Goal: Task Accomplishment & Management: Manage account settings

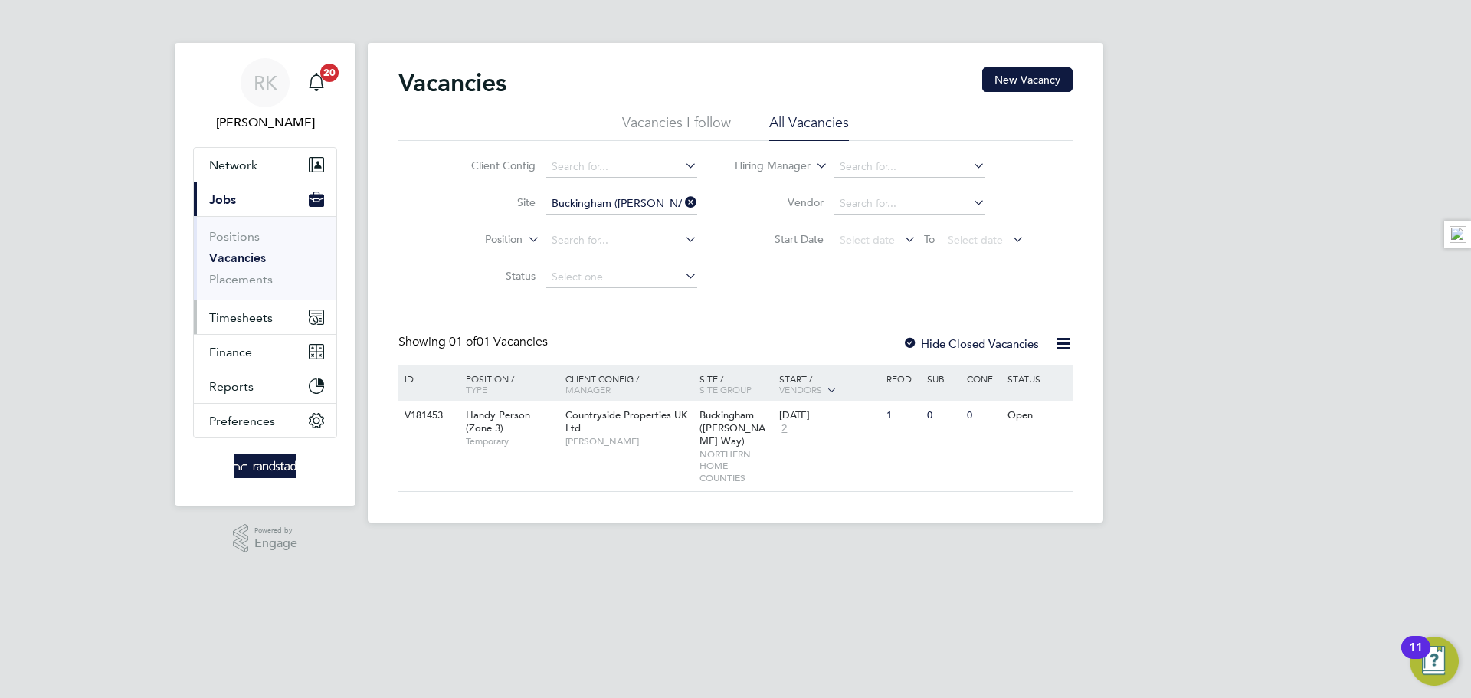
click at [237, 322] on span "Timesheets" at bounding box center [241, 317] width 64 height 15
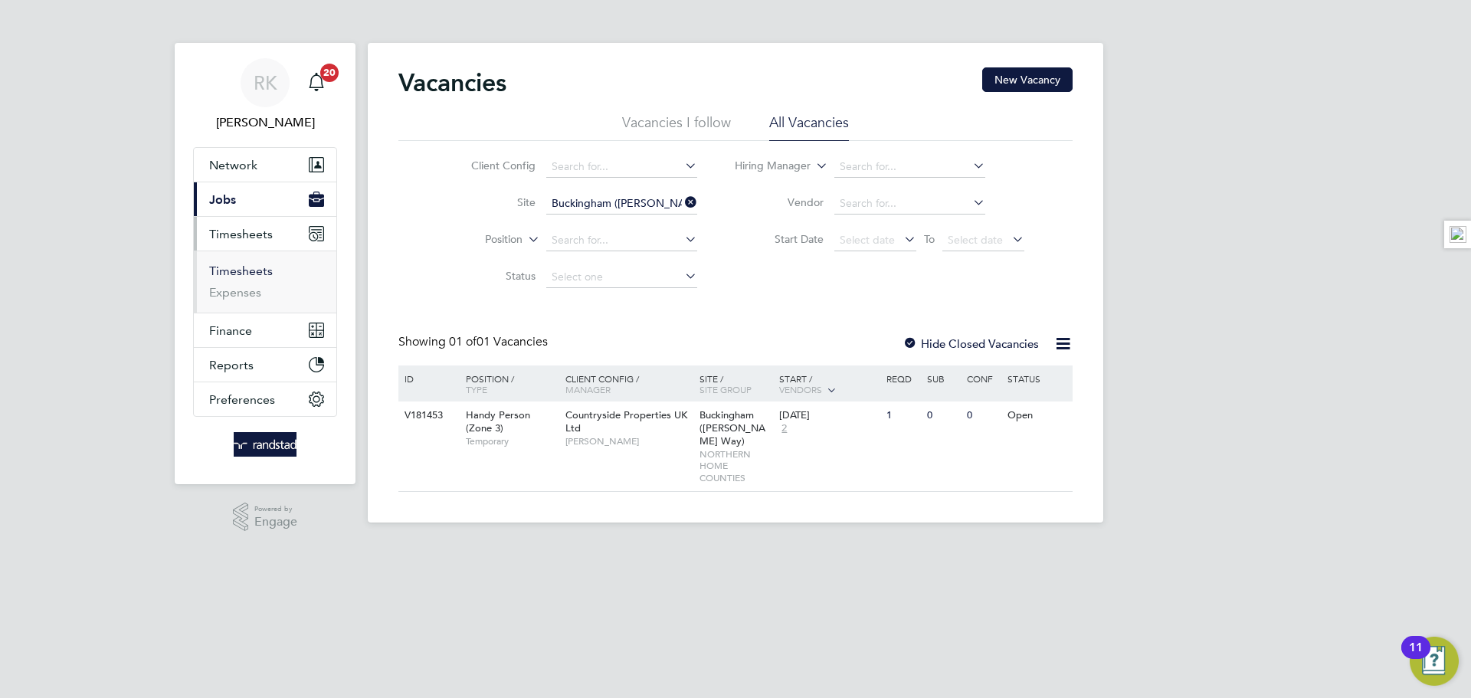
click at [260, 274] on link "Timesheets" at bounding box center [241, 271] width 64 height 15
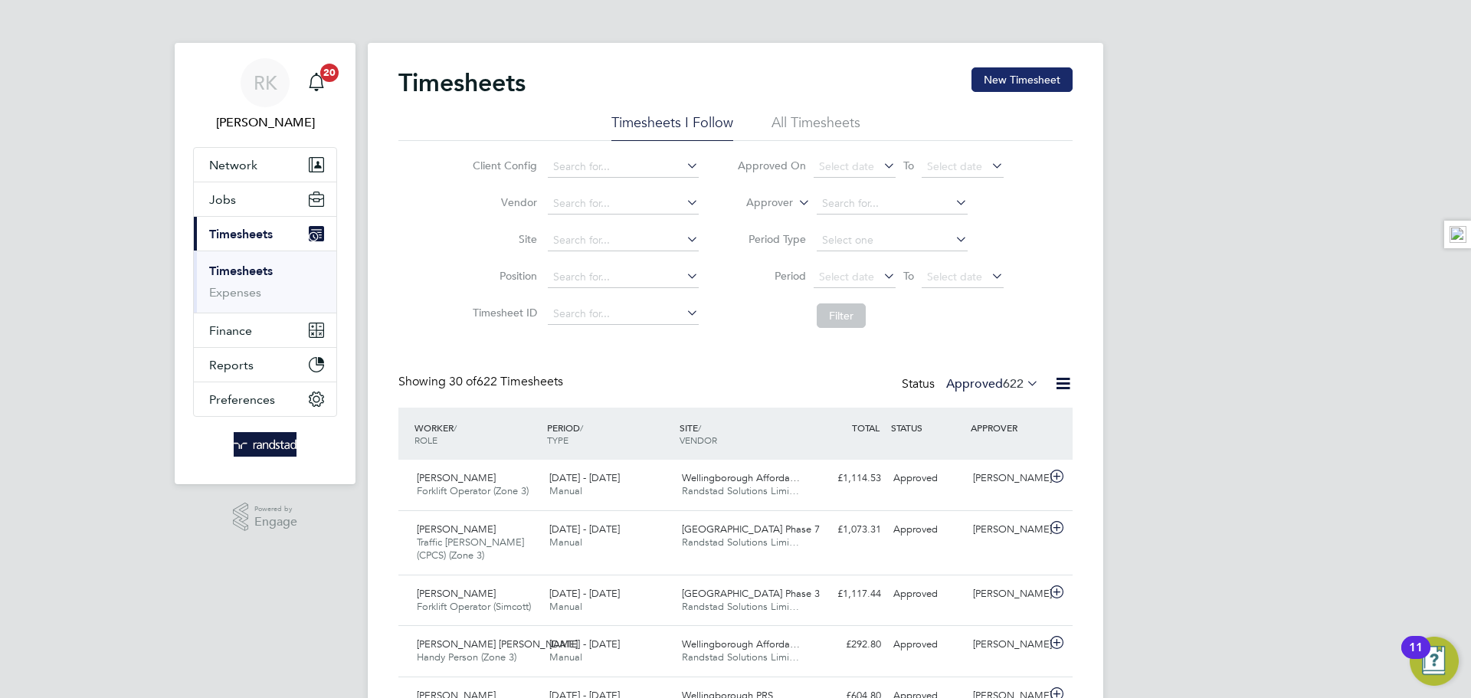
click at [992, 84] on button "New Timesheet" at bounding box center [1022, 79] width 101 height 25
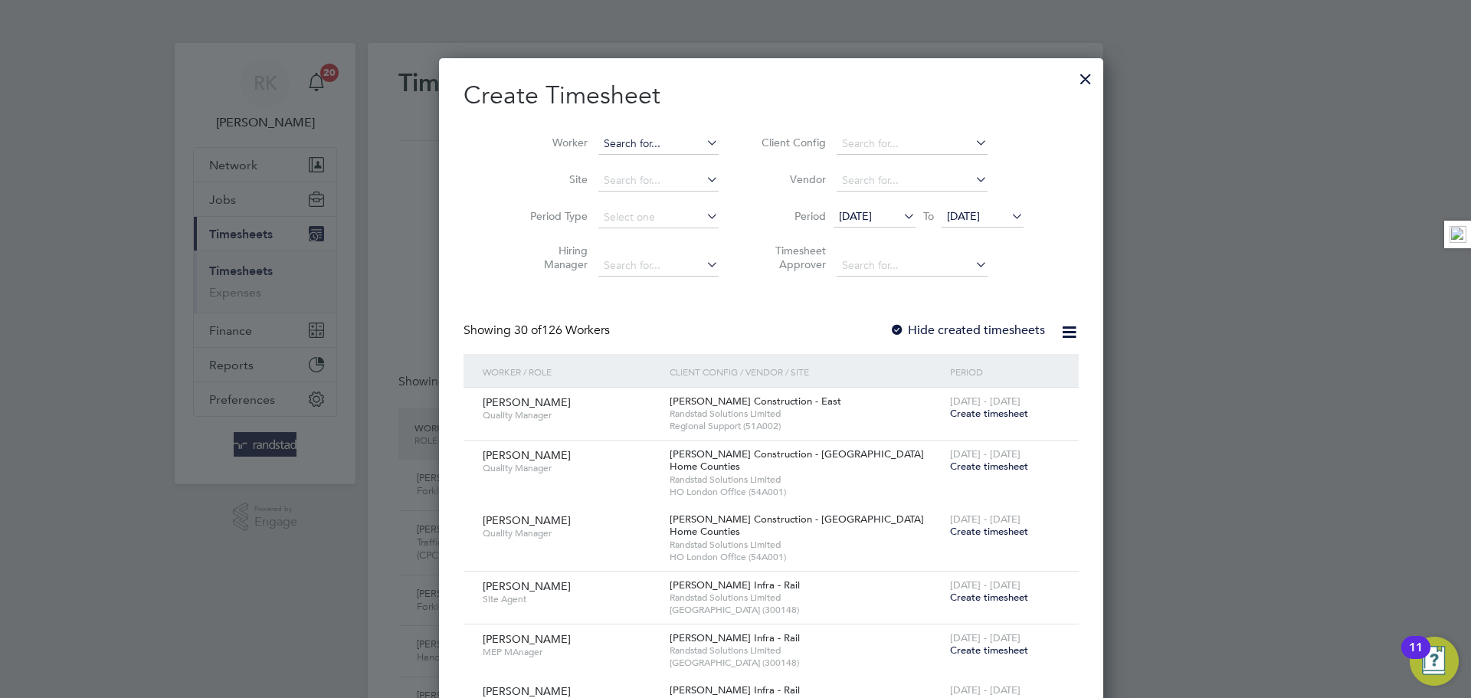
click at [602, 137] on input at bounding box center [658, 143] width 120 height 21
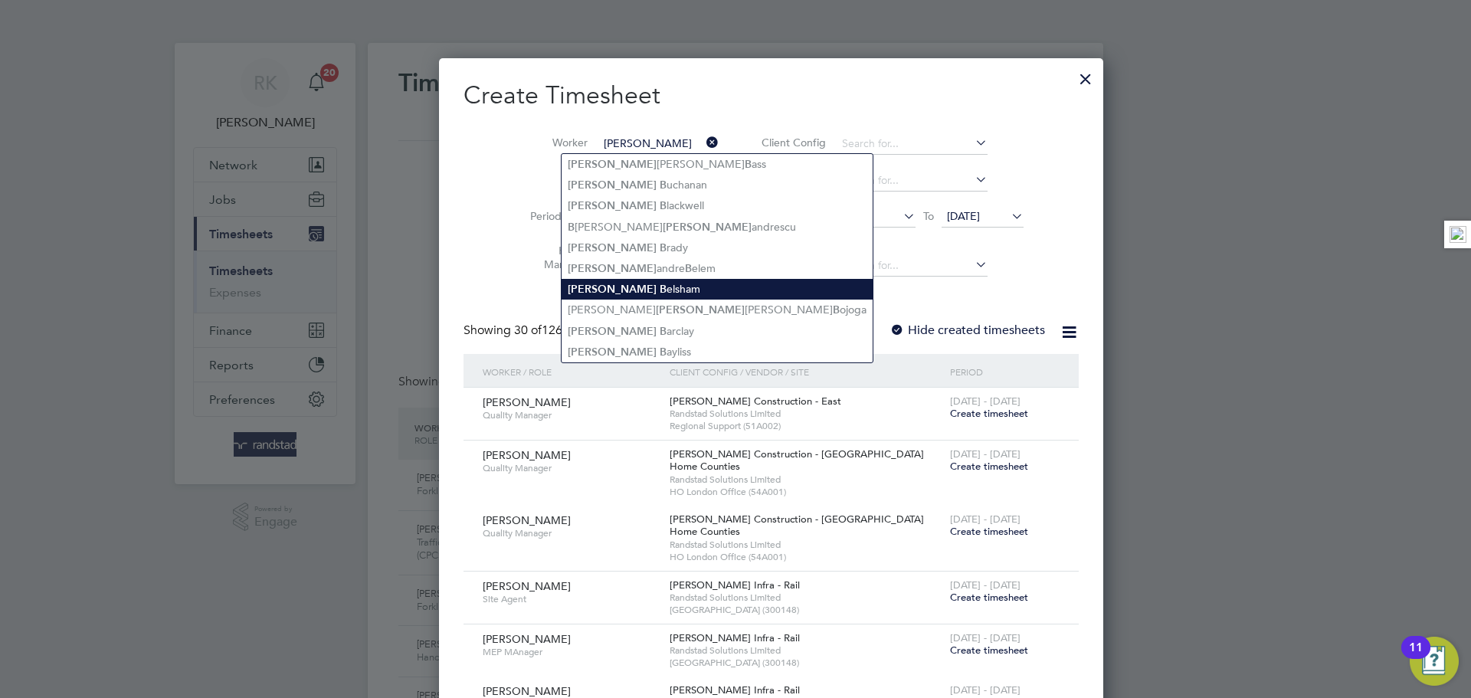
type input "[PERSON_NAME]"
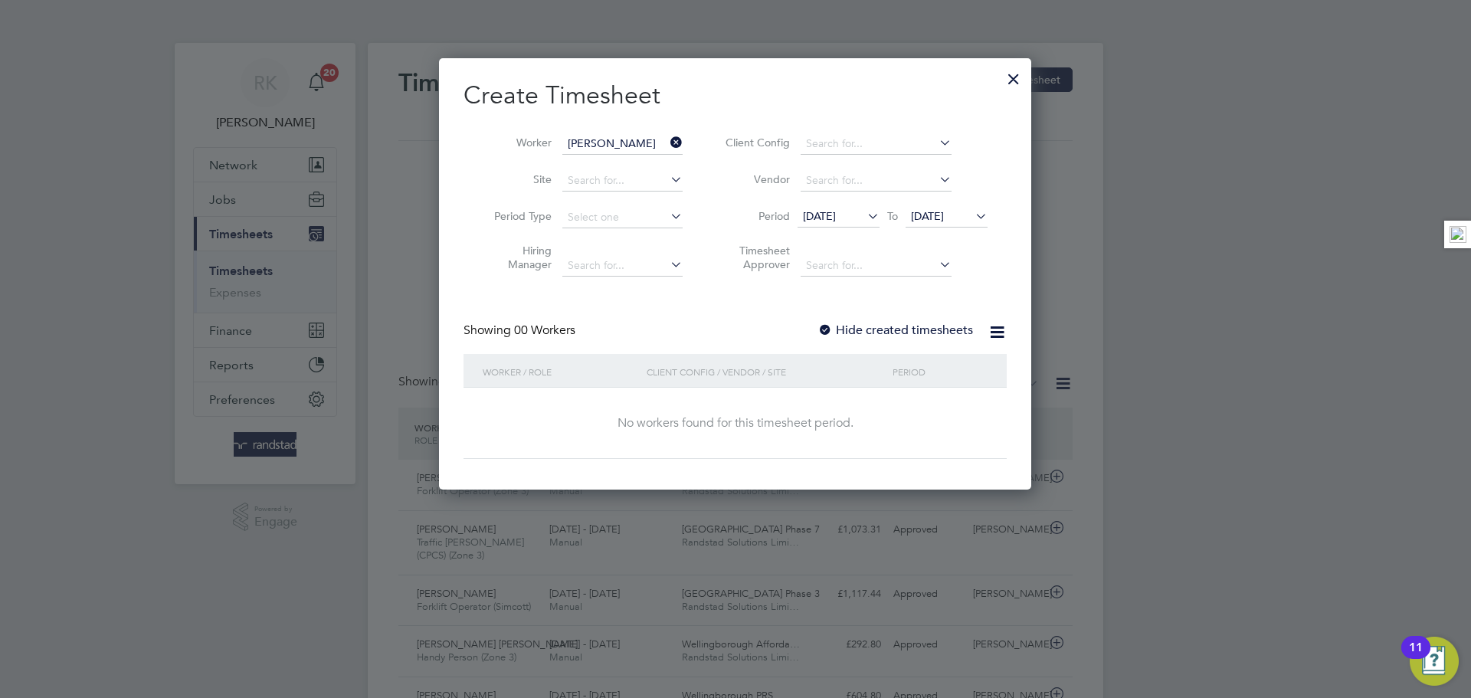
click at [933, 212] on span "[DATE]" at bounding box center [927, 216] width 33 height 14
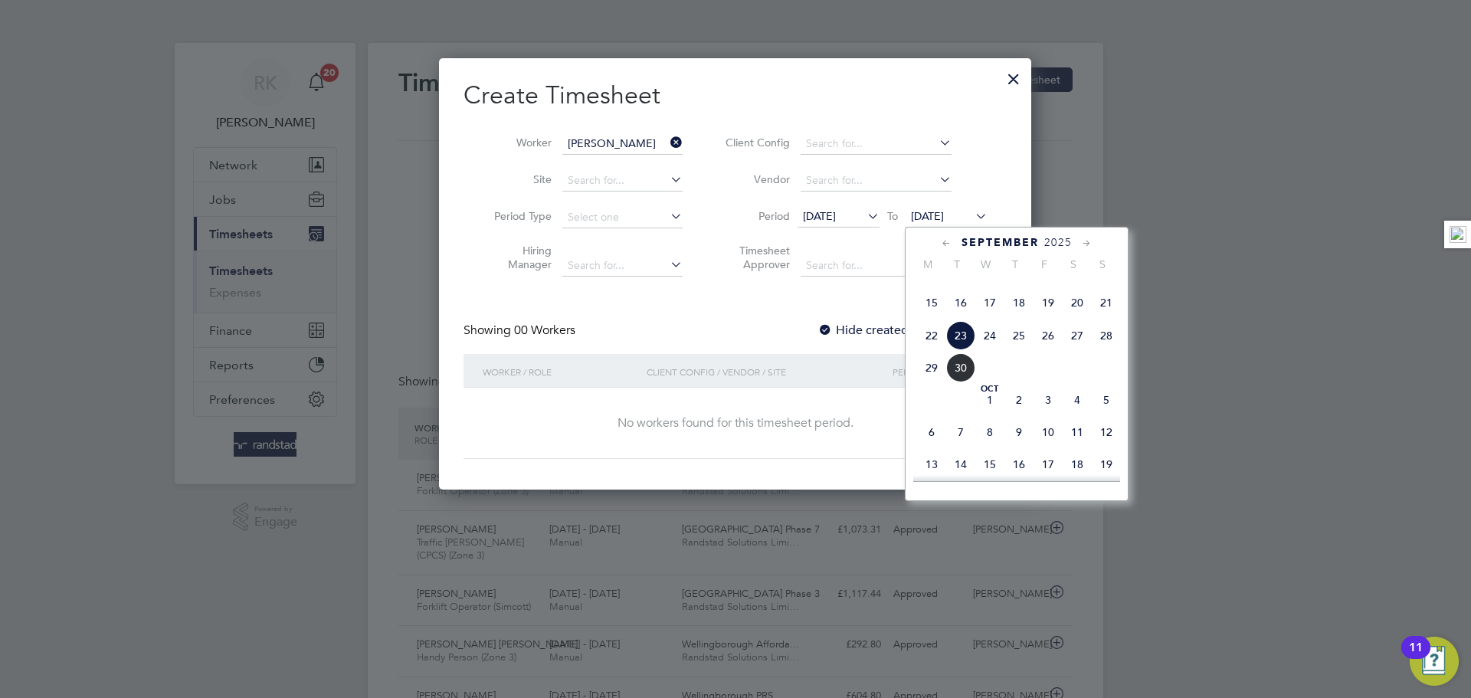
drag, startPoint x: 1106, startPoint y: 362, endPoint x: 1097, endPoint y: 358, distance: 9.3
click at [1105, 350] on span "28" at bounding box center [1106, 335] width 29 height 29
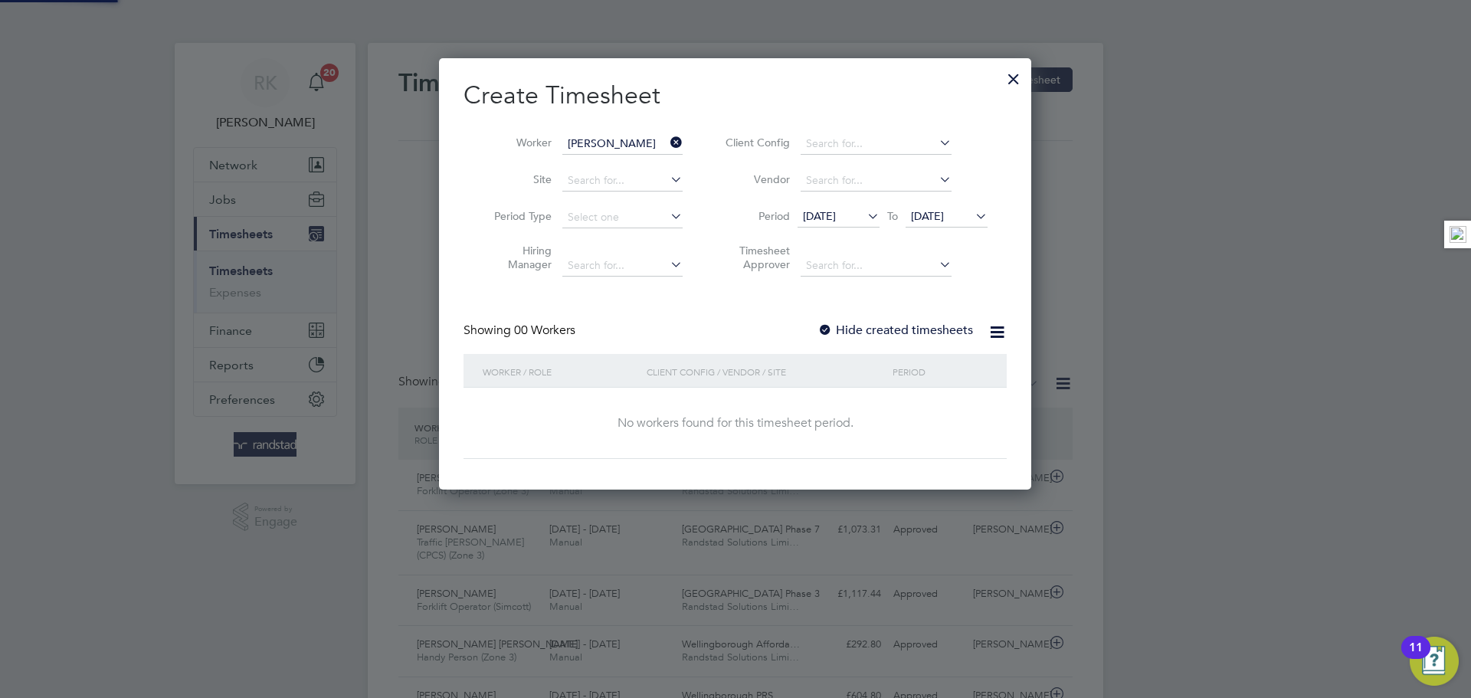
click at [900, 333] on label "Hide created timesheets" at bounding box center [896, 330] width 156 height 15
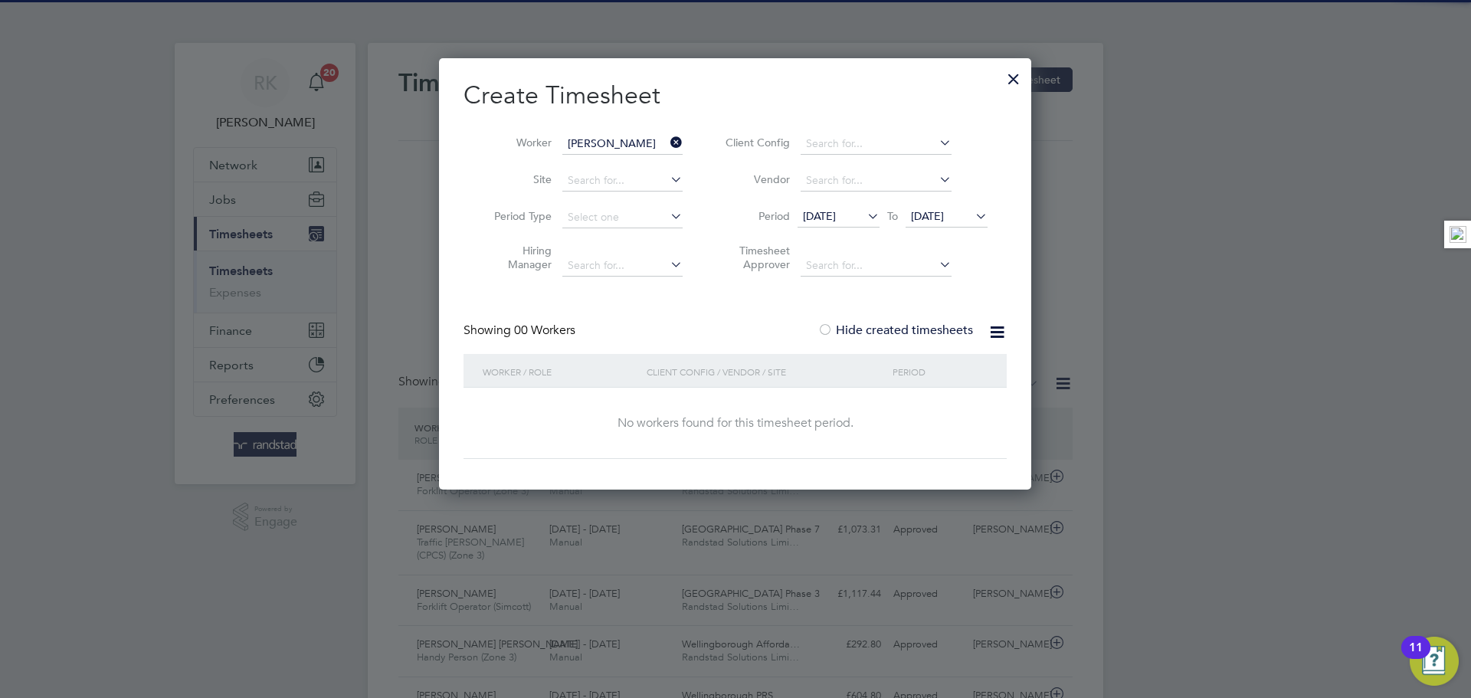
click at [900, 333] on label "Hide created timesheets" at bounding box center [896, 330] width 156 height 15
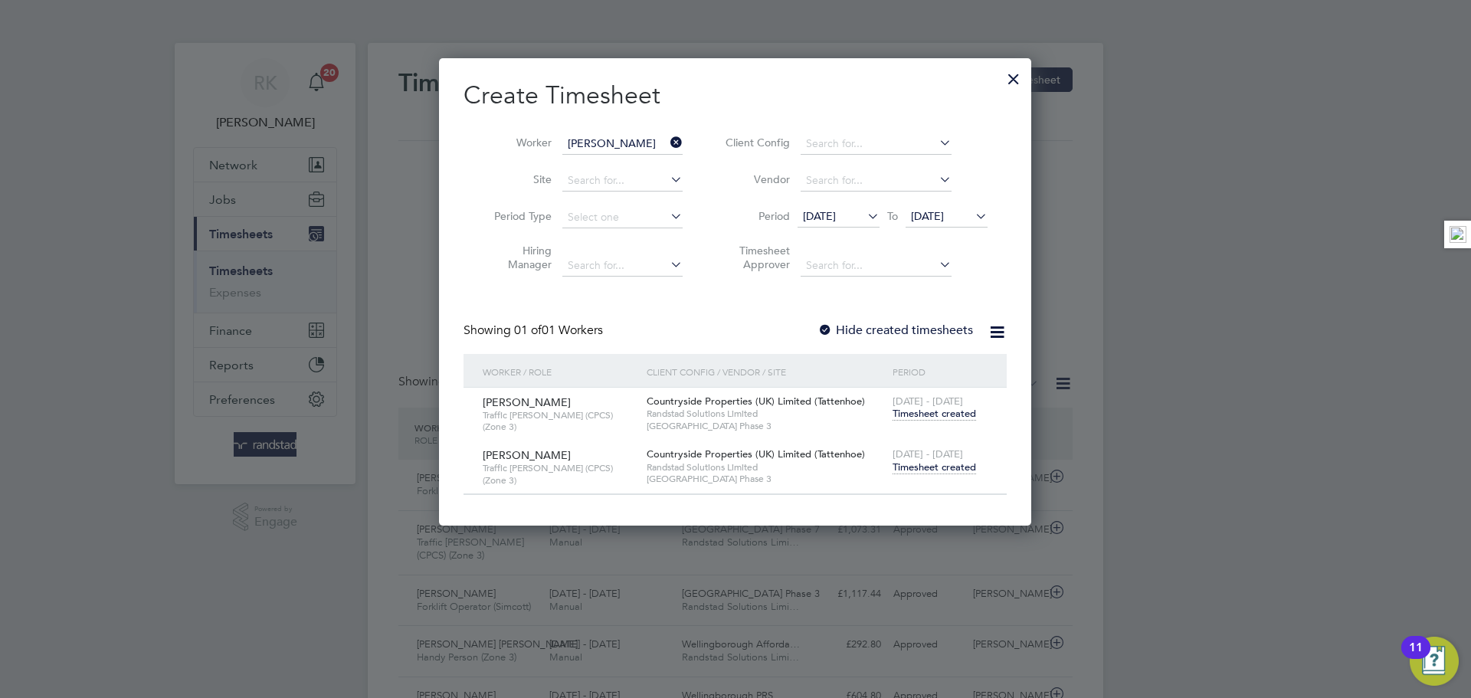
click at [930, 462] on span "Timesheet created" at bounding box center [935, 467] width 84 height 14
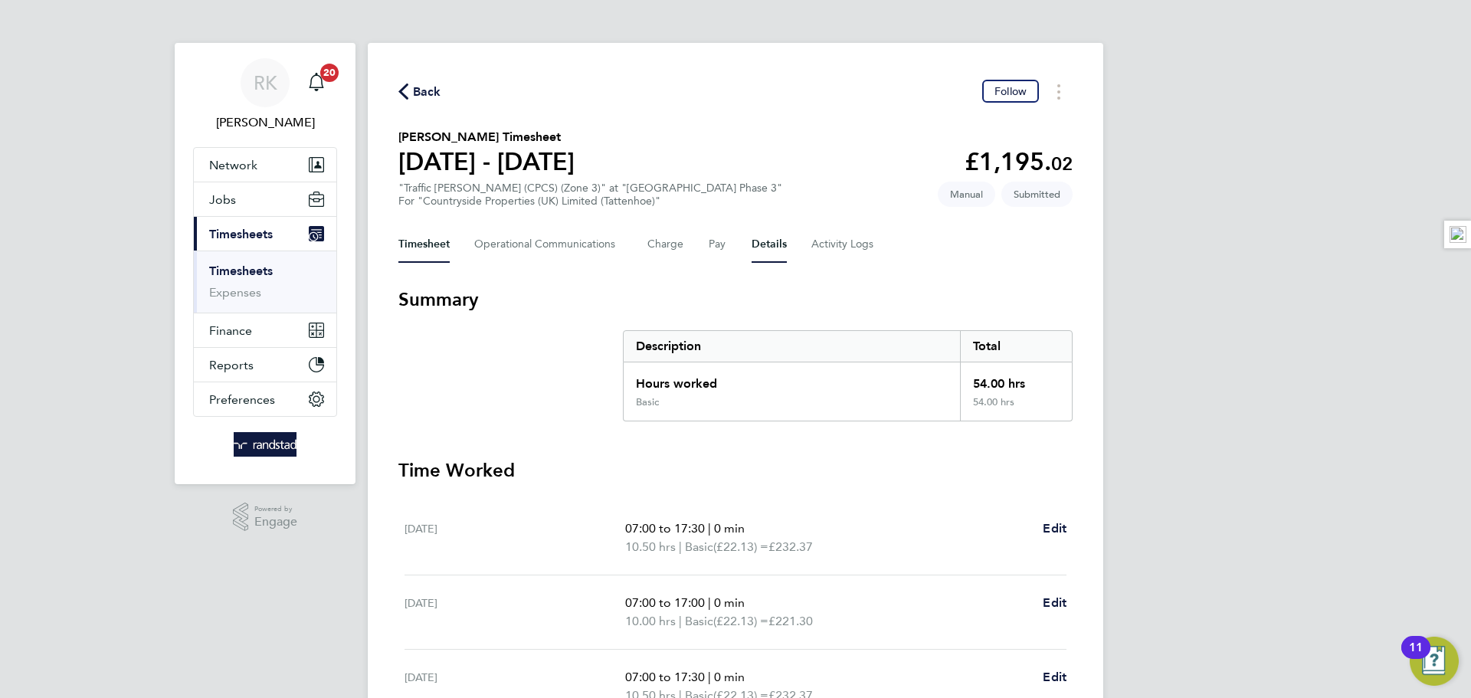
click at [757, 253] on button "Details" at bounding box center [769, 244] width 35 height 37
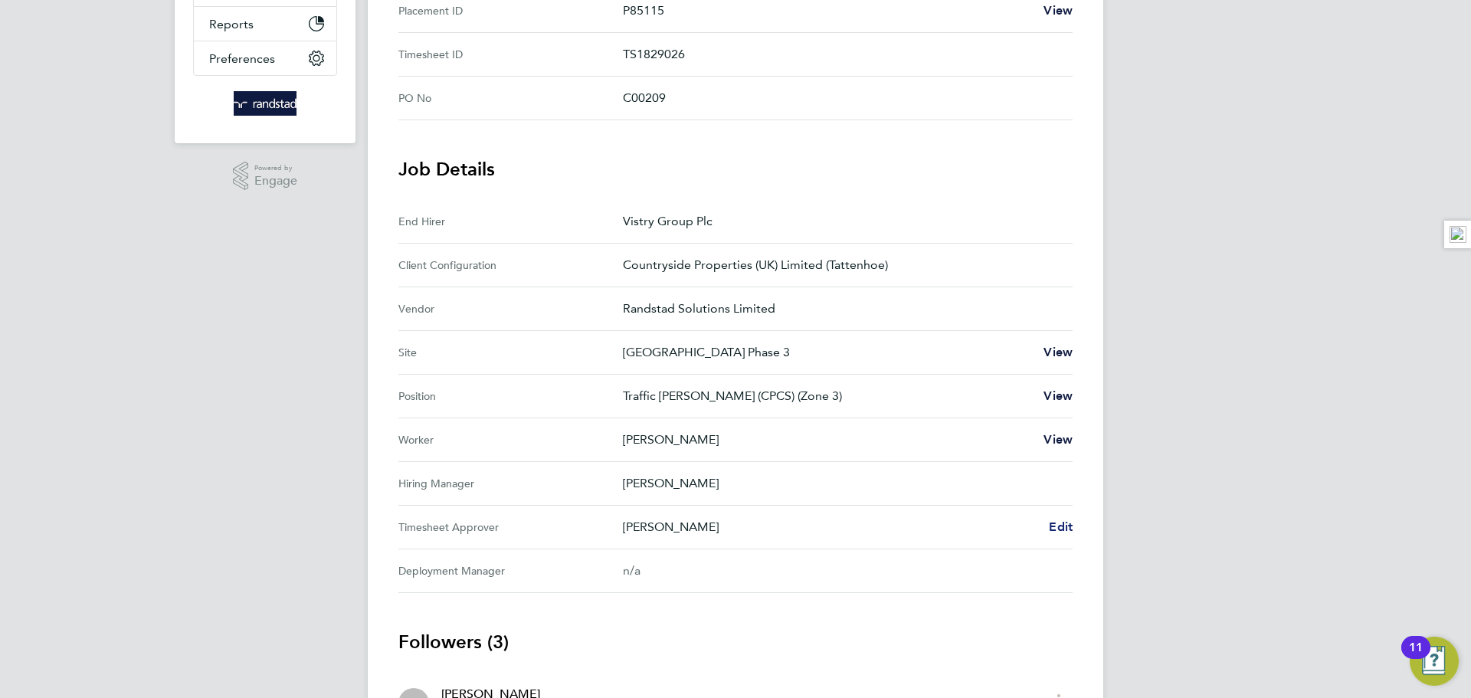
click at [1054, 530] on span "Edit" at bounding box center [1061, 526] width 24 height 15
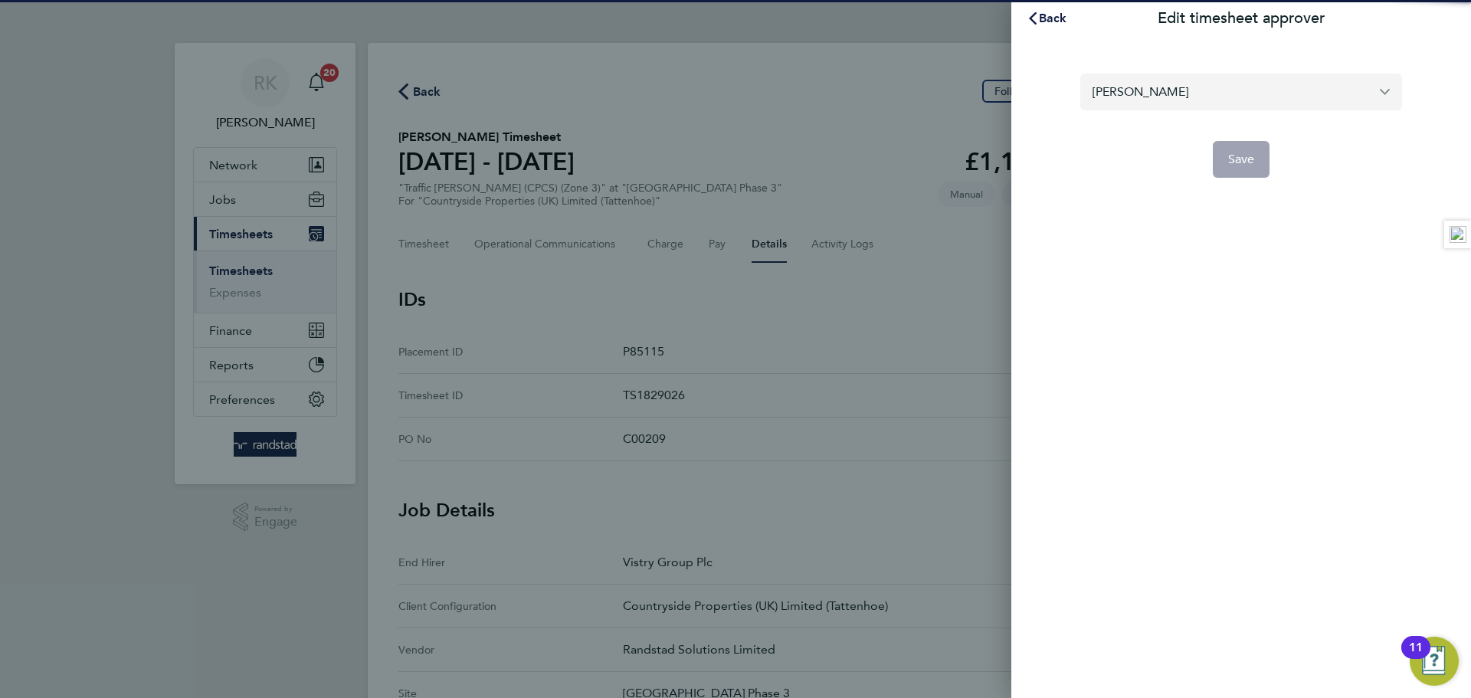
click at [1158, 92] on input "[PERSON_NAME]" at bounding box center [1241, 92] width 322 height 36
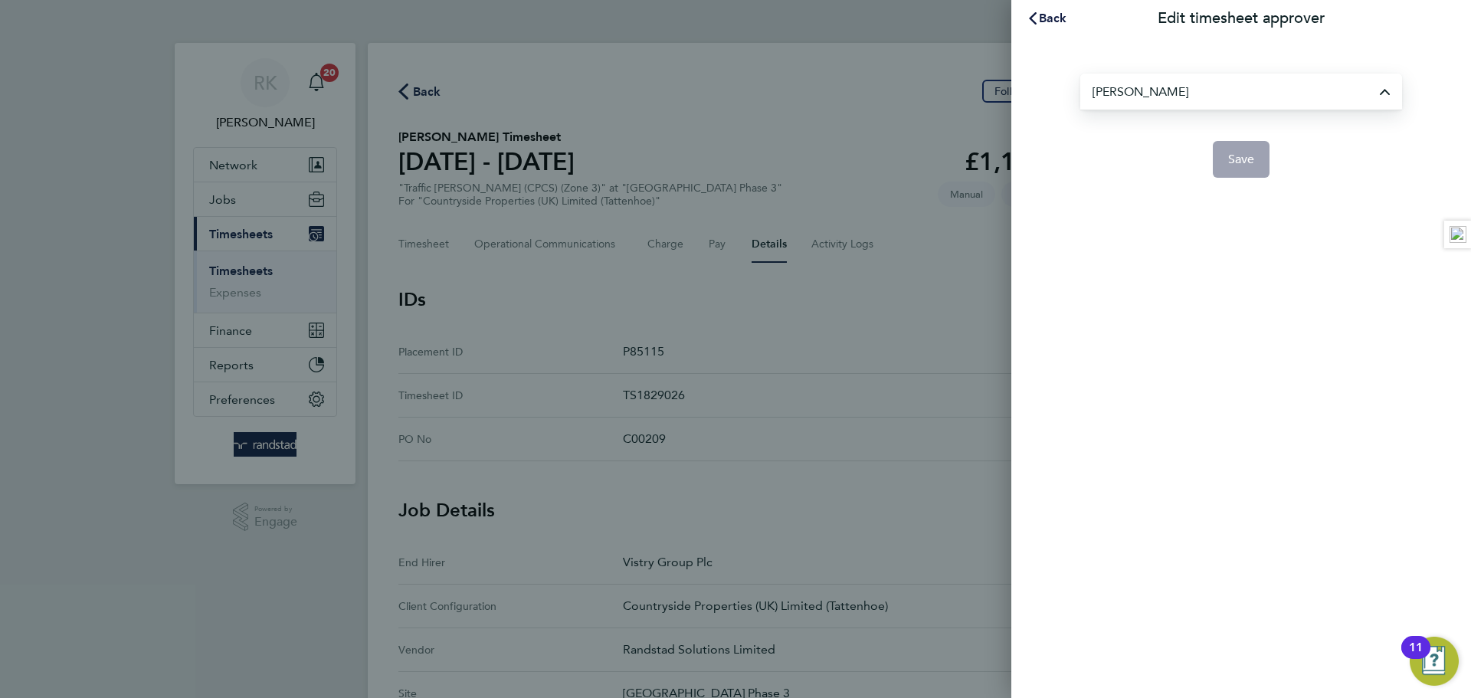
type input "[PERSON_NAME]"
click at [1252, 163] on span "Save" at bounding box center [1241, 159] width 27 height 15
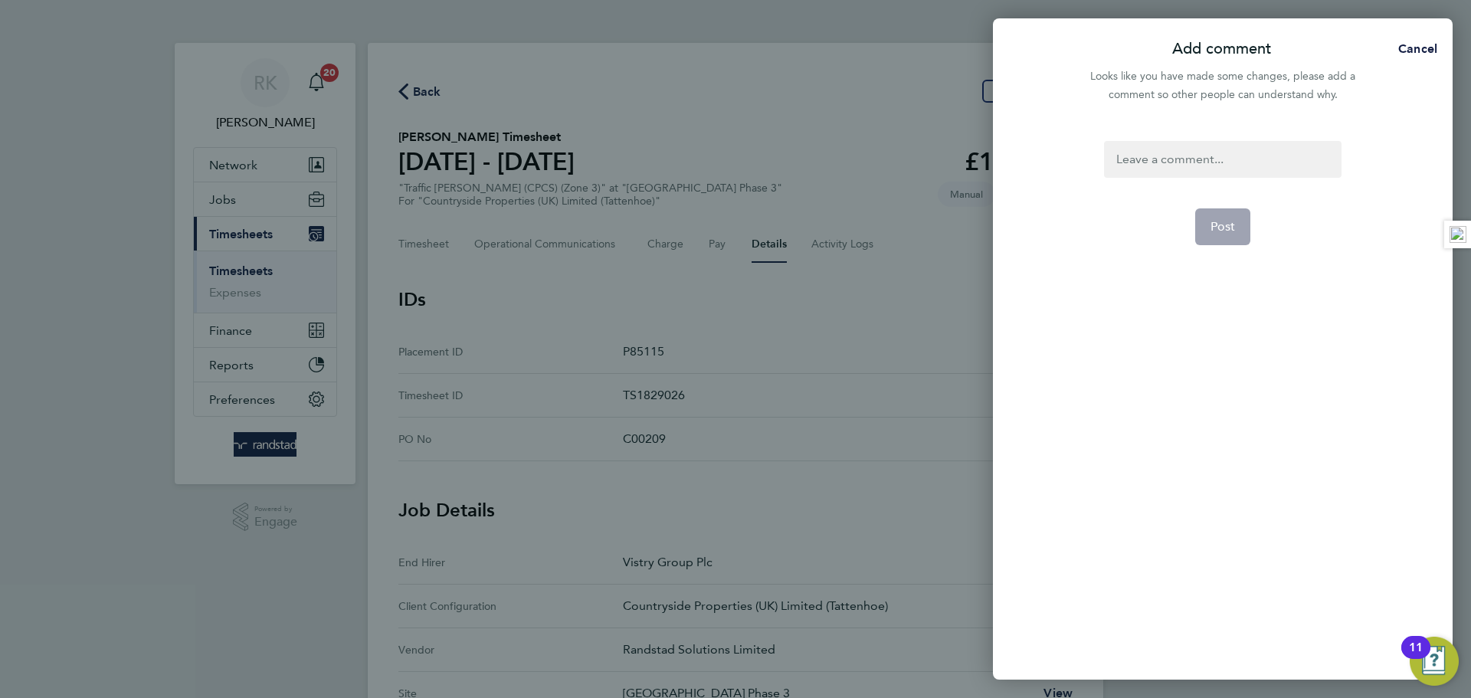
click at [1162, 159] on div at bounding box center [1222, 159] width 237 height 37
click at [1182, 164] on div at bounding box center [1222, 159] width 237 height 37
click at [1214, 228] on span "Post" at bounding box center [1223, 226] width 25 height 15
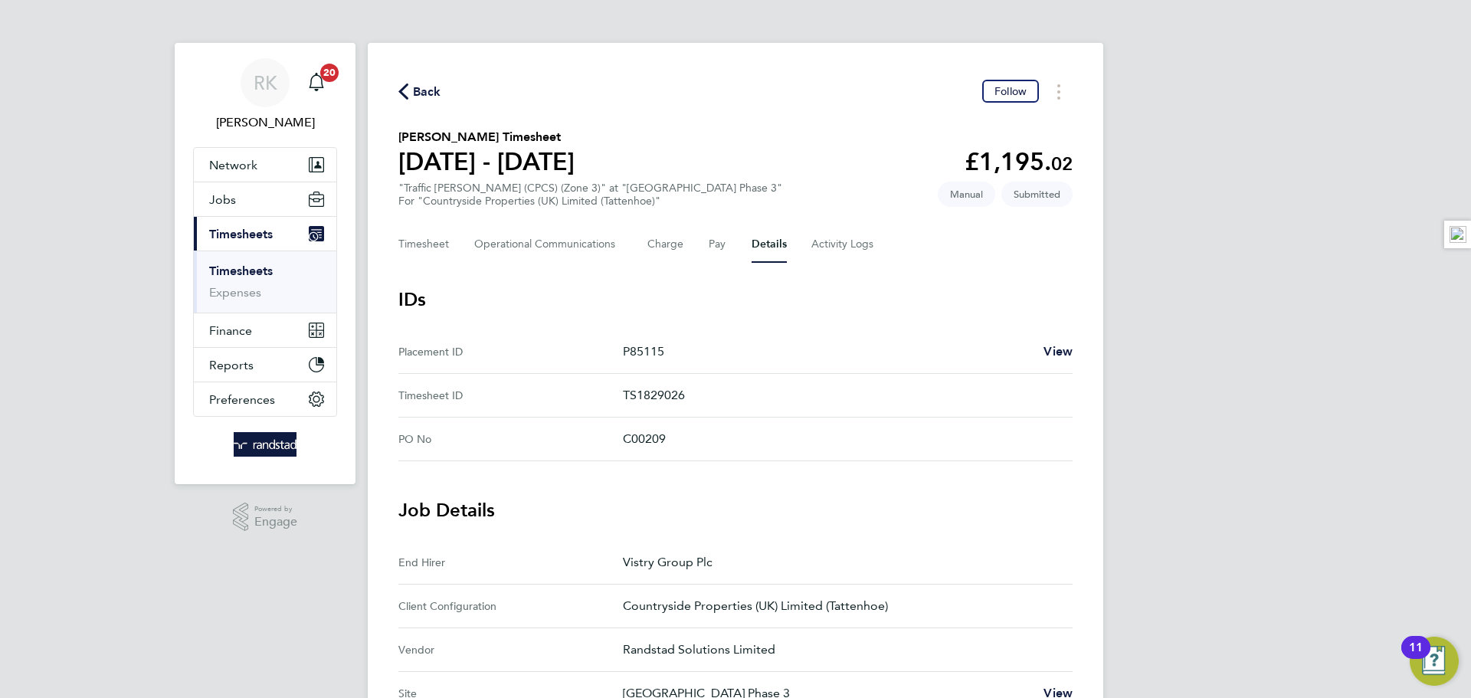
drag, startPoint x: 267, startPoint y: 260, endPoint x: 262, endPoint y: 266, distance: 8.1
click at [266, 261] on ul "Timesheets Expenses" at bounding box center [265, 282] width 143 height 62
click at [262, 266] on link "Timesheets" at bounding box center [241, 271] width 64 height 15
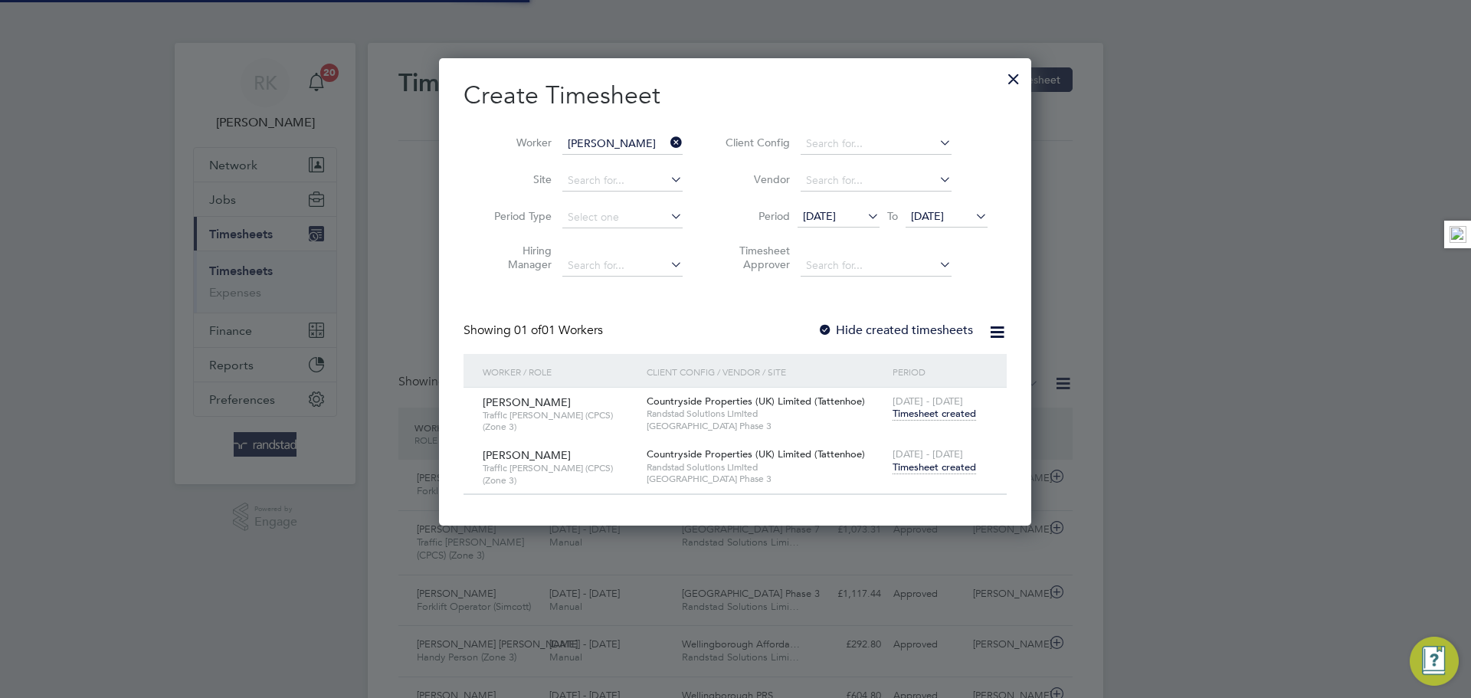
scroll to position [39, 133]
drag, startPoint x: 659, startPoint y: 139, endPoint x: 667, endPoint y: 141, distance: 8.0
click at [661, 139] on input at bounding box center [622, 143] width 120 height 21
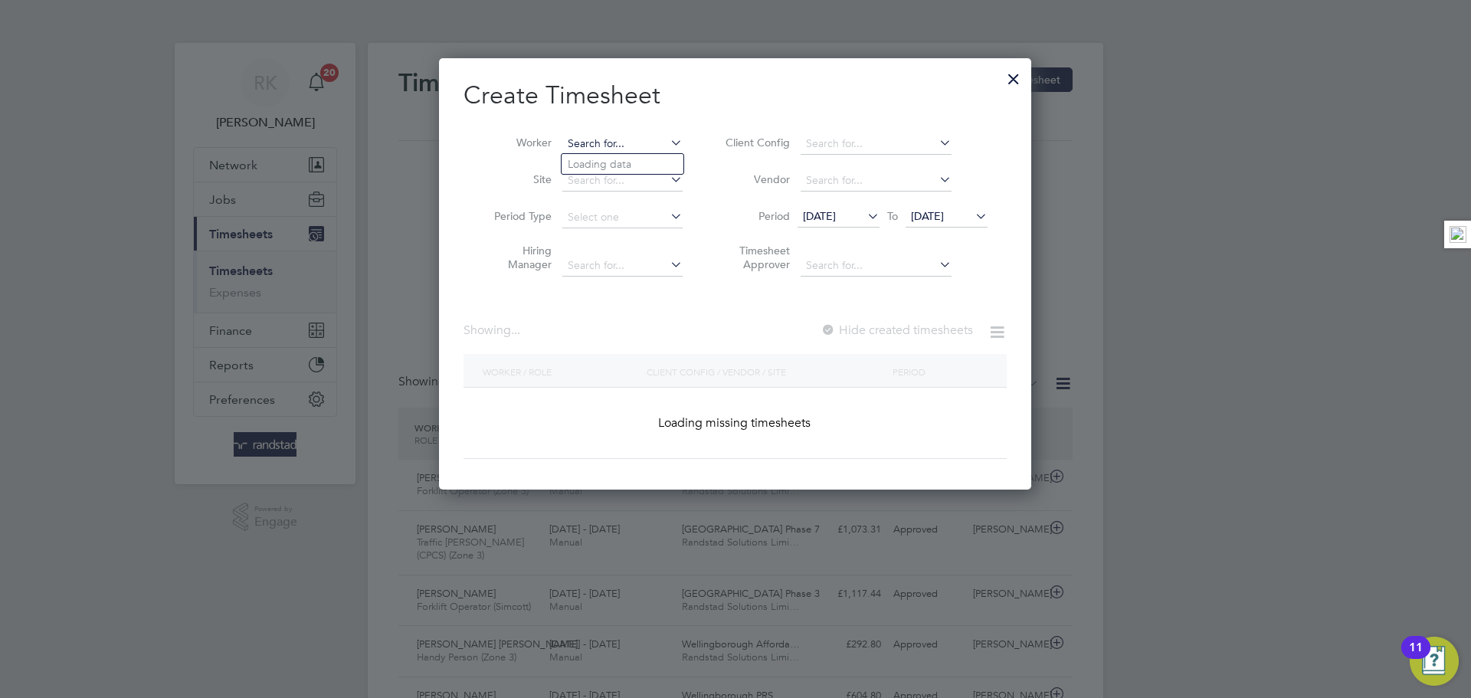
drag, startPoint x: 660, startPoint y: 143, endPoint x: 645, endPoint y: 144, distance: 14.6
click at [657, 144] on input at bounding box center [622, 143] width 120 height 21
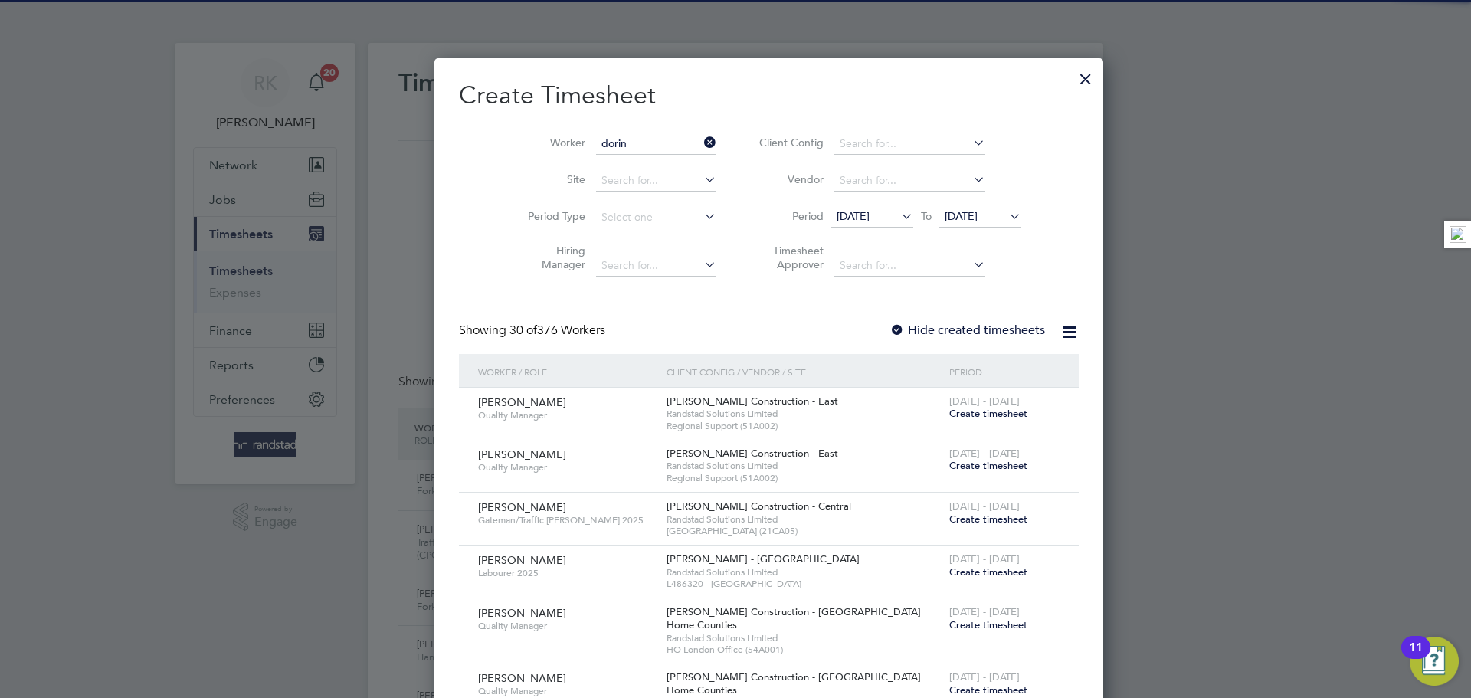
click at [642, 160] on li "Dorin Gavrila" at bounding box center [623, 164] width 122 height 21
type input "[PERSON_NAME]"
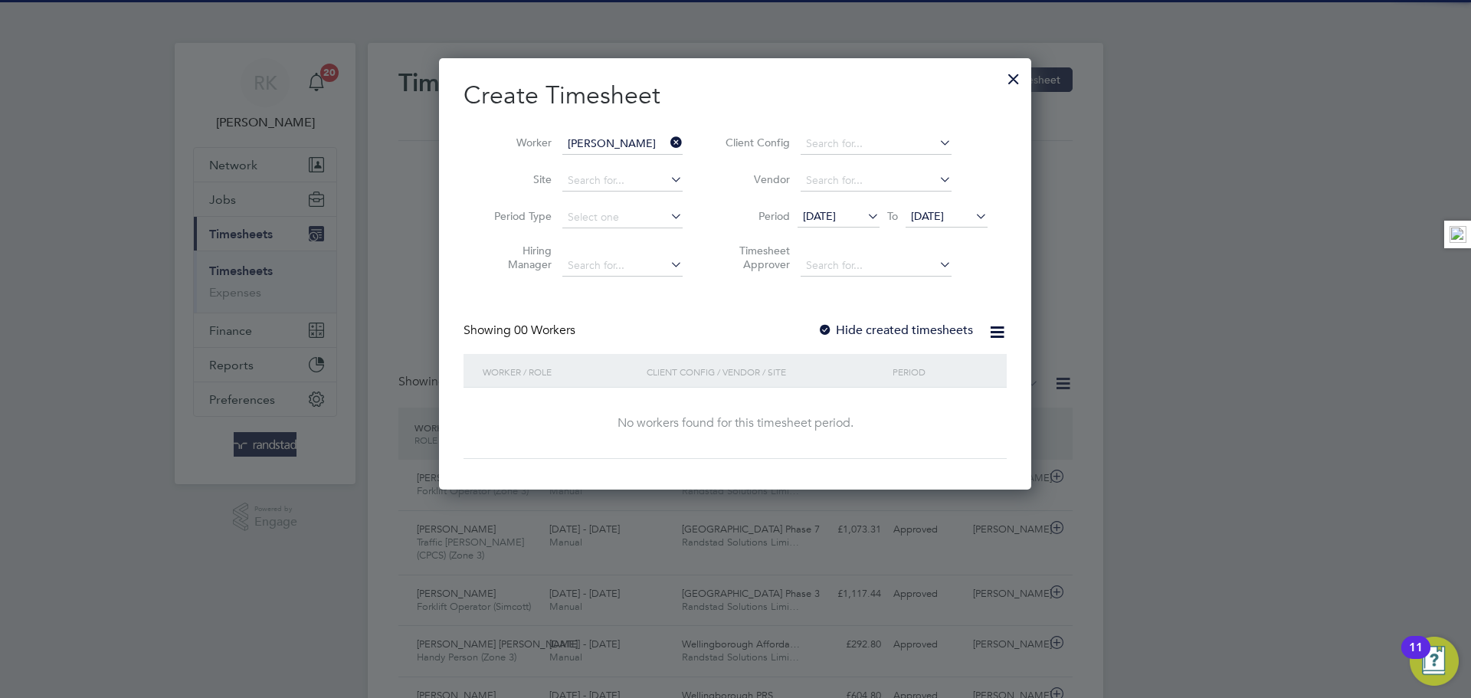
click at [926, 332] on label "Hide created timesheets" at bounding box center [896, 330] width 156 height 15
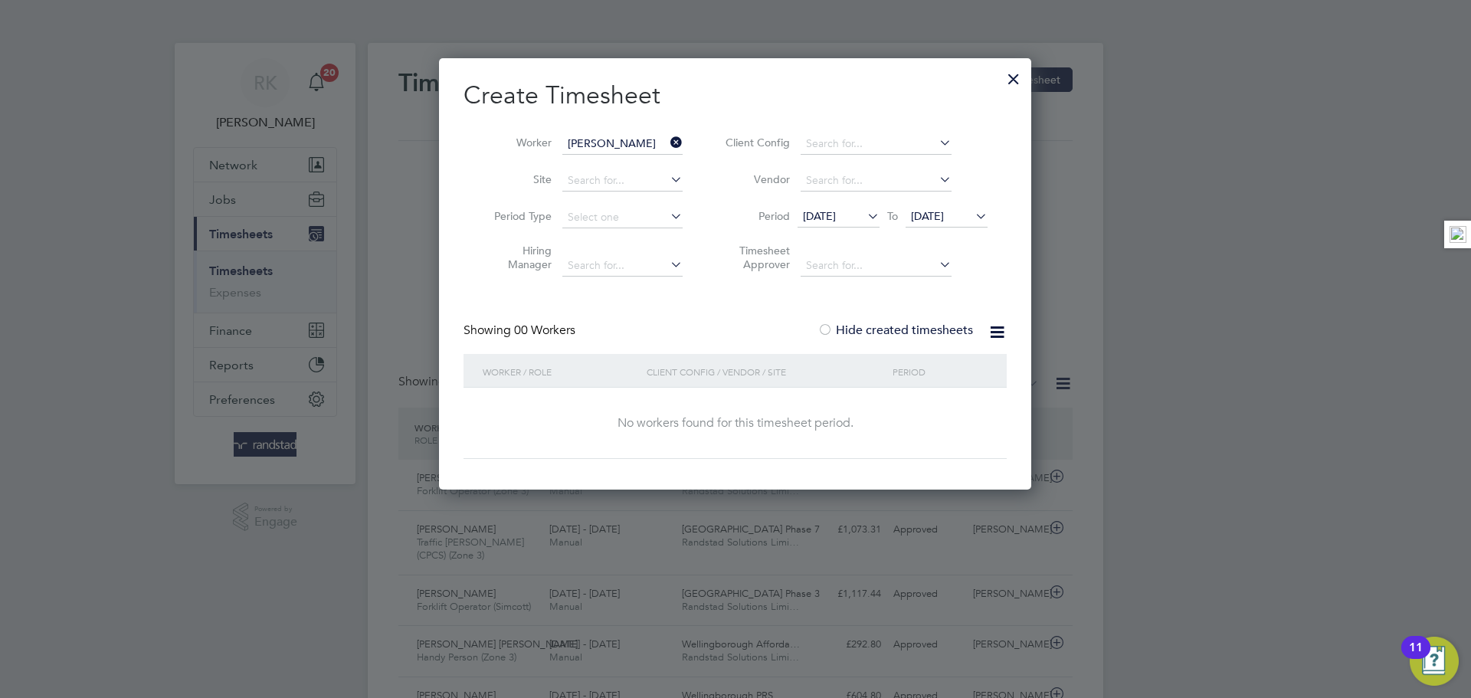
click at [927, 330] on label "Hide created timesheets" at bounding box center [896, 330] width 156 height 15
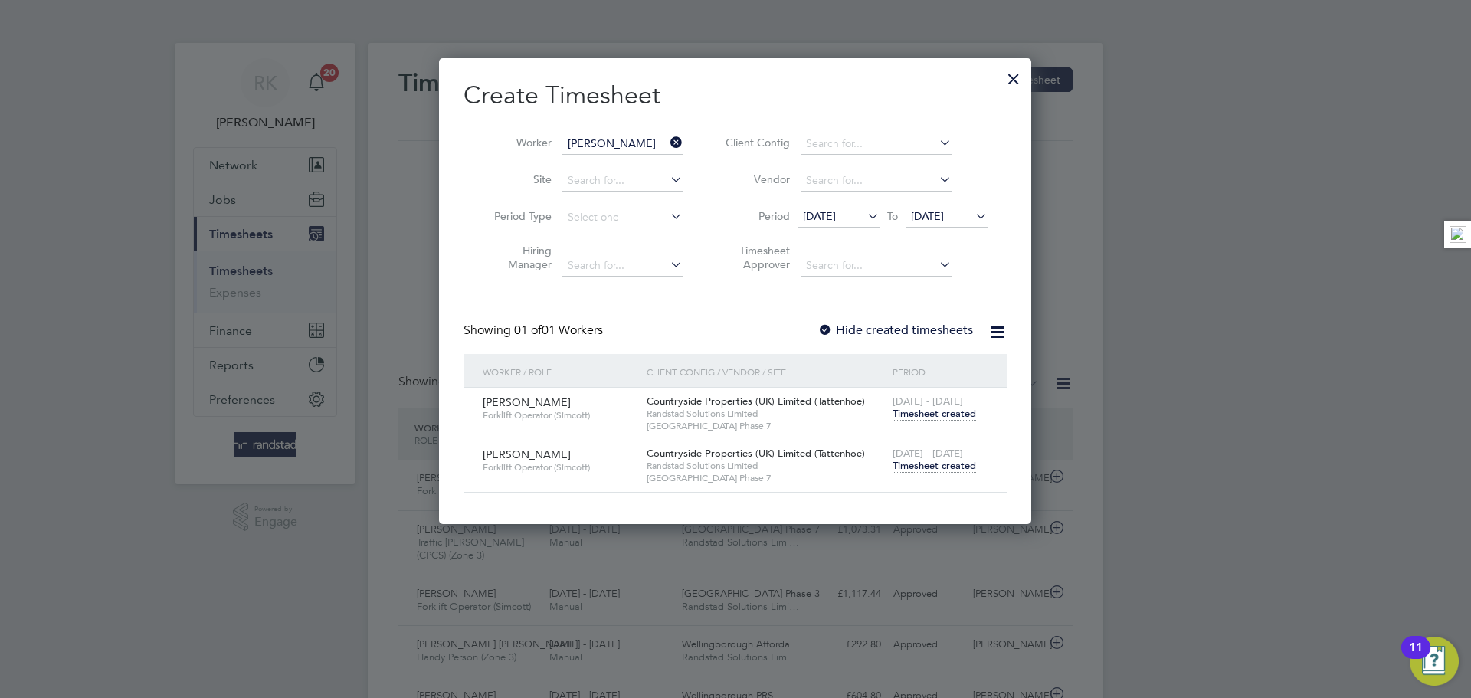
click at [945, 467] on span "Timesheet created" at bounding box center [935, 466] width 84 height 14
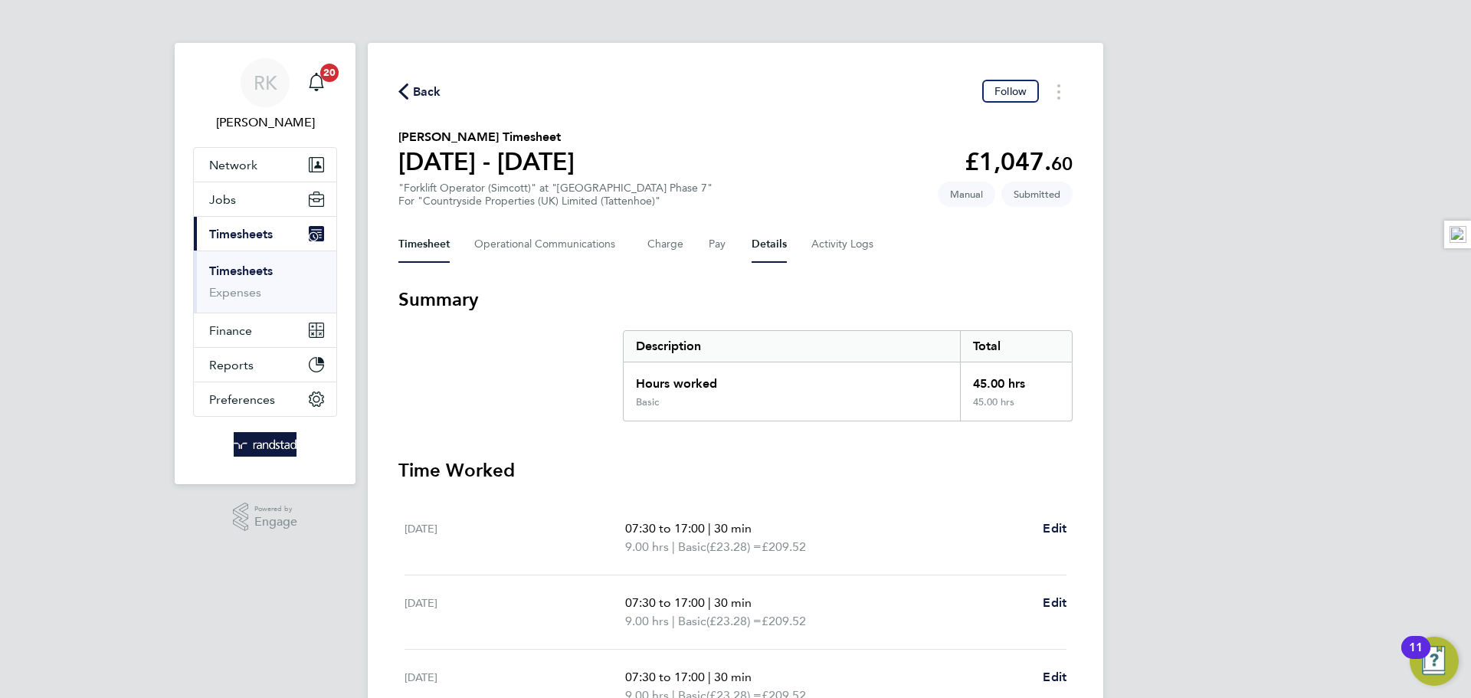
click at [774, 242] on button "Details" at bounding box center [769, 244] width 35 height 37
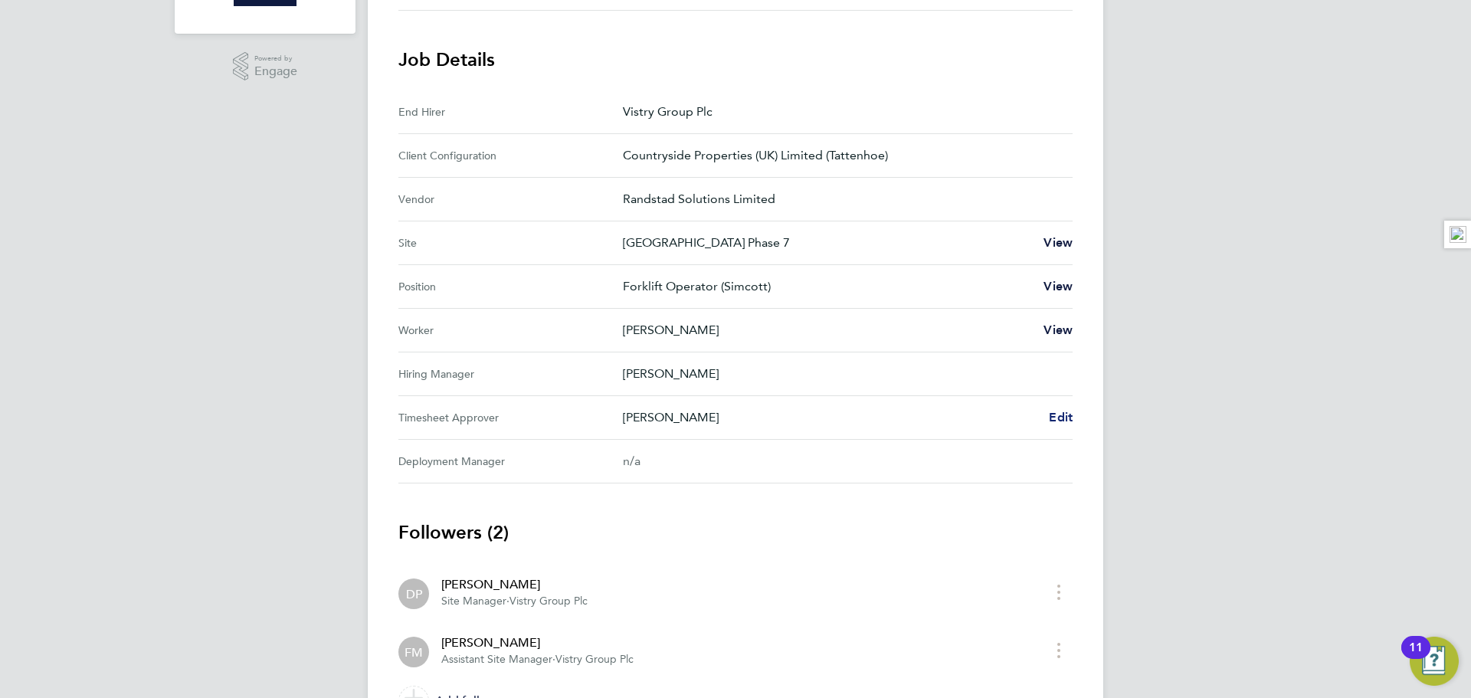
click at [1067, 416] on span "Edit" at bounding box center [1061, 417] width 24 height 15
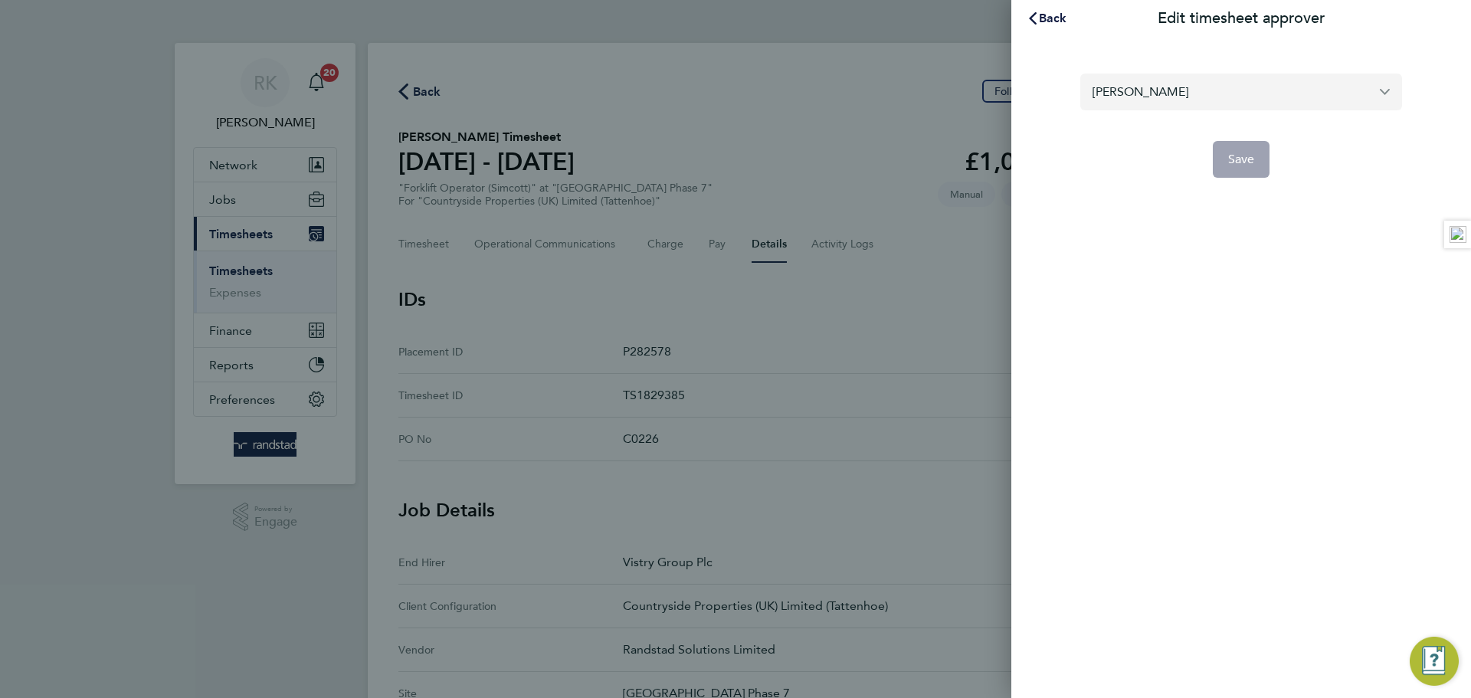
click at [1136, 100] on input "[PERSON_NAME]" at bounding box center [1241, 92] width 322 height 36
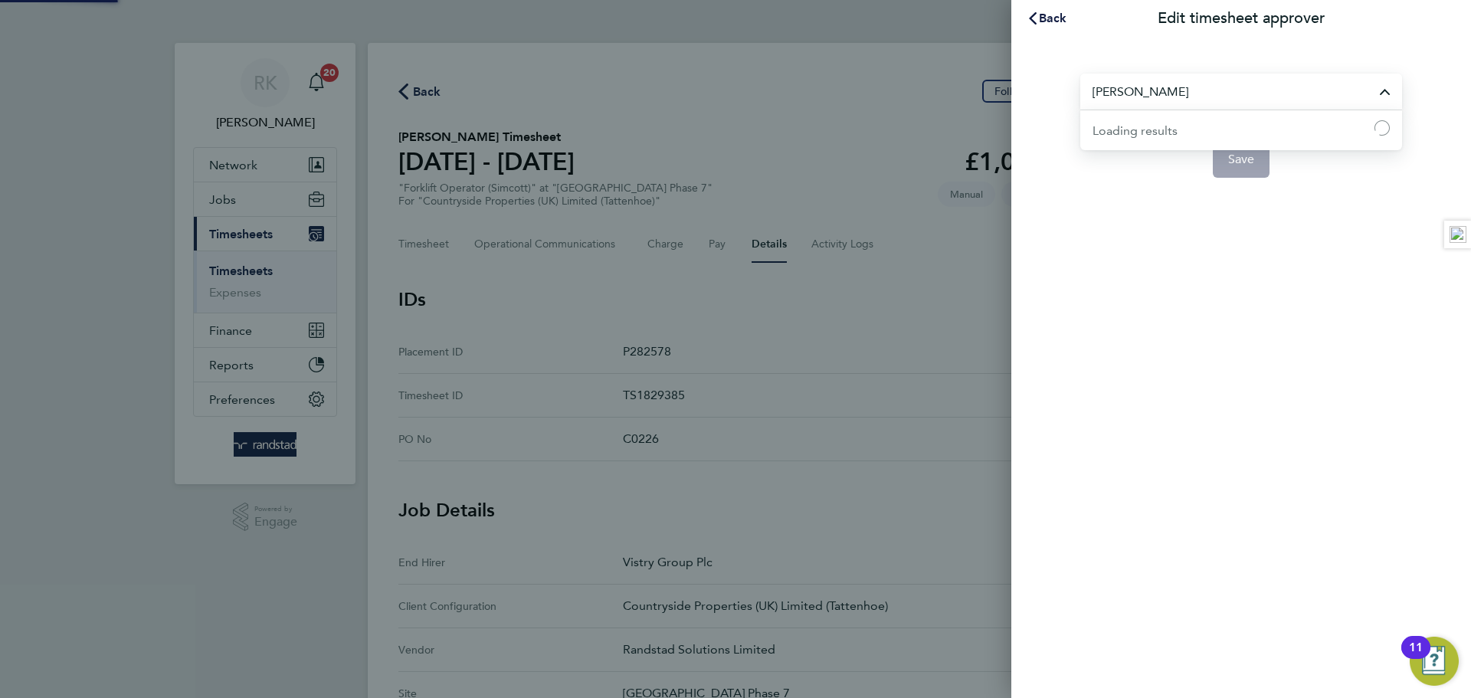
click at [1136, 100] on input "[PERSON_NAME]" at bounding box center [1241, 92] width 322 height 36
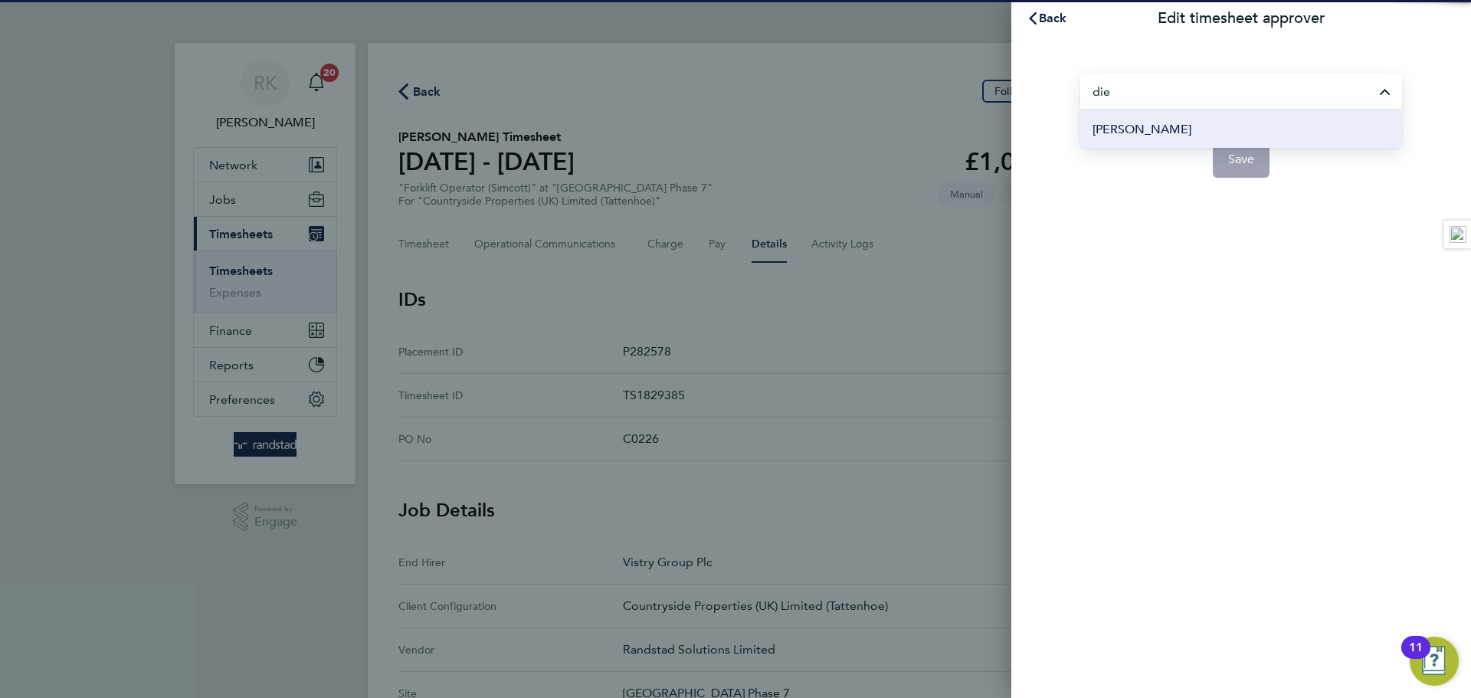
click at [1112, 129] on span "[PERSON_NAME]" at bounding box center [1142, 129] width 99 height 18
type input "[PERSON_NAME]"
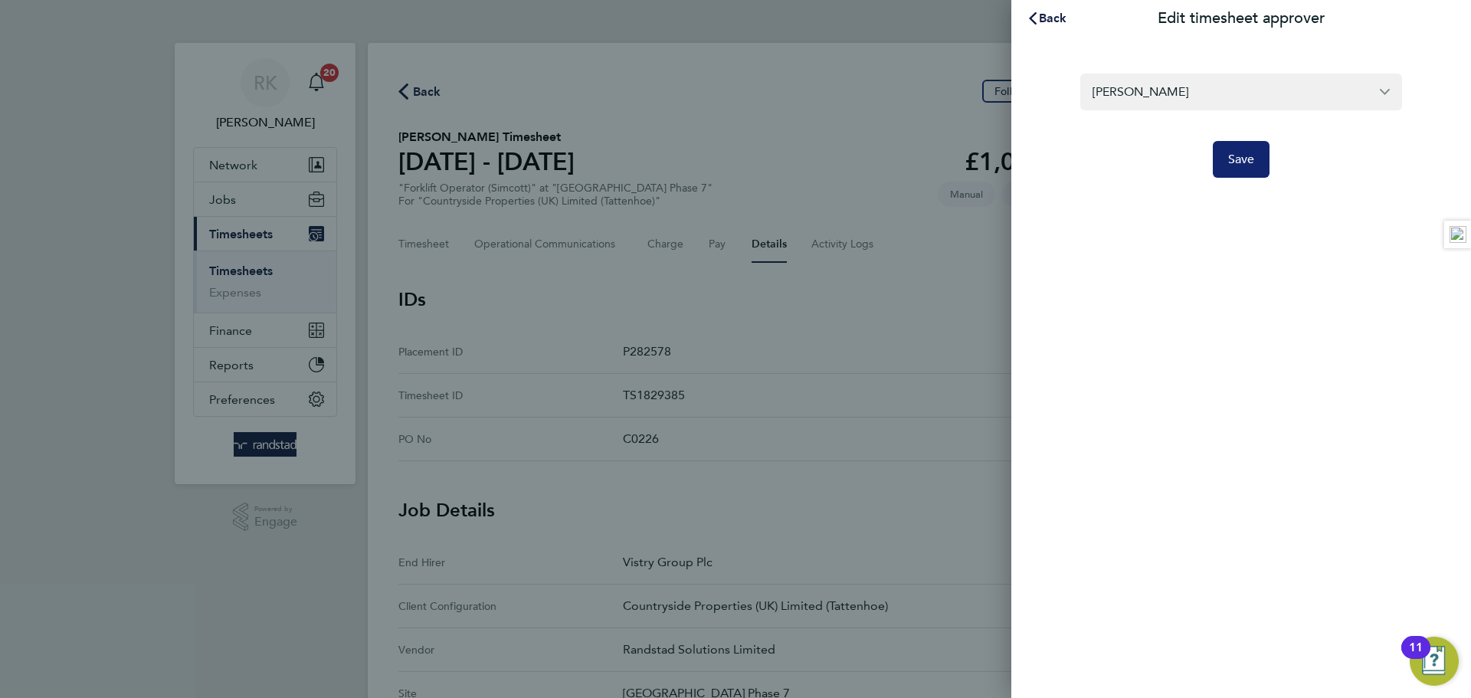
click at [1234, 163] on span "Save" at bounding box center [1241, 159] width 27 height 15
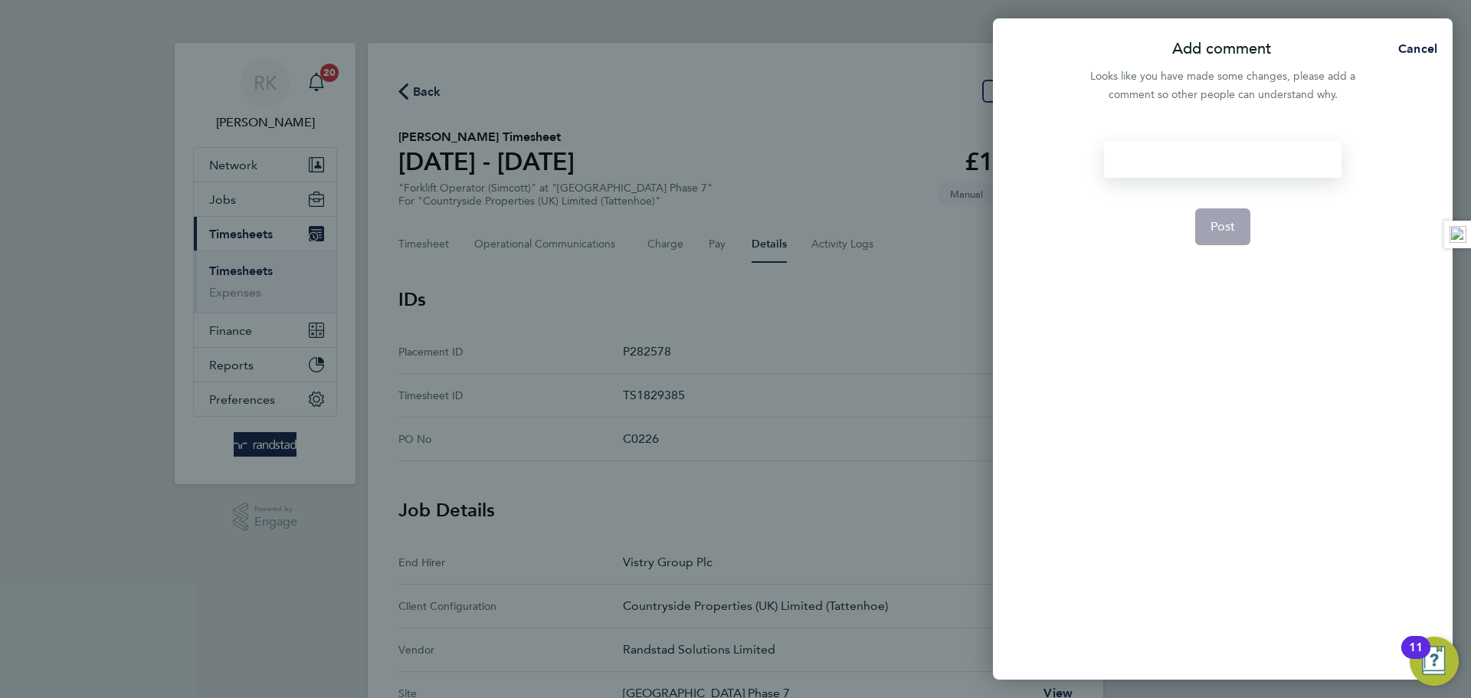
click at [1171, 156] on div at bounding box center [1222, 159] width 237 height 37
click at [1170, 152] on div at bounding box center [1222, 159] width 237 height 37
click at [1235, 233] on button "Post" at bounding box center [1223, 226] width 56 height 37
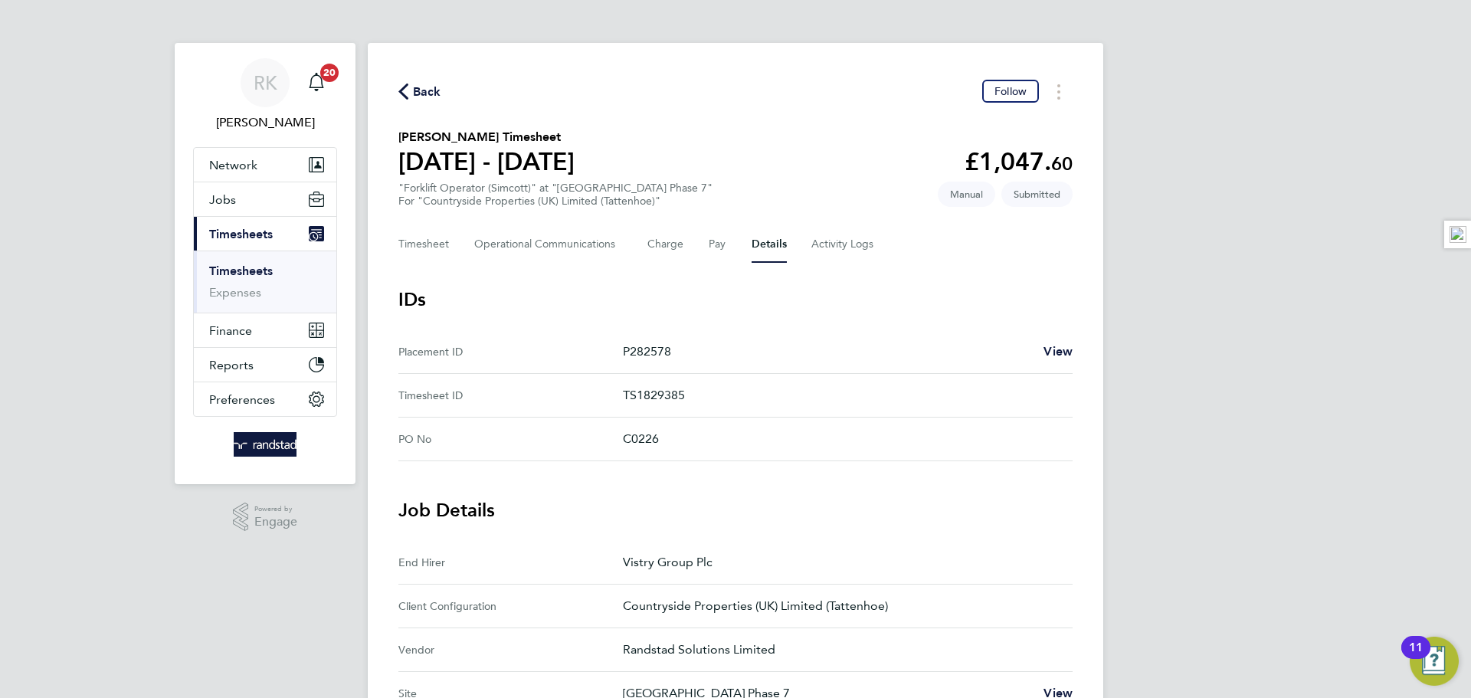
click at [239, 271] on link "Timesheets" at bounding box center [241, 271] width 64 height 15
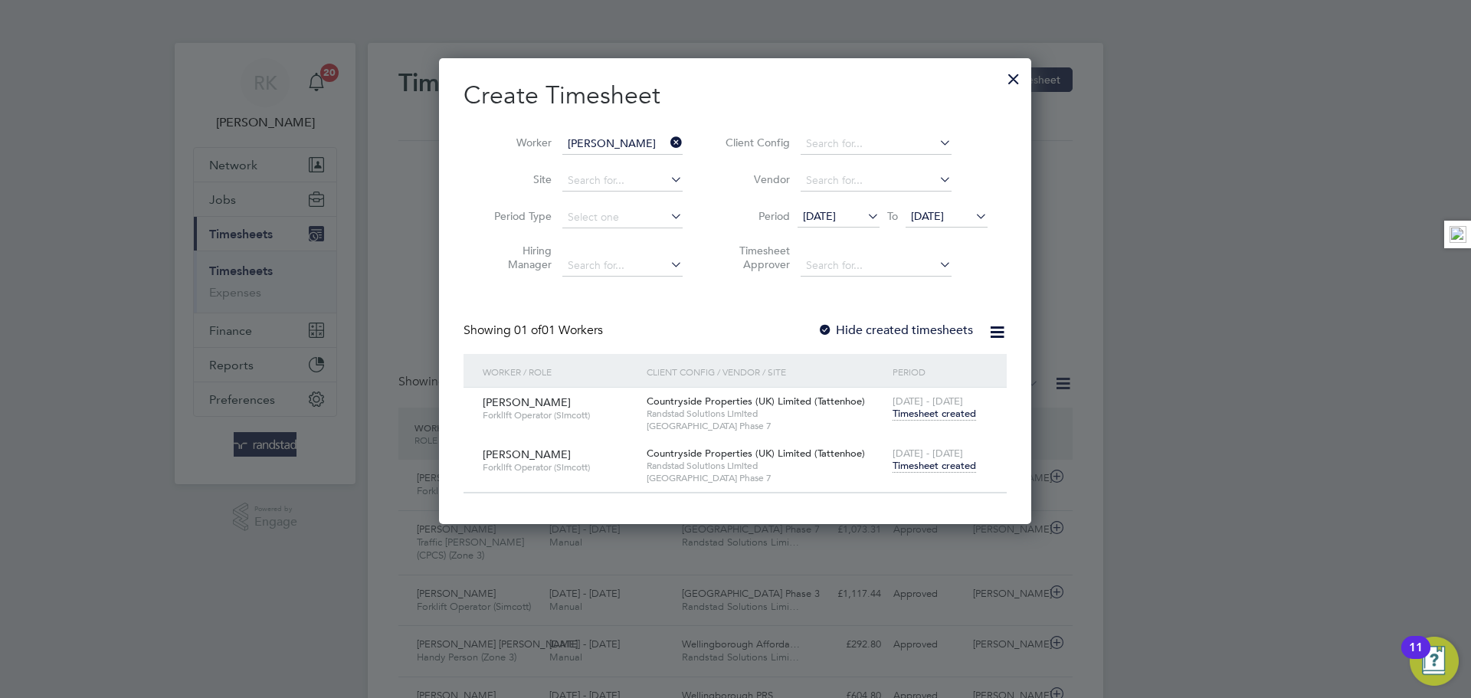
click at [667, 139] on icon at bounding box center [667, 142] width 0 height 21
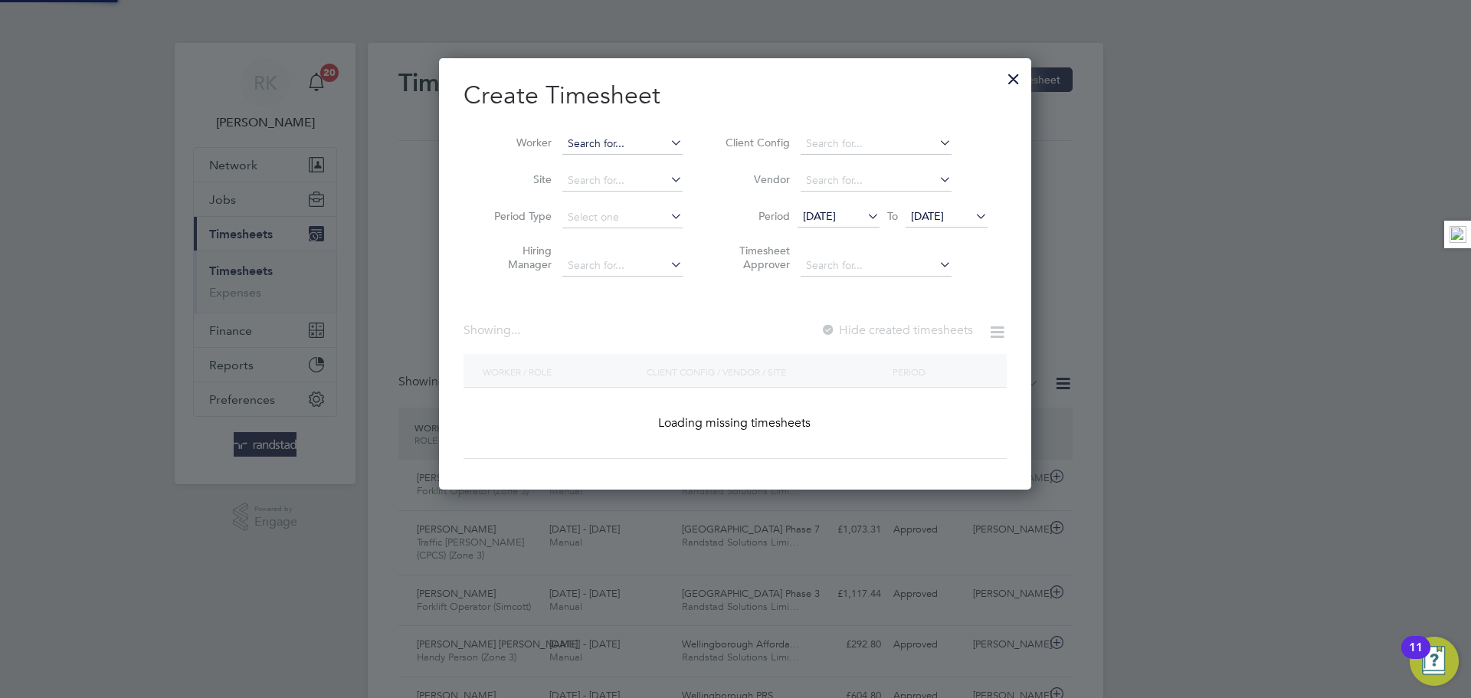
drag, startPoint x: 622, startPoint y: 146, endPoint x: 619, endPoint y: 139, distance: 8.3
click at [621, 146] on input at bounding box center [622, 143] width 120 height 21
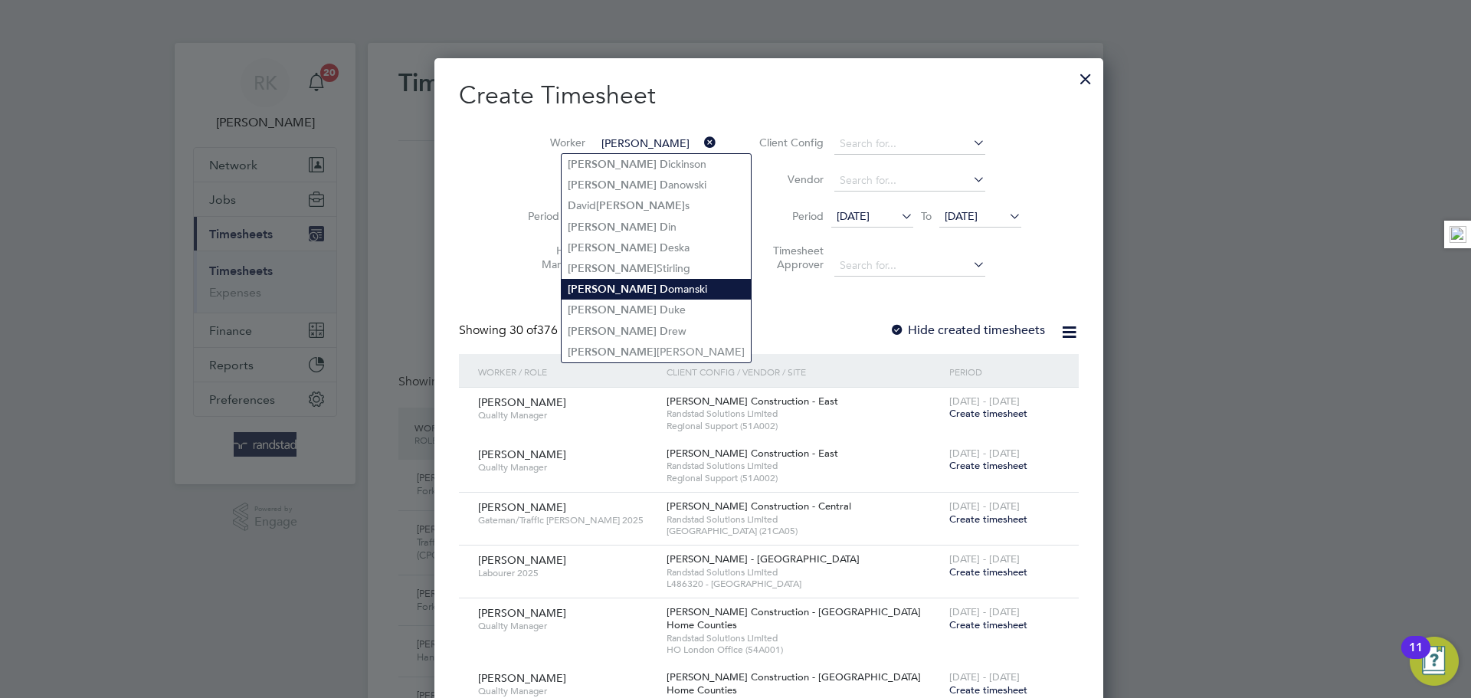
click at [647, 280] on li "Robert D omanski" at bounding box center [656, 289] width 189 height 21
type input "[PERSON_NAME]"
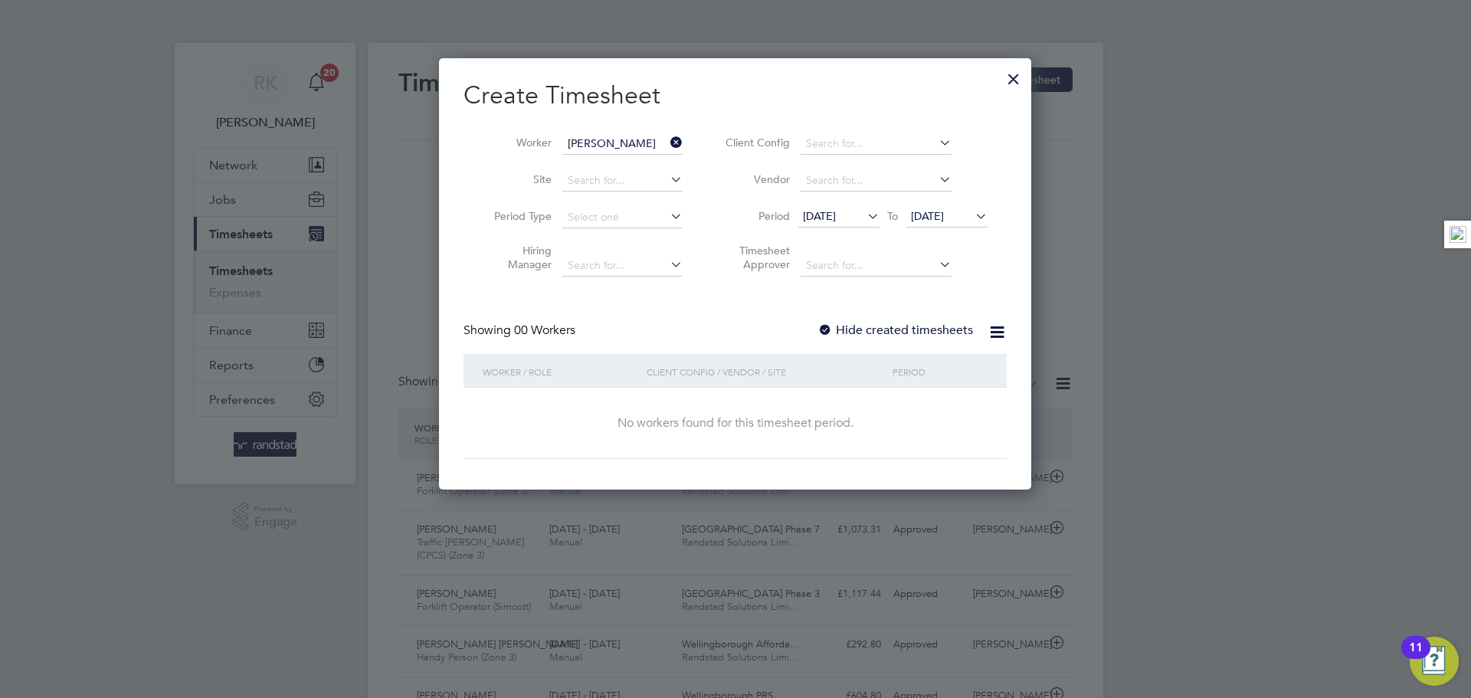
click at [911, 332] on label "Hide created timesheets" at bounding box center [896, 330] width 156 height 15
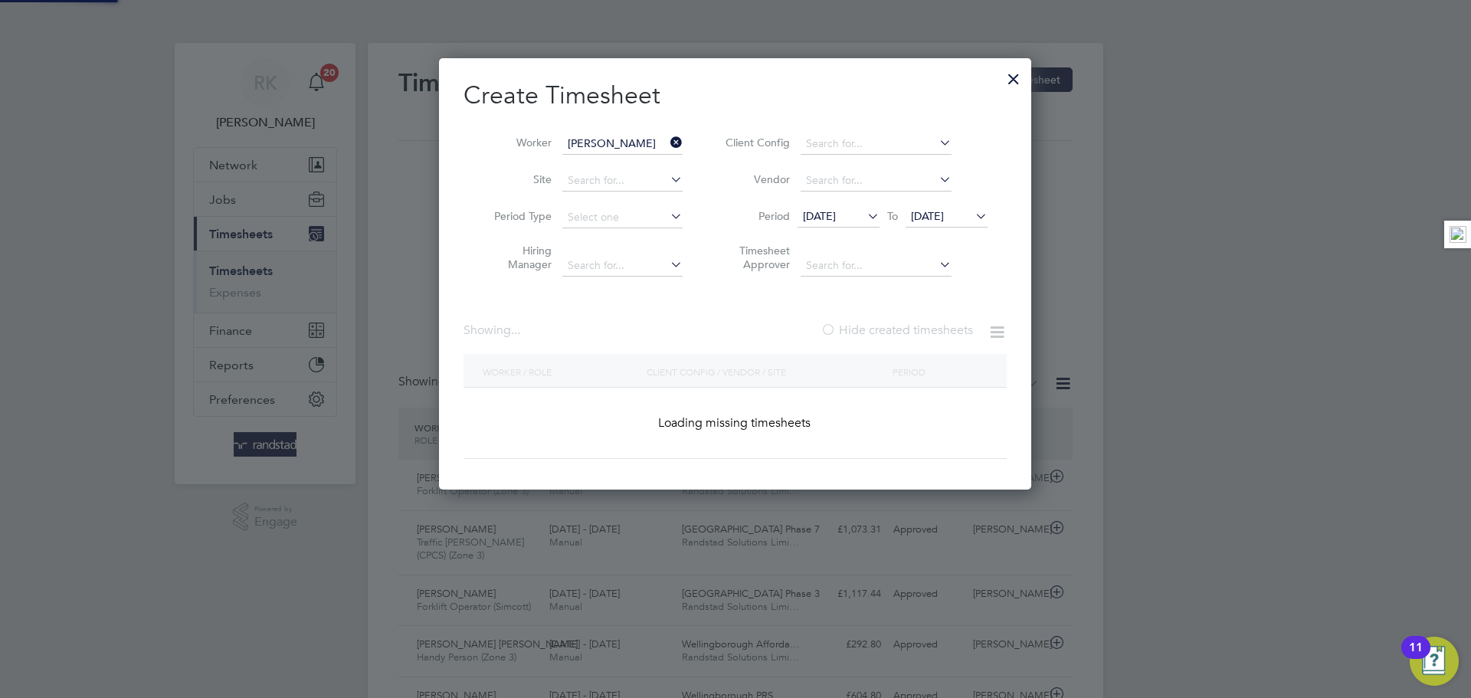
click at [911, 332] on label "Hide created timesheets" at bounding box center [897, 330] width 152 height 15
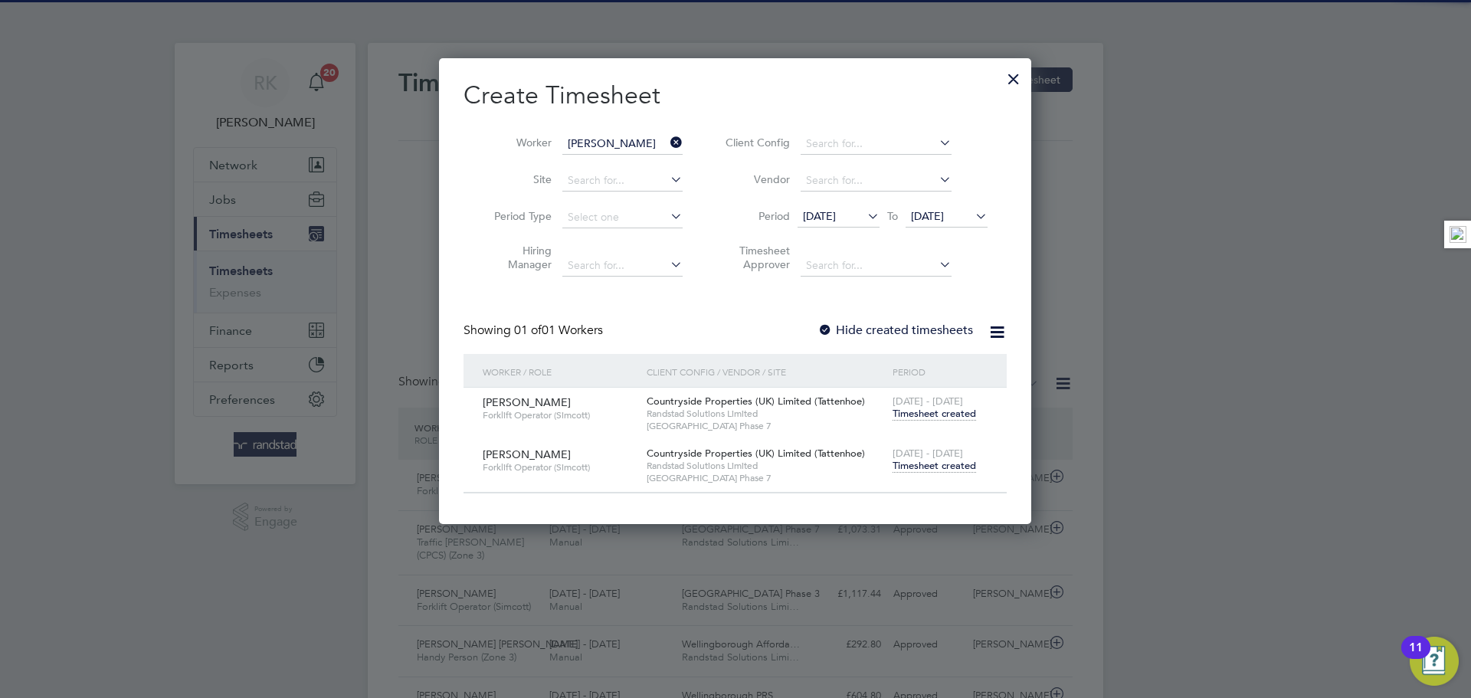
click at [955, 469] on span "Timesheet created" at bounding box center [935, 466] width 84 height 14
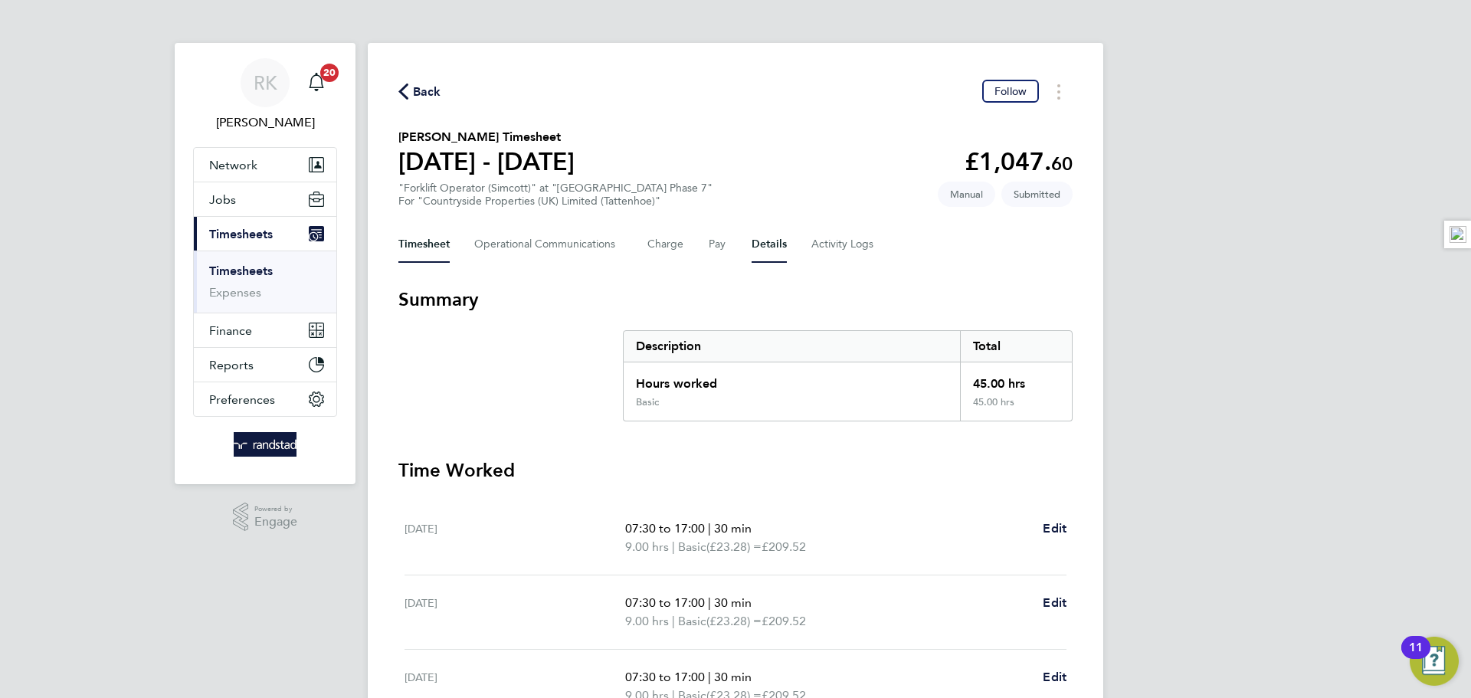
click at [764, 248] on button "Details" at bounding box center [769, 244] width 35 height 37
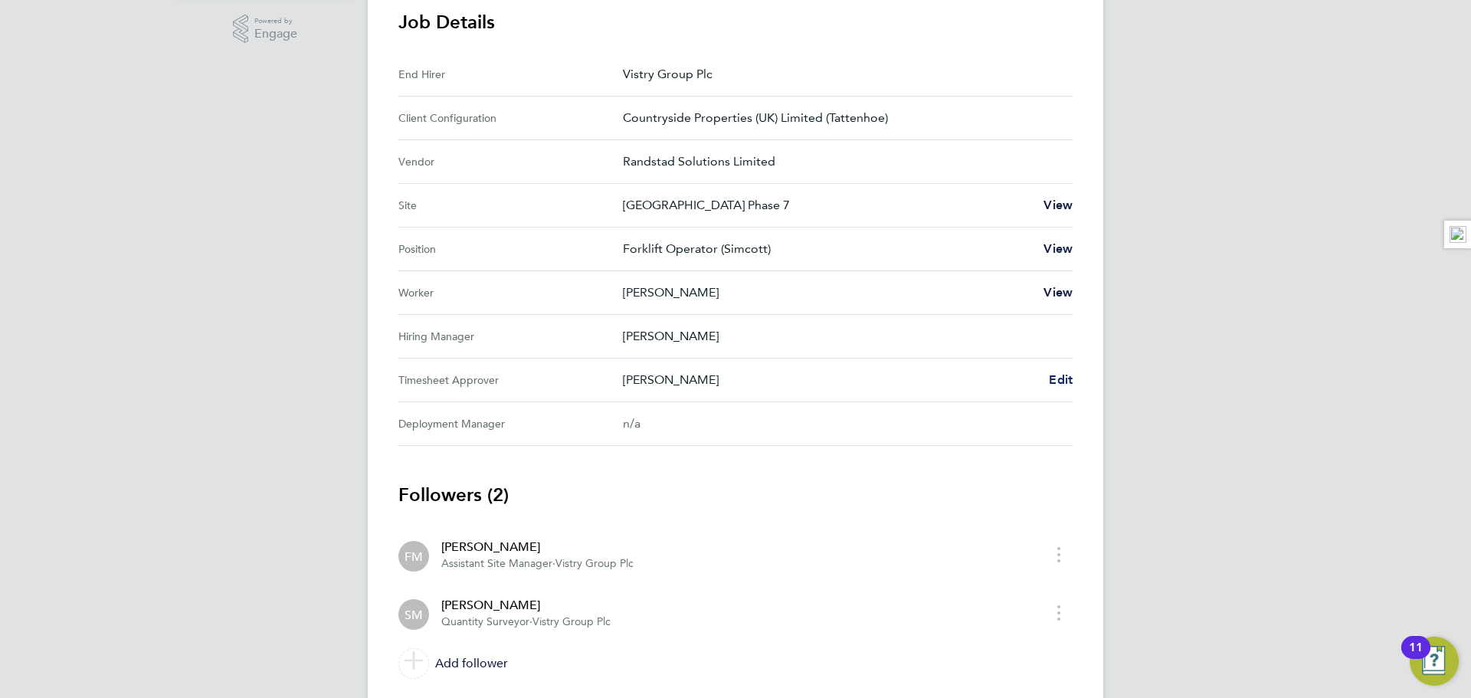
click at [1058, 379] on span "Edit" at bounding box center [1061, 379] width 24 height 15
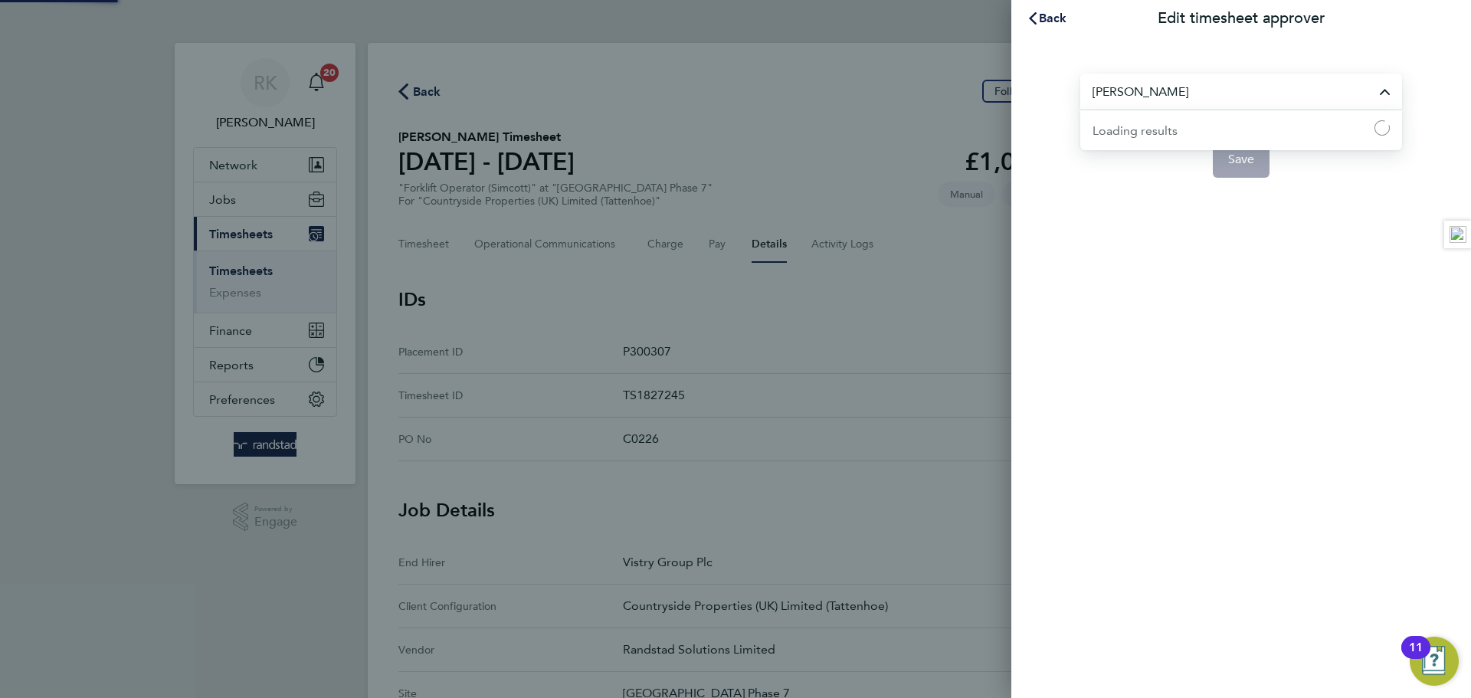
click at [1151, 91] on input "[PERSON_NAME]" at bounding box center [1241, 92] width 322 height 36
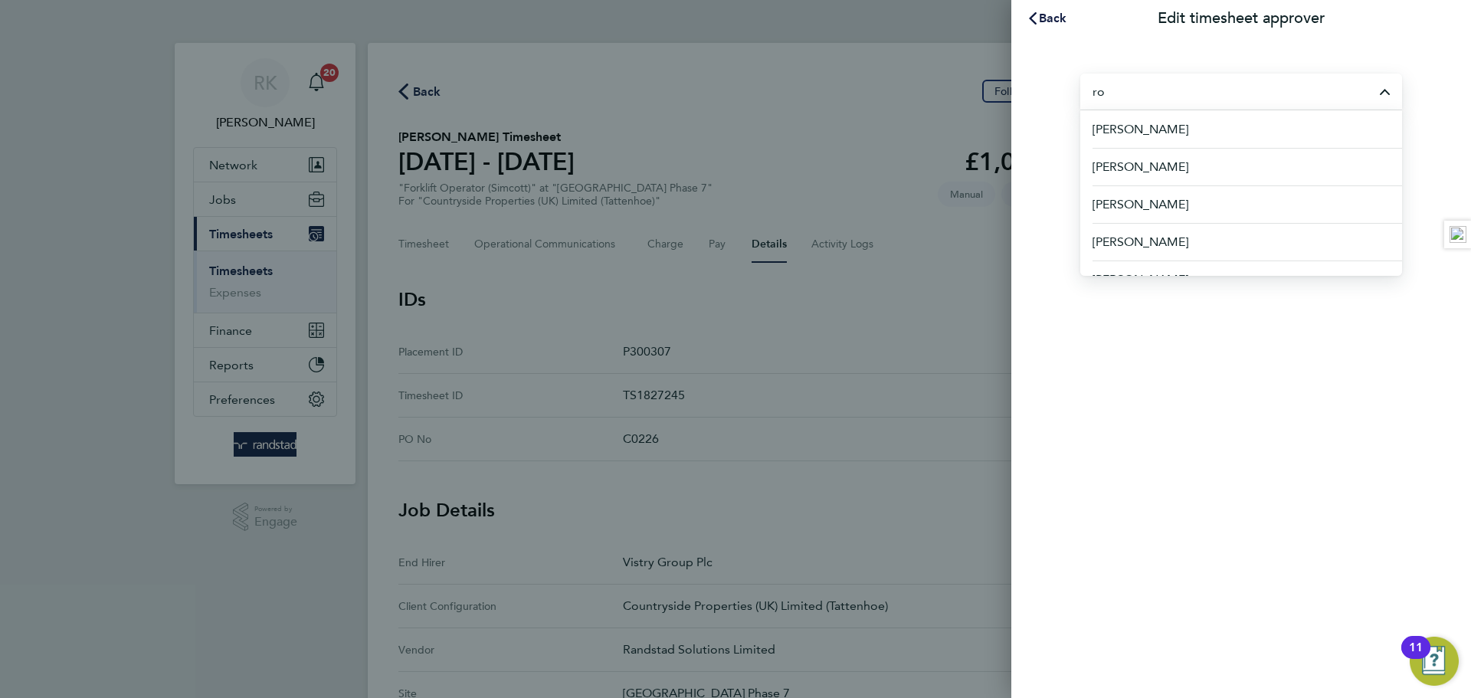
type input "r"
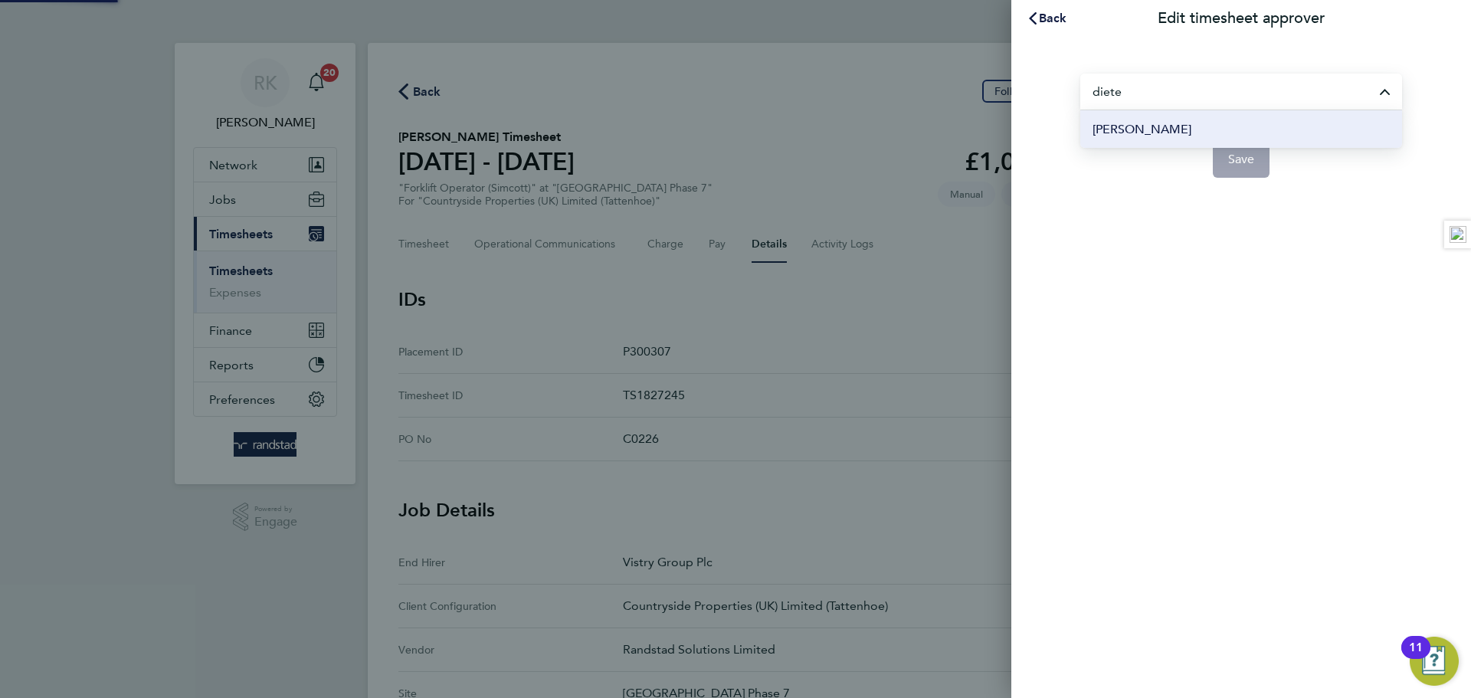
click at [1165, 135] on span "[PERSON_NAME]" at bounding box center [1142, 129] width 99 height 18
type input "[PERSON_NAME]"
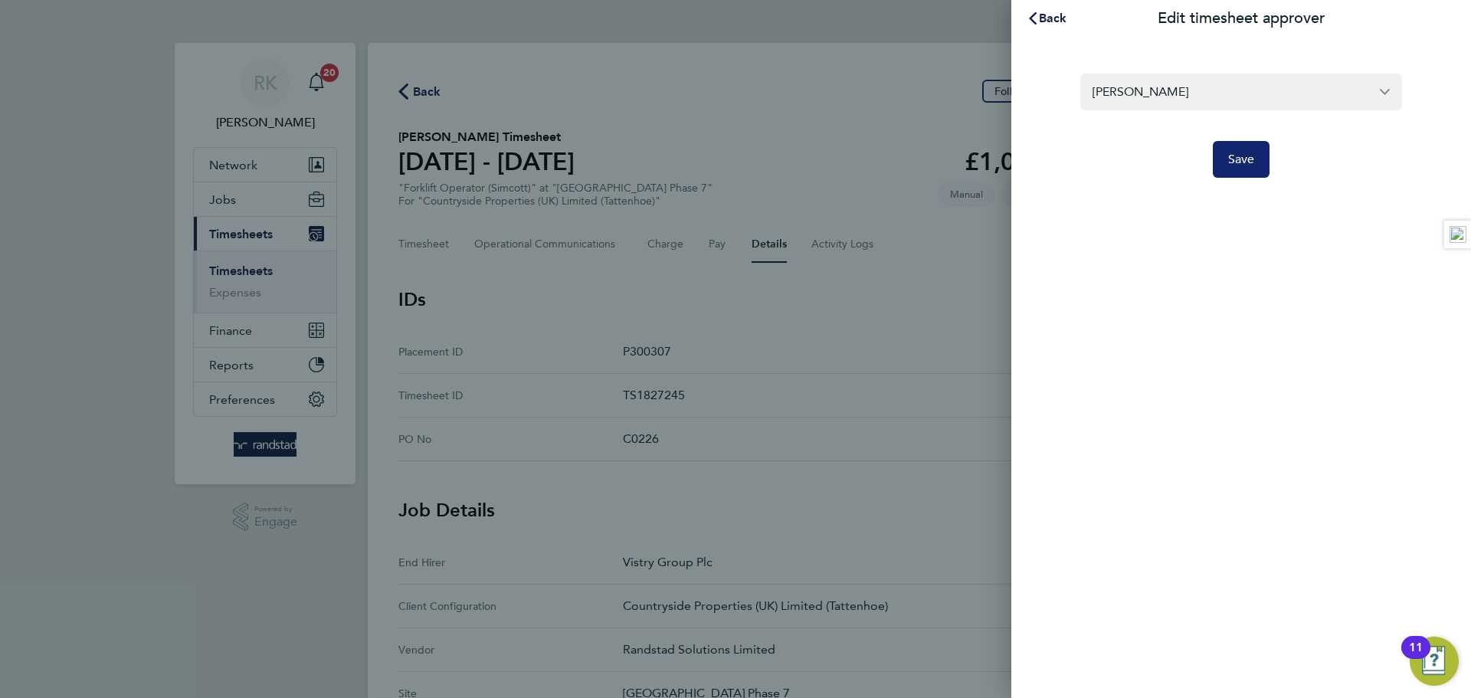
click at [1263, 172] on button "Save" at bounding box center [1241, 159] width 57 height 37
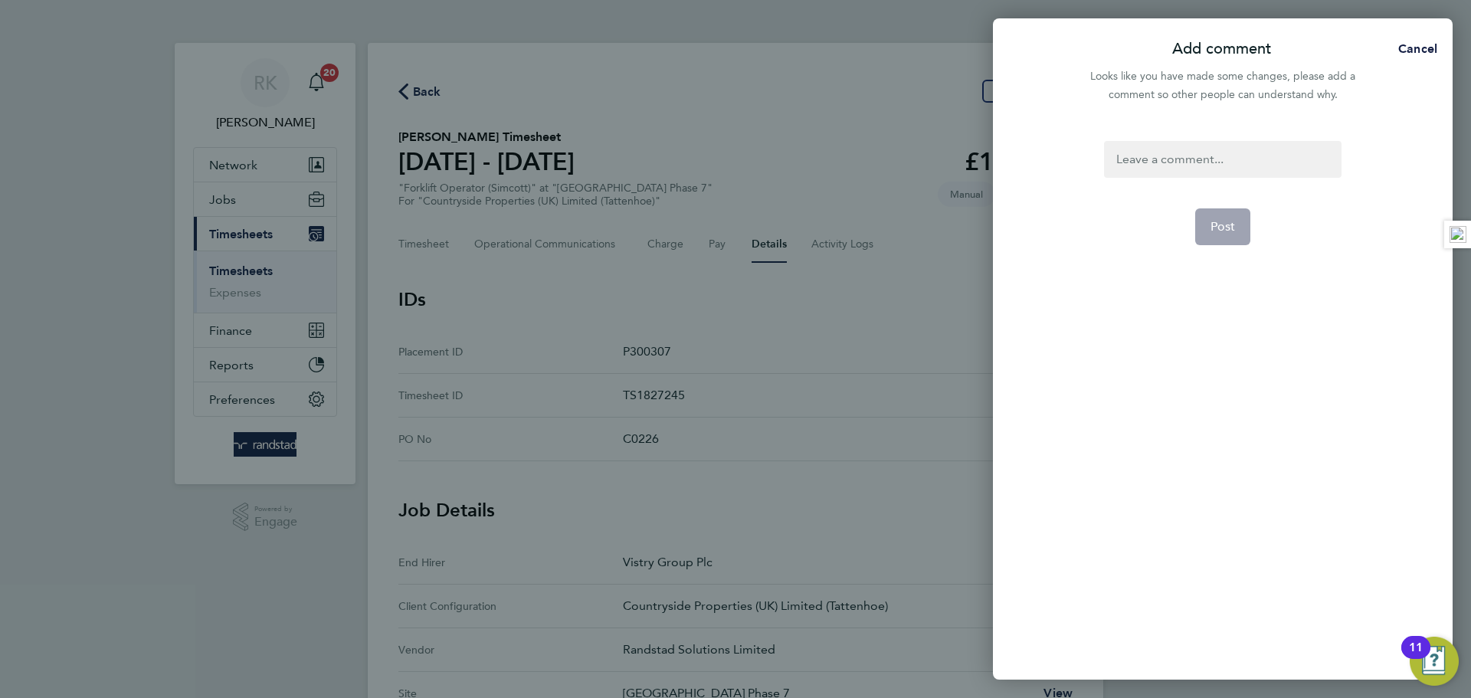
click at [1200, 174] on div at bounding box center [1222, 159] width 237 height 37
click at [1243, 229] on button "Post" at bounding box center [1223, 226] width 56 height 37
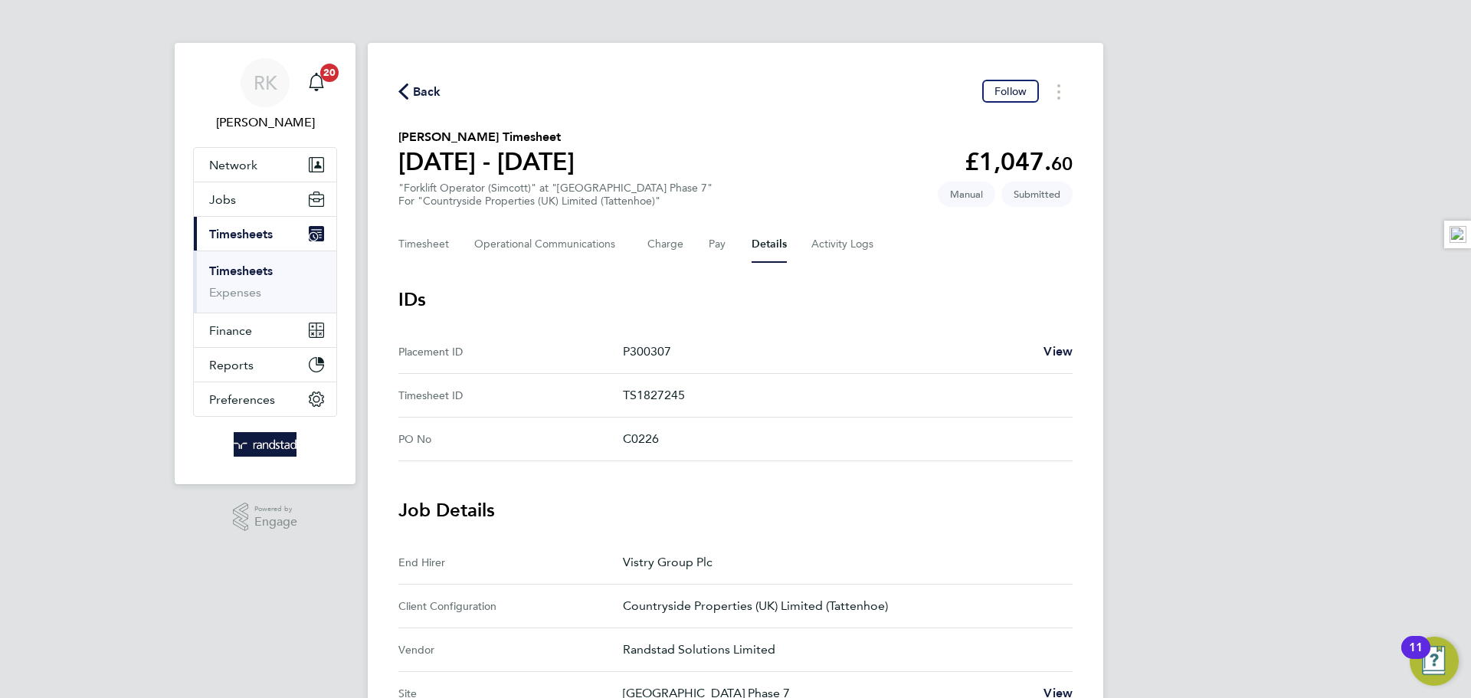
click at [262, 271] on link "Timesheets" at bounding box center [241, 271] width 64 height 15
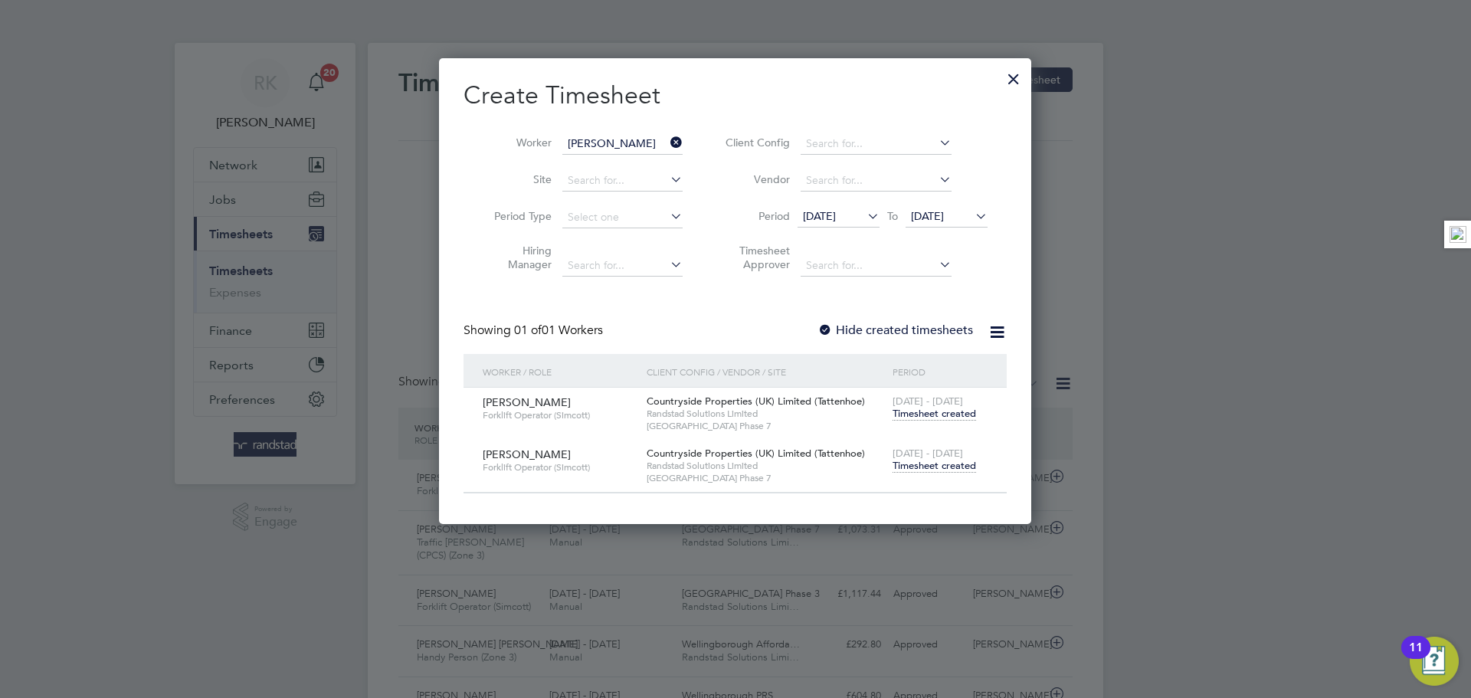
click at [667, 143] on icon at bounding box center [667, 142] width 0 height 21
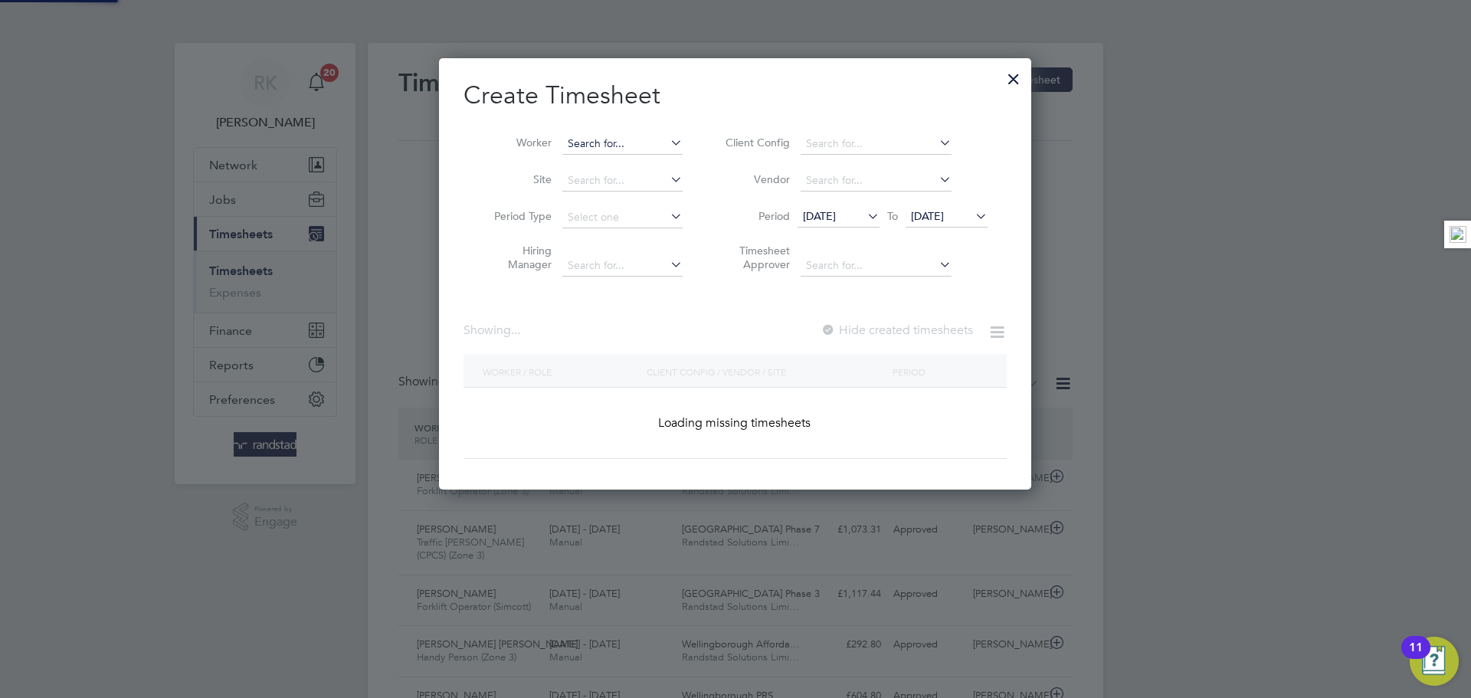
click at [655, 143] on input at bounding box center [622, 143] width 120 height 21
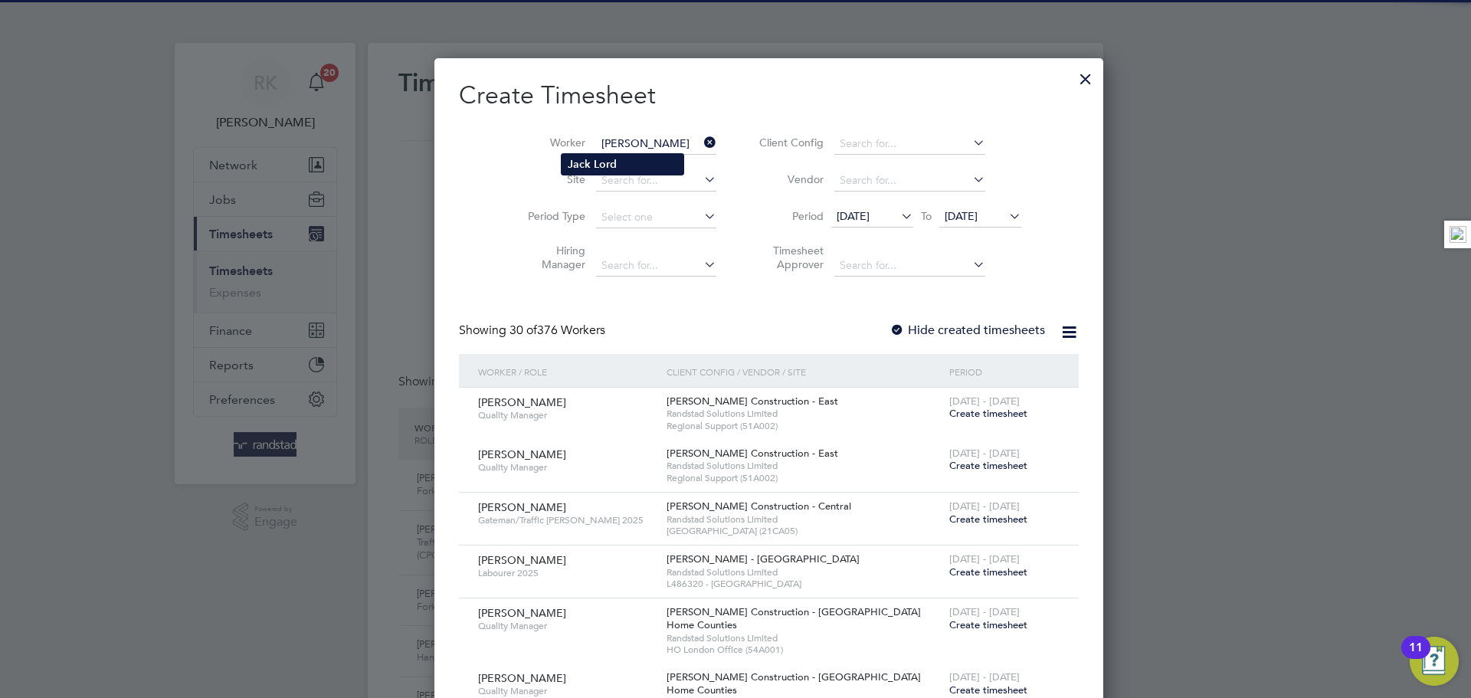
click at [634, 158] on li "Jack Lord" at bounding box center [623, 164] width 122 height 21
type input "[PERSON_NAME]"
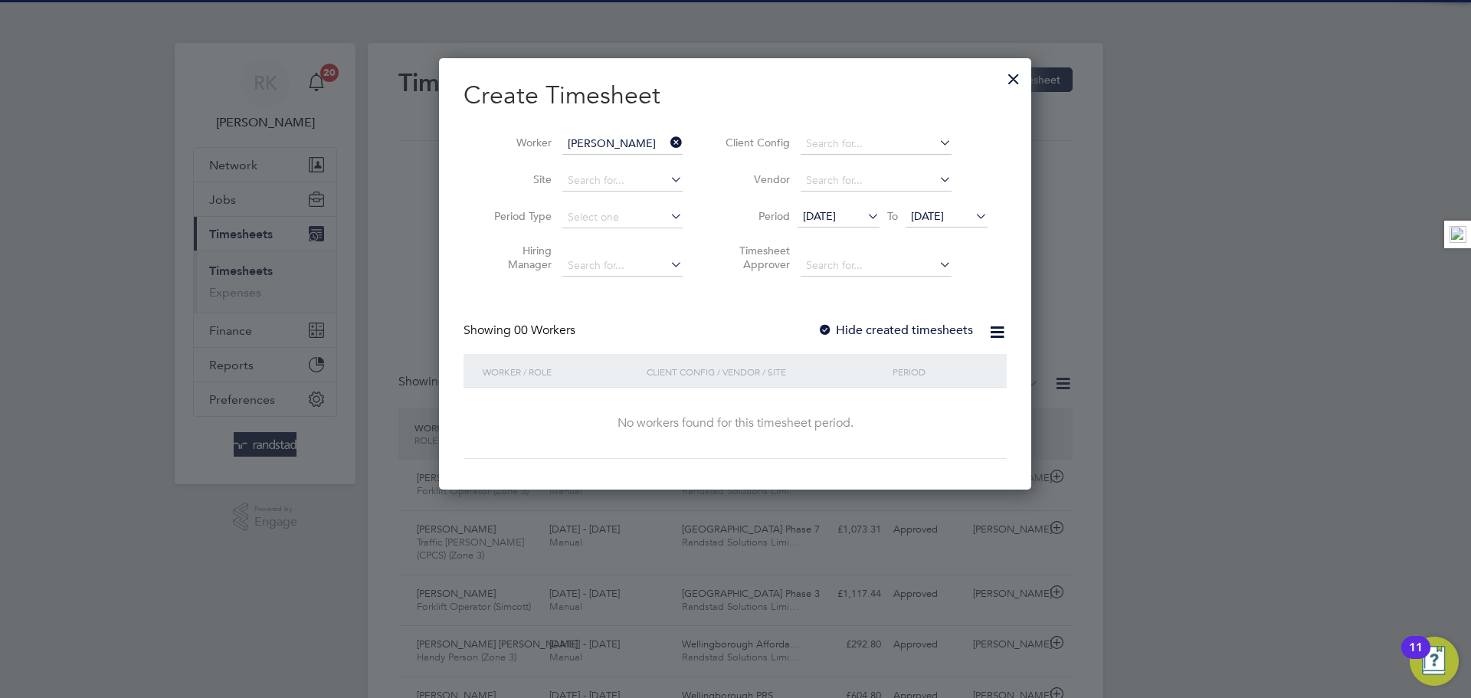
drag, startPoint x: 942, startPoint y: 320, endPoint x: 936, endPoint y: 331, distance: 12.8
click at [942, 321] on div "Create Timesheet Worker Jack Lord Site Period Type Hiring Manager Client Config…" at bounding box center [735, 269] width 543 height 379
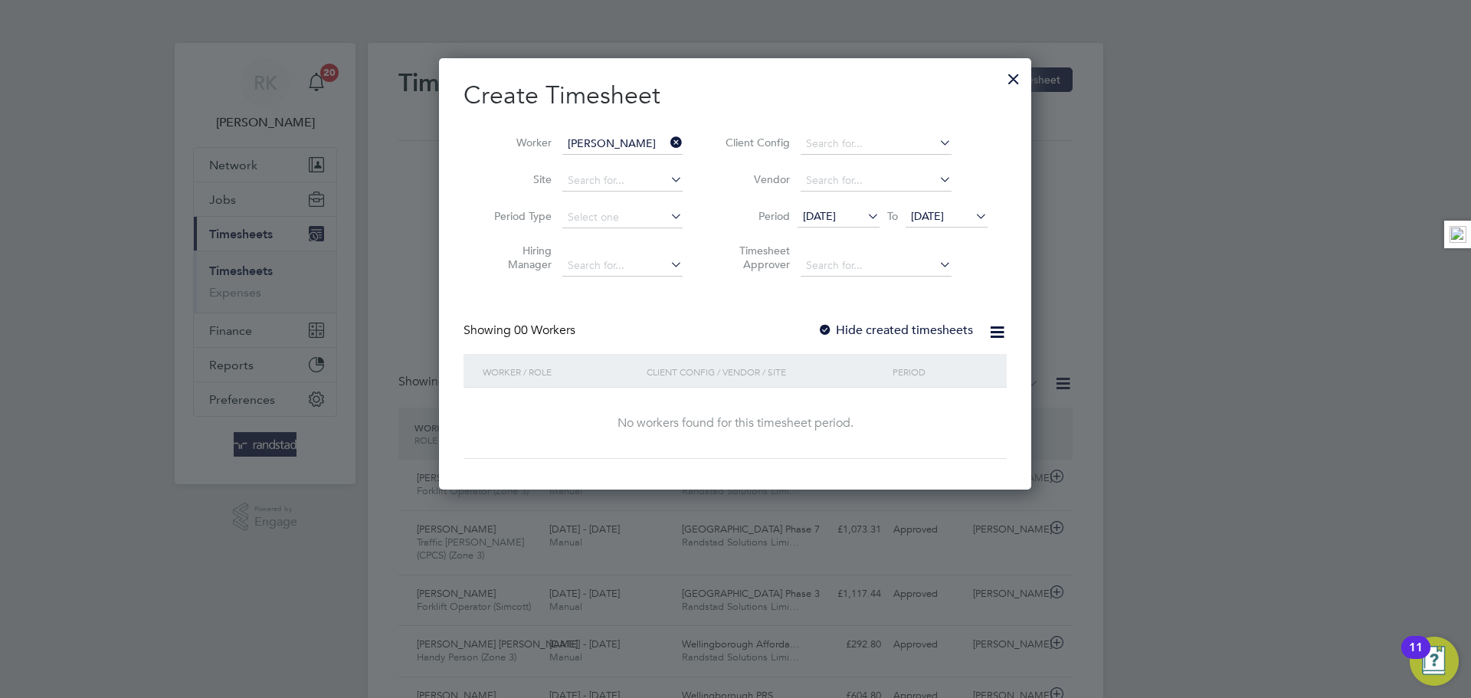
click at [936, 331] on label "Hide created timesheets" at bounding box center [896, 330] width 156 height 15
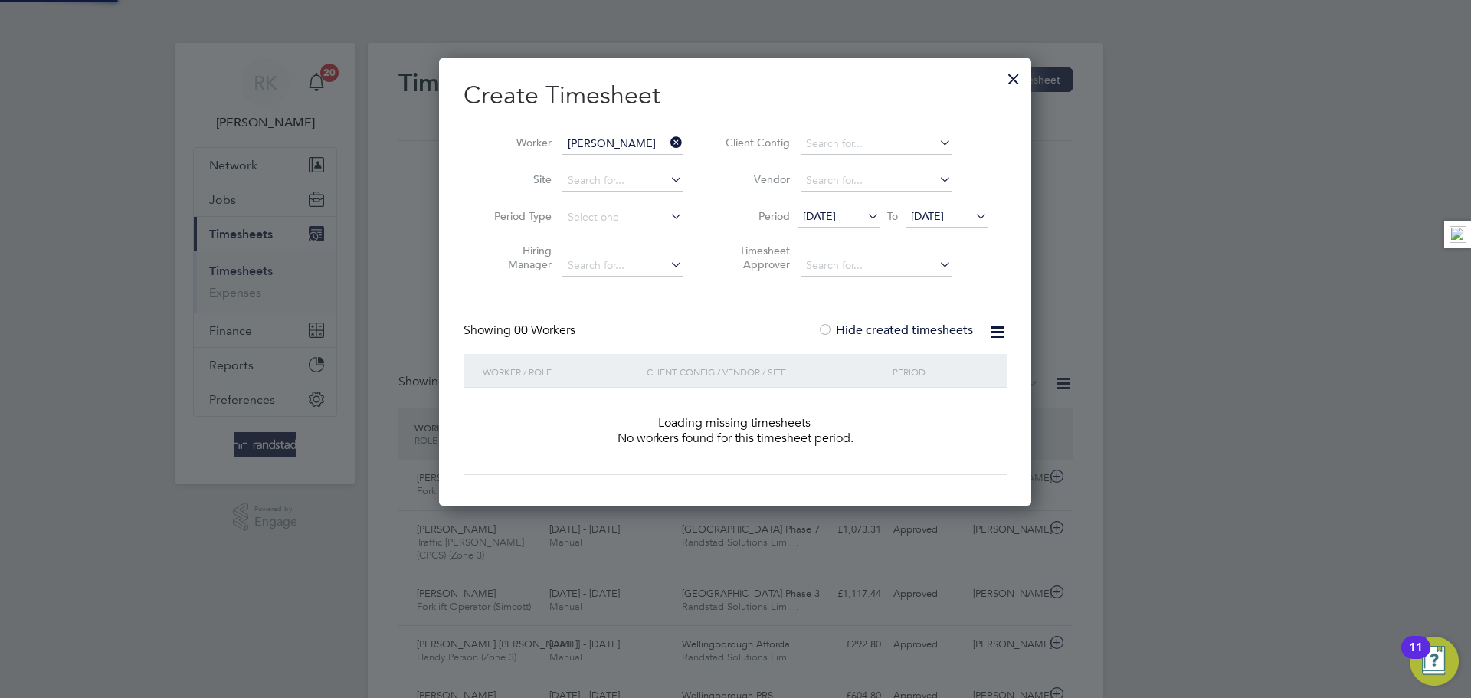
click at [936, 329] on label "Hide created timesheets" at bounding box center [896, 330] width 156 height 15
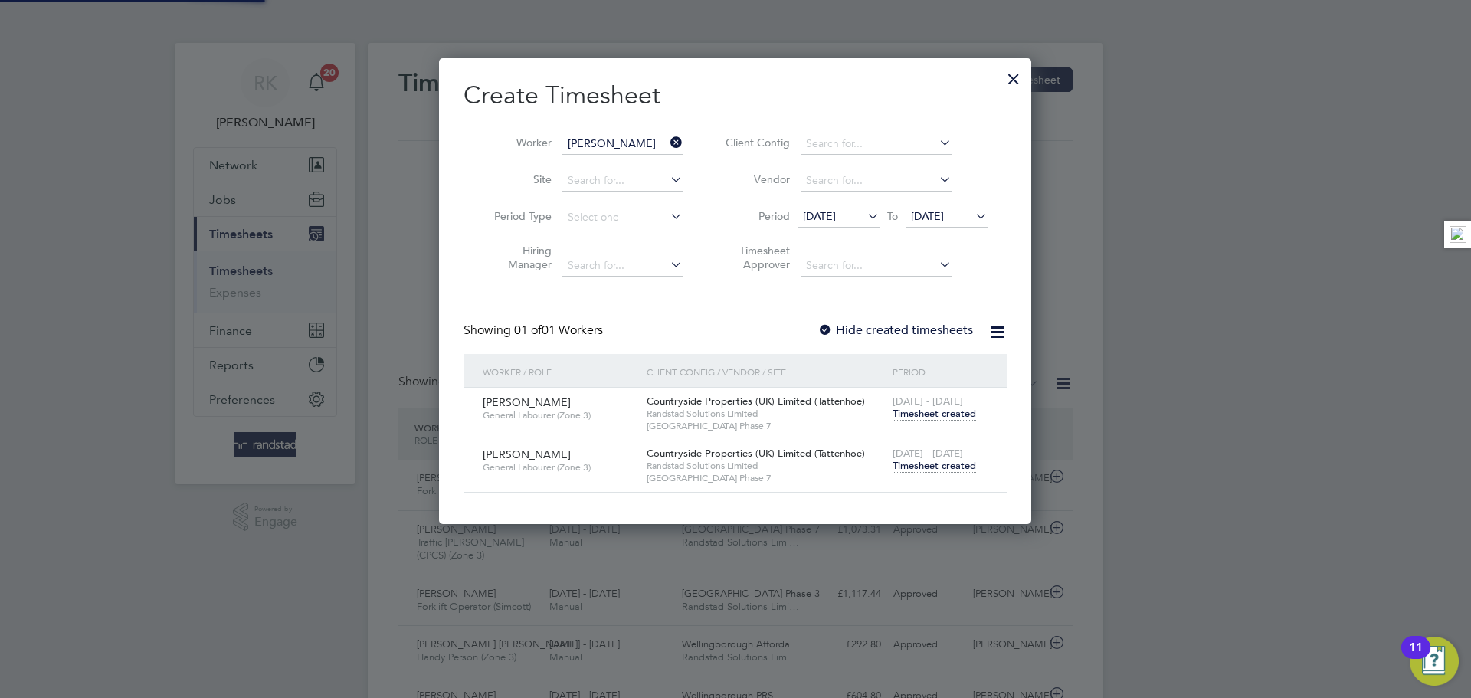
click at [938, 467] on span "Timesheet created" at bounding box center [935, 466] width 84 height 14
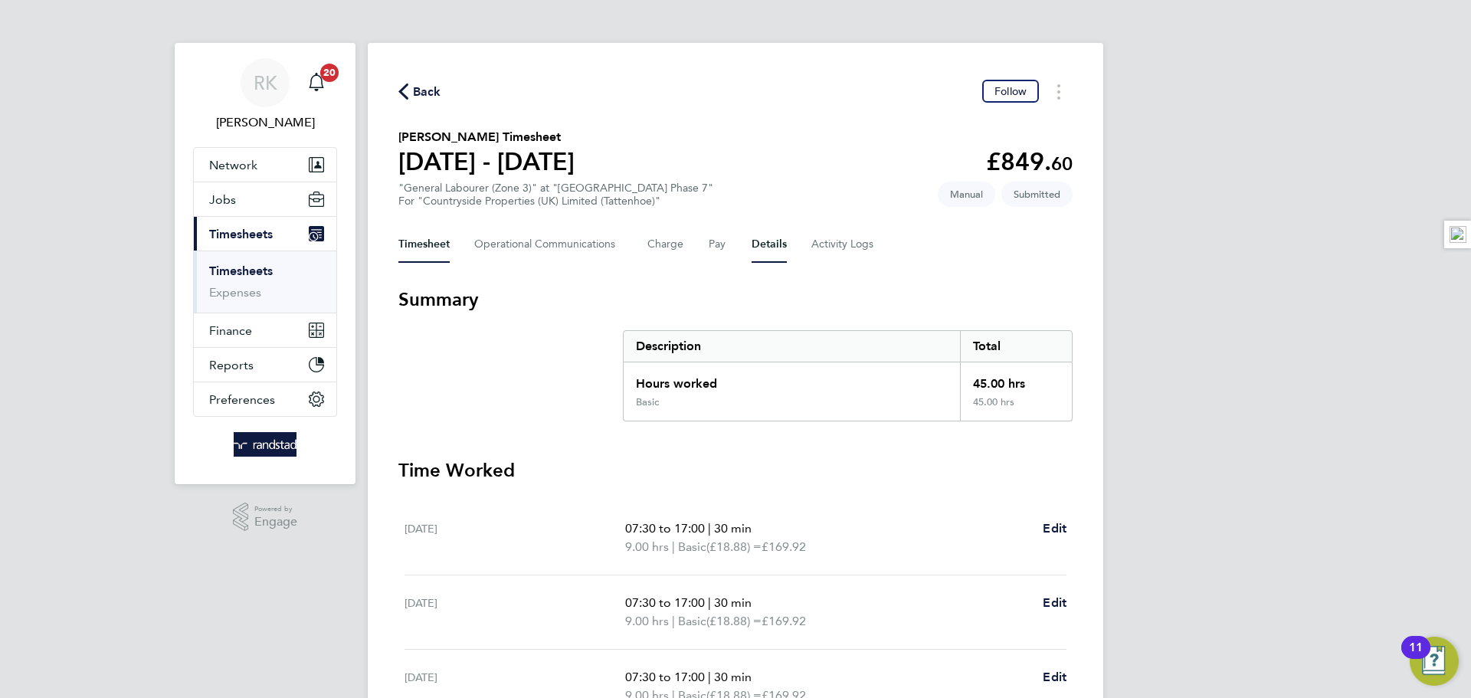
click at [763, 251] on button "Details" at bounding box center [769, 244] width 35 height 37
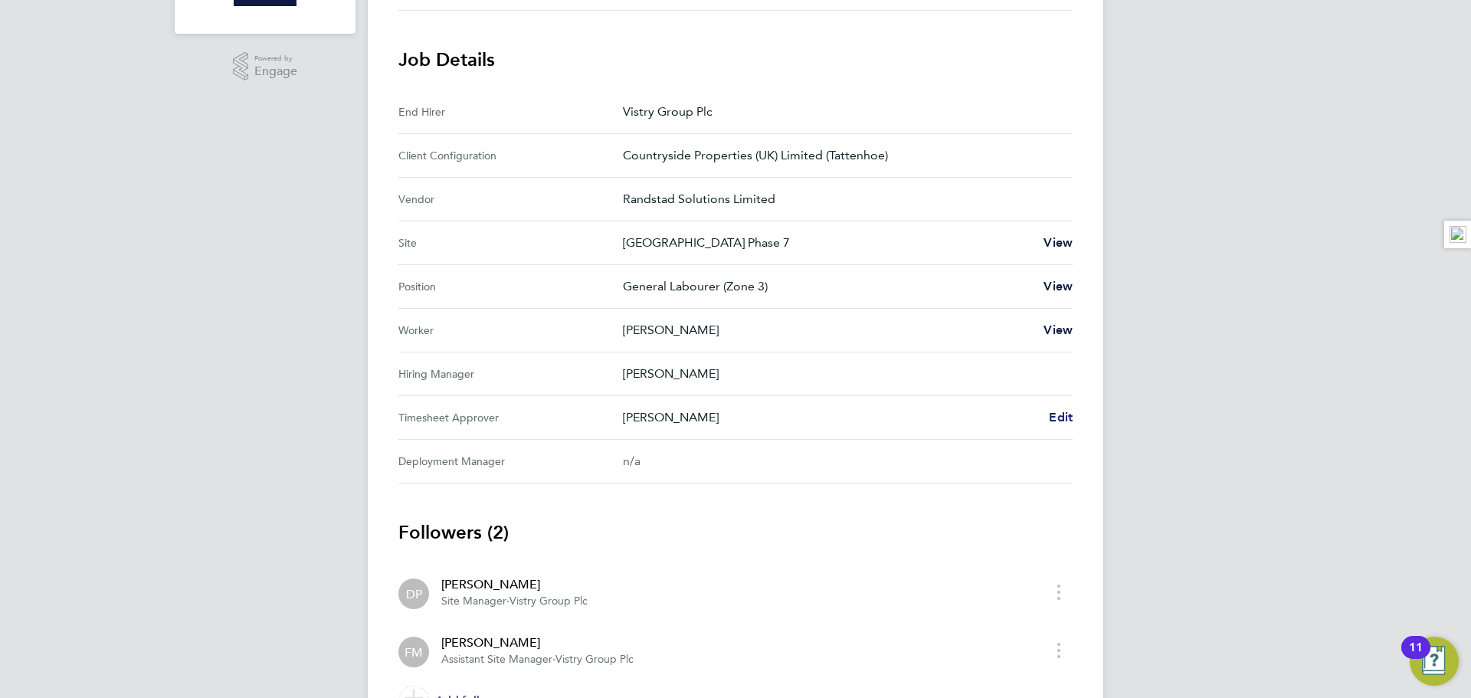
click at [1062, 419] on span "Edit" at bounding box center [1061, 417] width 24 height 15
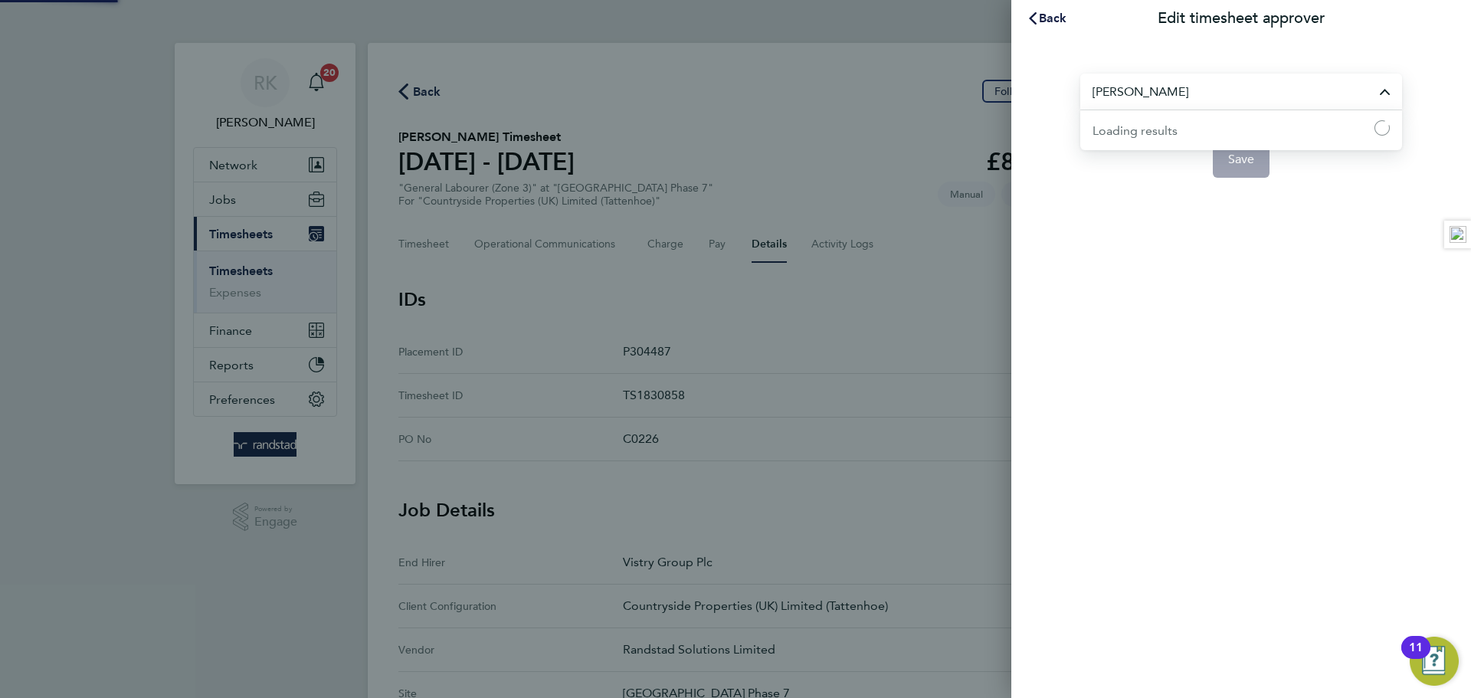
click at [1122, 93] on input "[PERSON_NAME]" at bounding box center [1241, 92] width 322 height 36
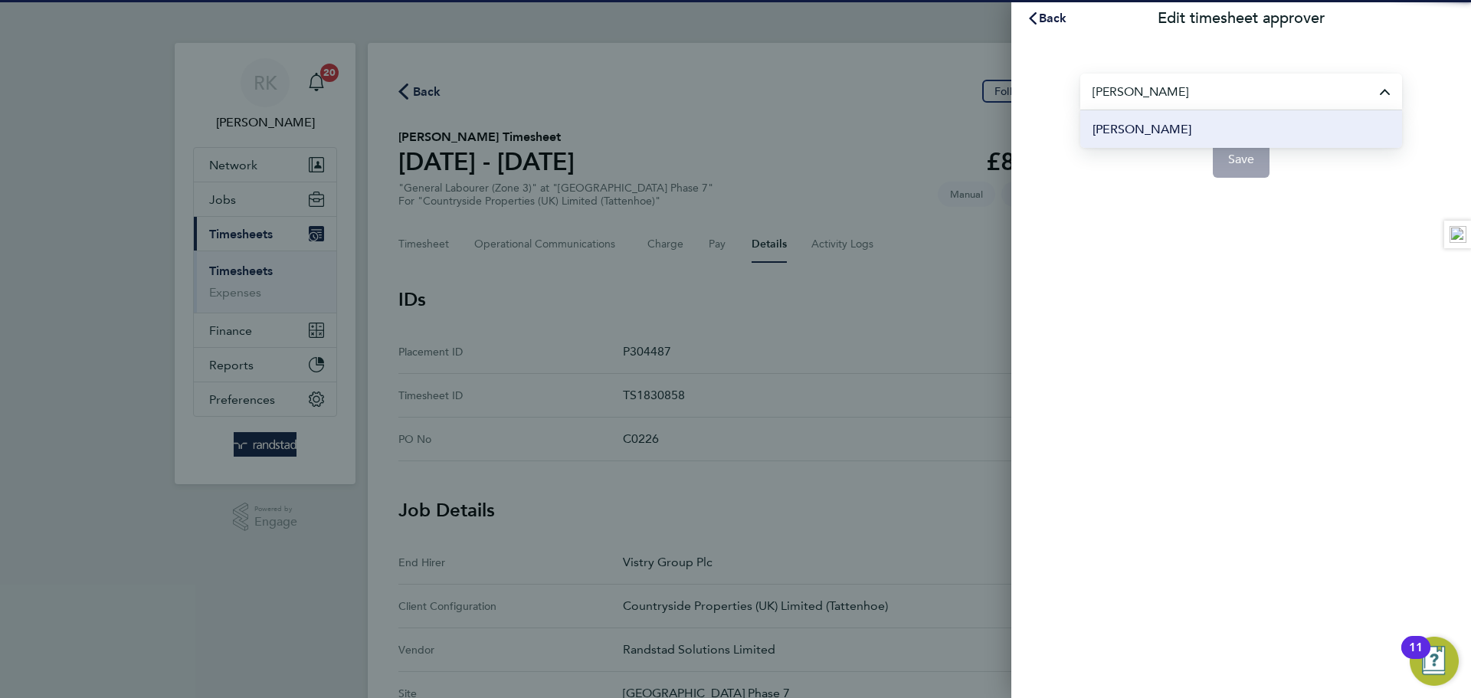
click at [1183, 137] on li "[PERSON_NAME]" at bounding box center [1241, 129] width 322 height 38
type input "[PERSON_NAME]"
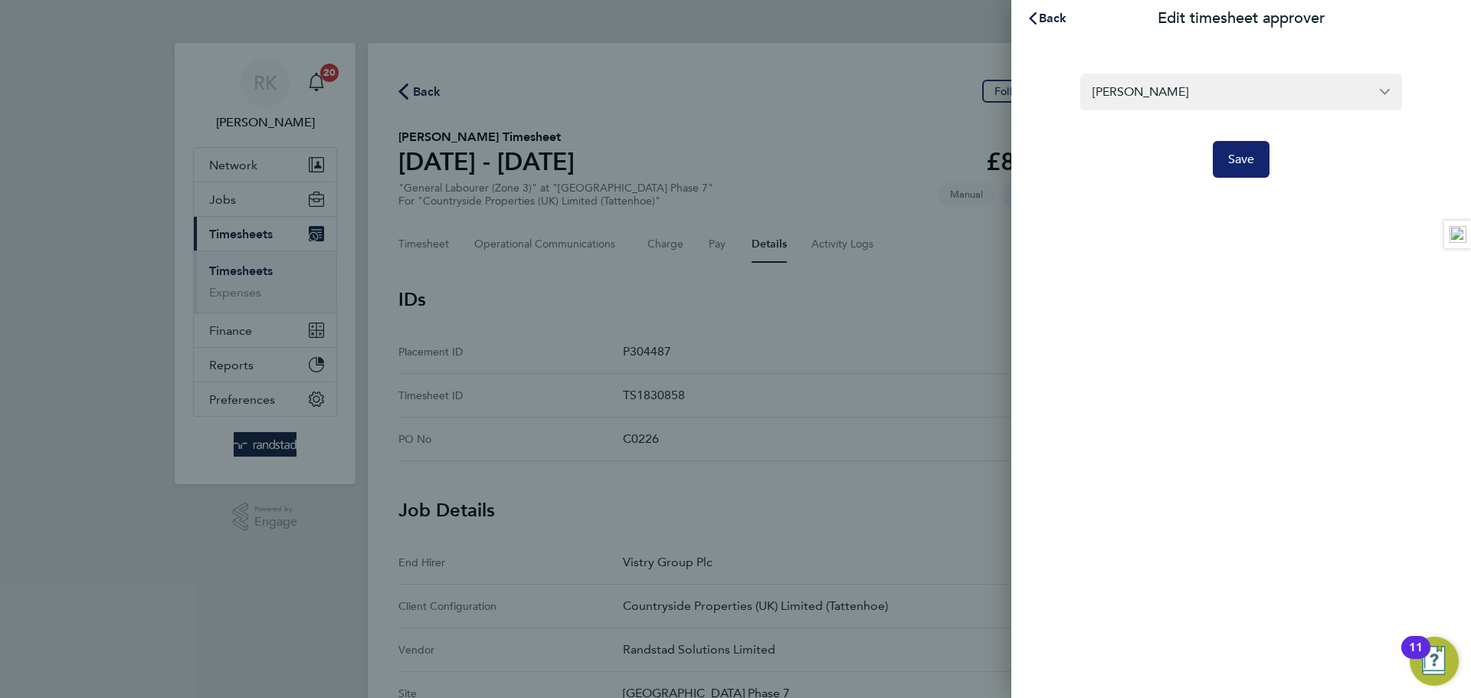
click at [1221, 160] on button "Save" at bounding box center [1241, 159] width 57 height 37
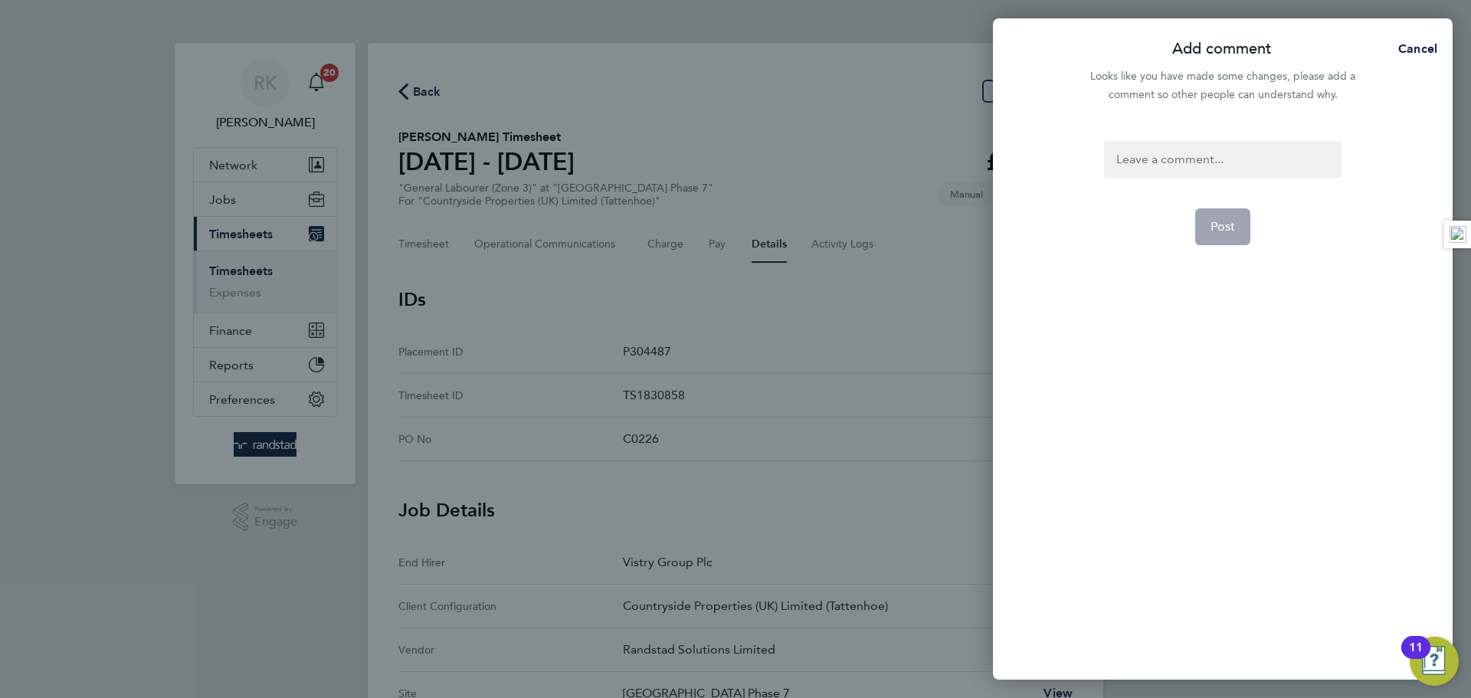
drag, startPoint x: 1164, startPoint y: 121, endPoint x: 1172, endPoint y: 152, distance: 31.6
click at [1168, 133] on div "Add comment Cancel Looks like you have made some changes, please add a comment …" at bounding box center [1223, 348] width 460 height 661
click at [1175, 159] on div at bounding box center [1222, 159] width 237 height 37
click at [1175, 160] on div at bounding box center [1222, 159] width 237 height 37
click at [1229, 225] on span "Post" at bounding box center [1223, 226] width 25 height 15
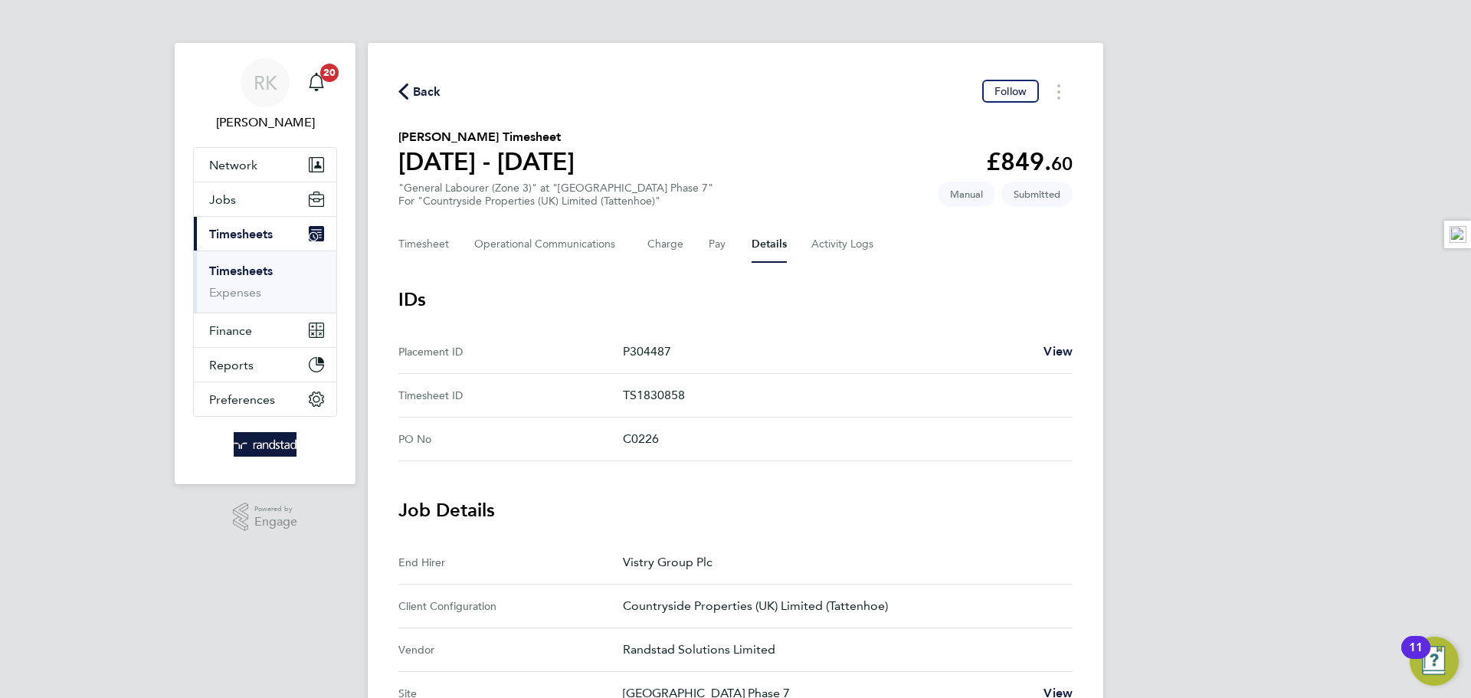
click at [224, 264] on link "Timesheets" at bounding box center [241, 271] width 64 height 15
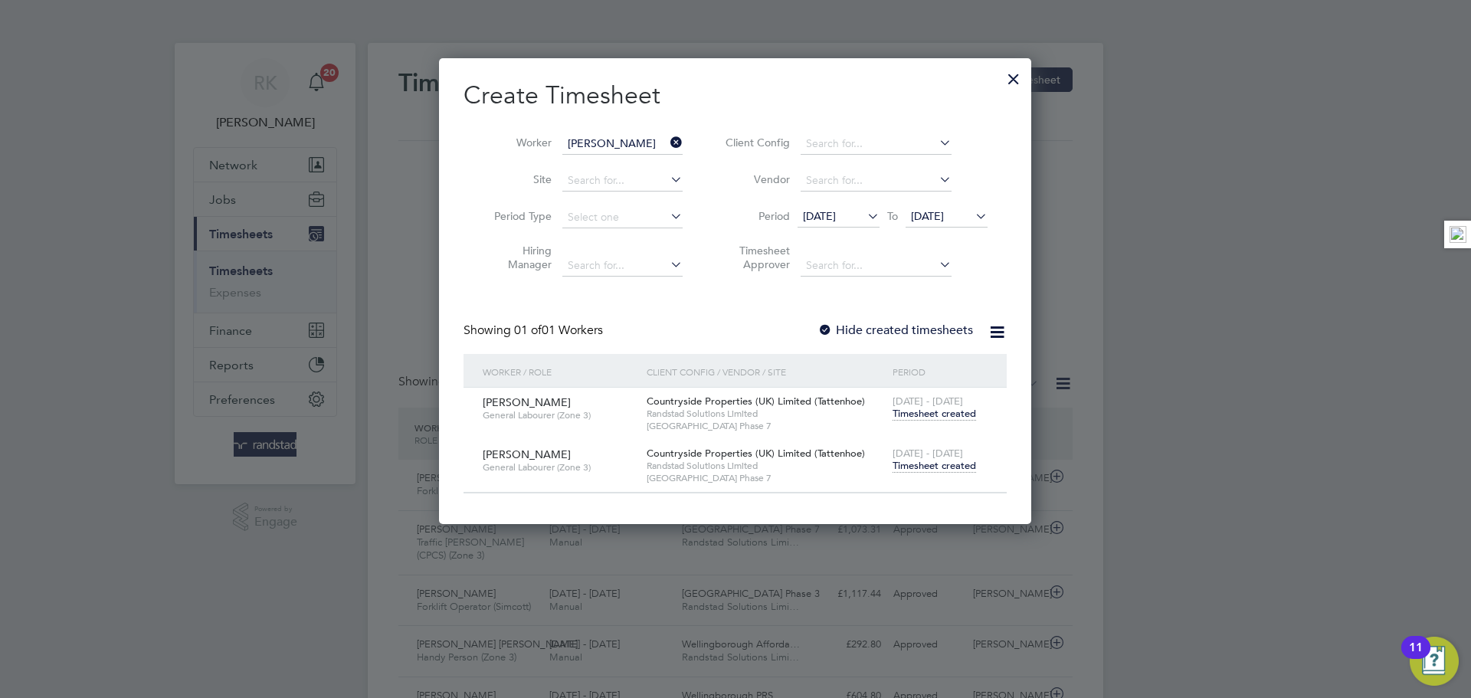
click at [667, 142] on icon at bounding box center [667, 142] width 0 height 21
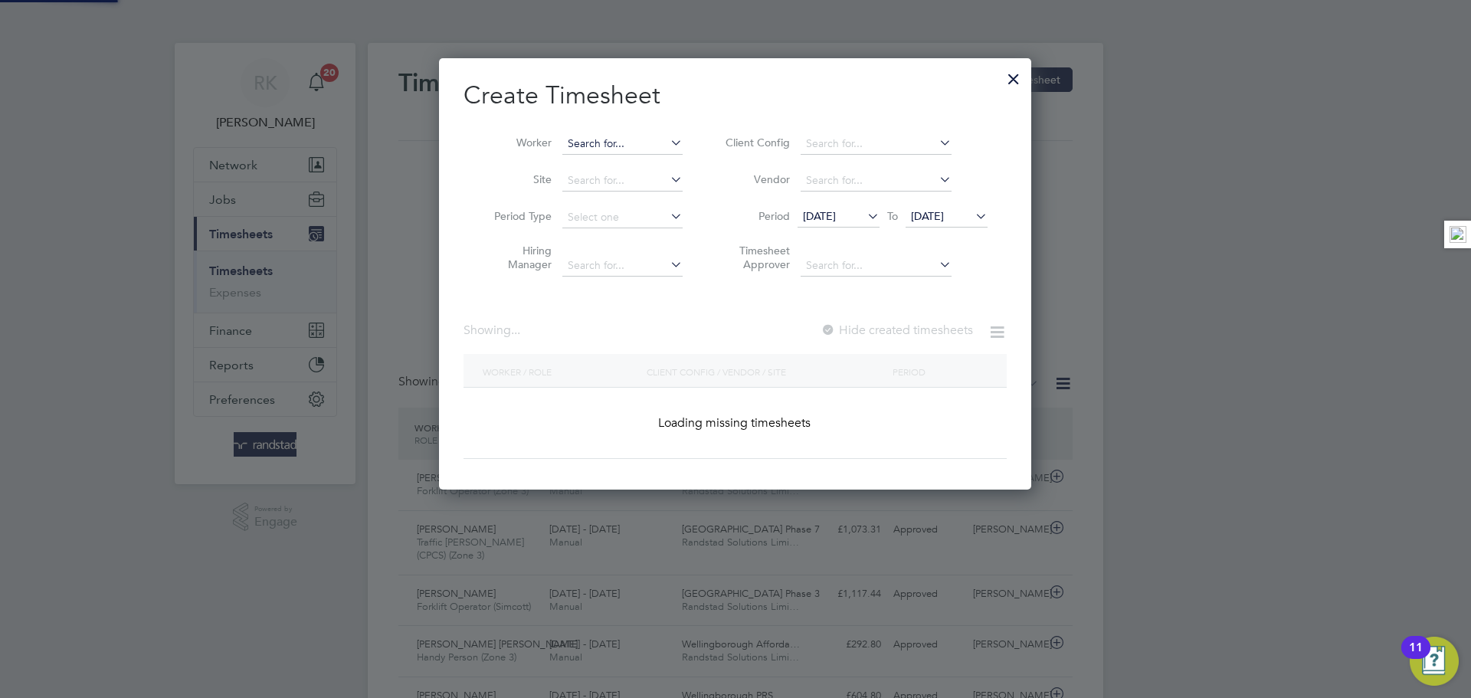
click at [645, 140] on input at bounding box center [622, 143] width 120 height 21
paste input "[PERSON_NAME]"
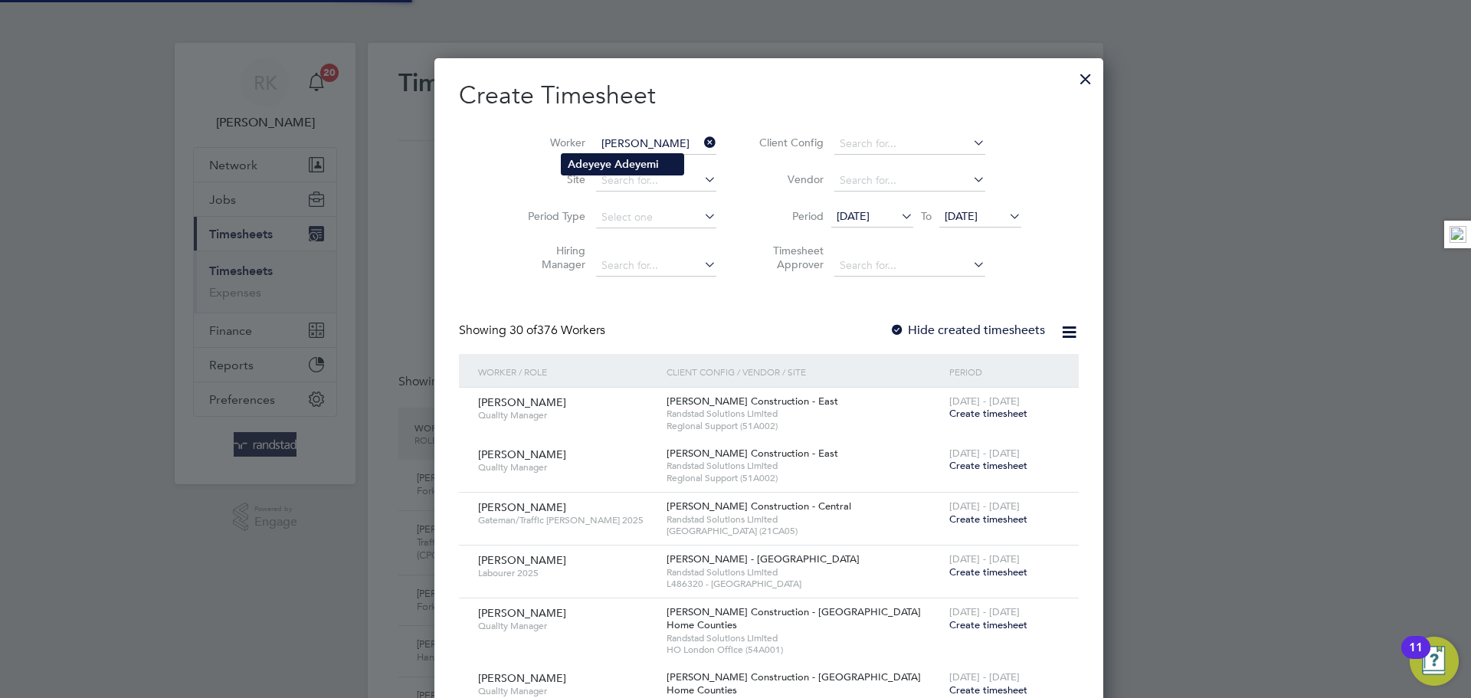
click at [599, 162] on b "Adeyeye" at bounding box center [590, 164] width 44 height 13
type input "[PERSON_NAME]"
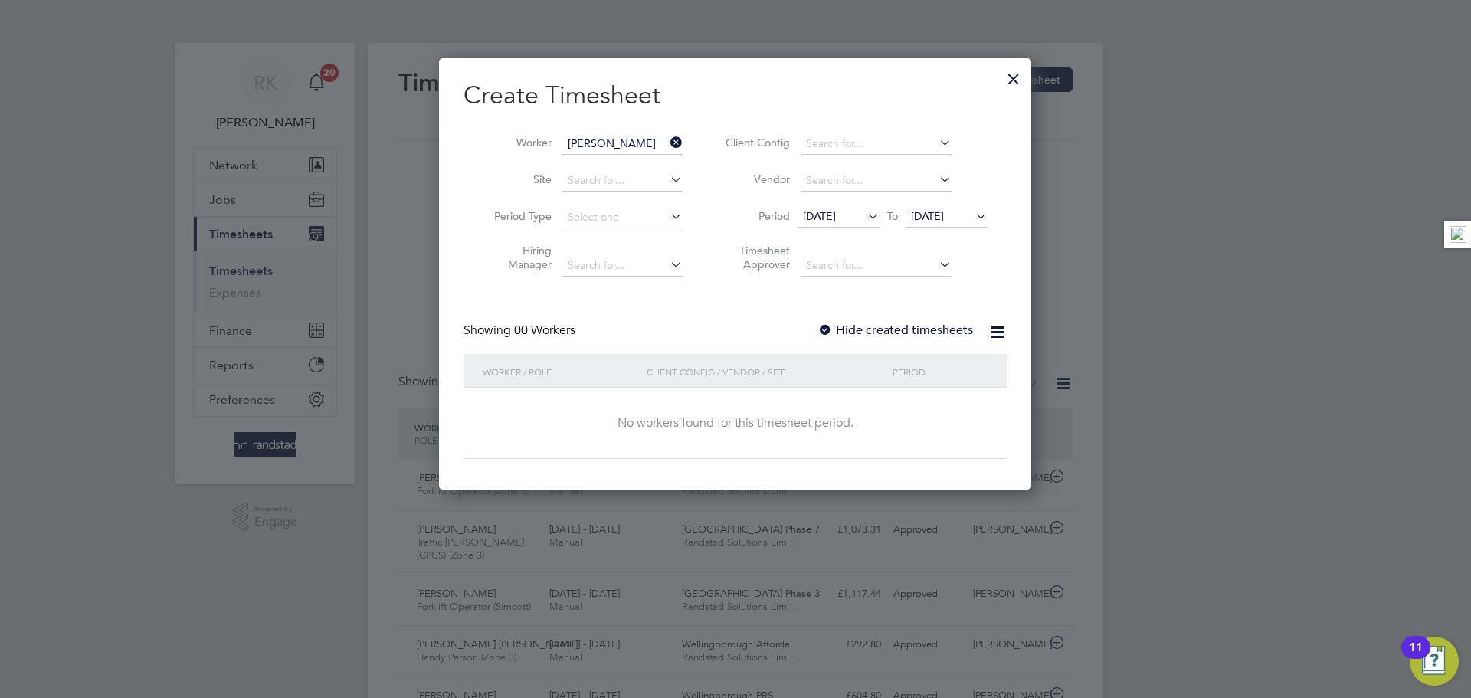
click at [909, 323] on label "Hide created timesheets" at bounding box center [896, 330] width 156 height 15
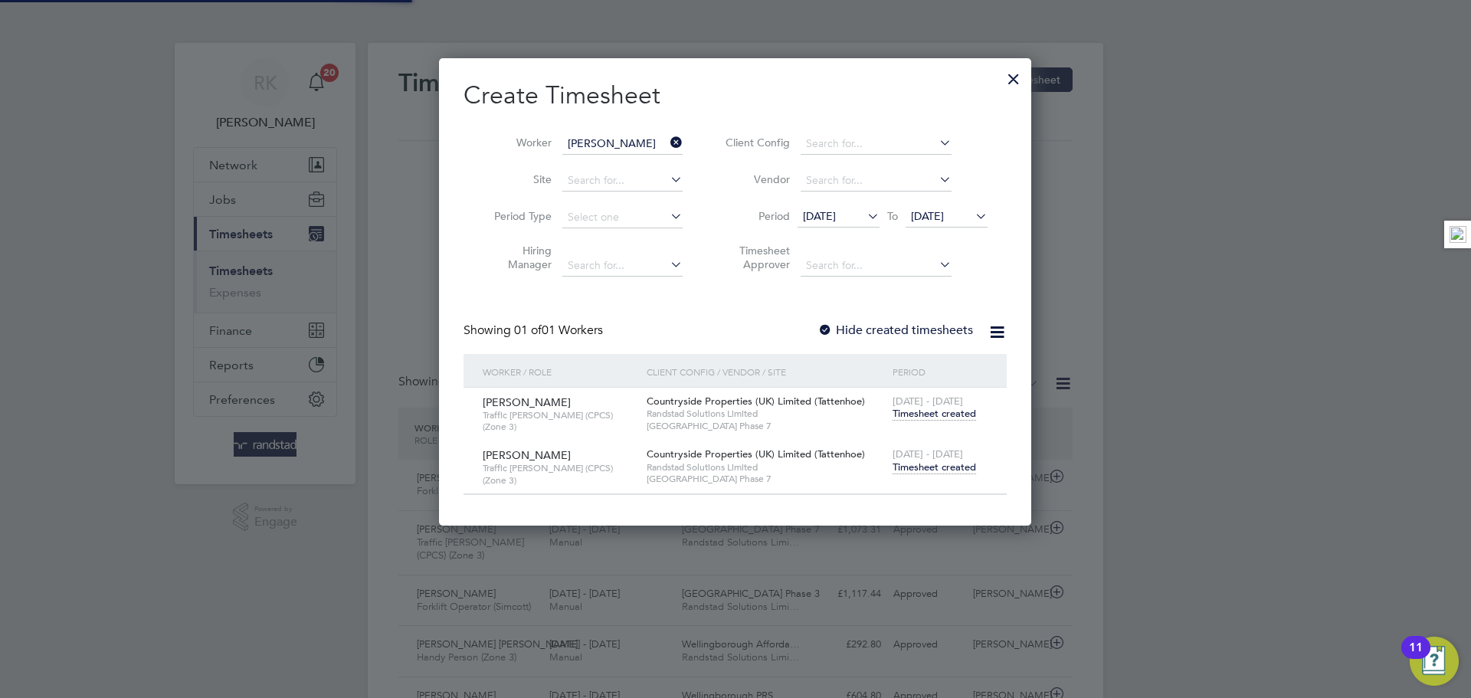
click at [952, 467] on span "Timesheet created" at bounding box center [935, 467] width 84 height 14
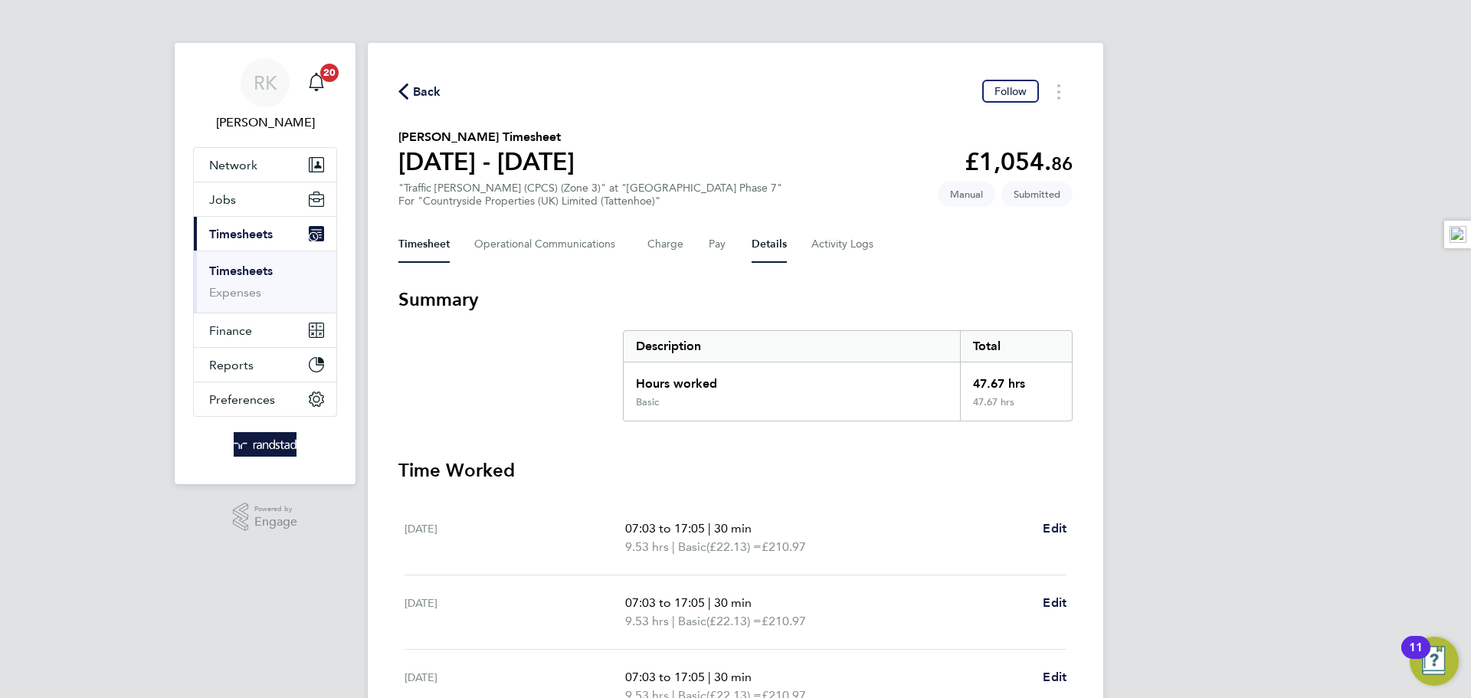
click at [766, 246] on button "Details" at bounding box center [769, 244] width 35 height 37
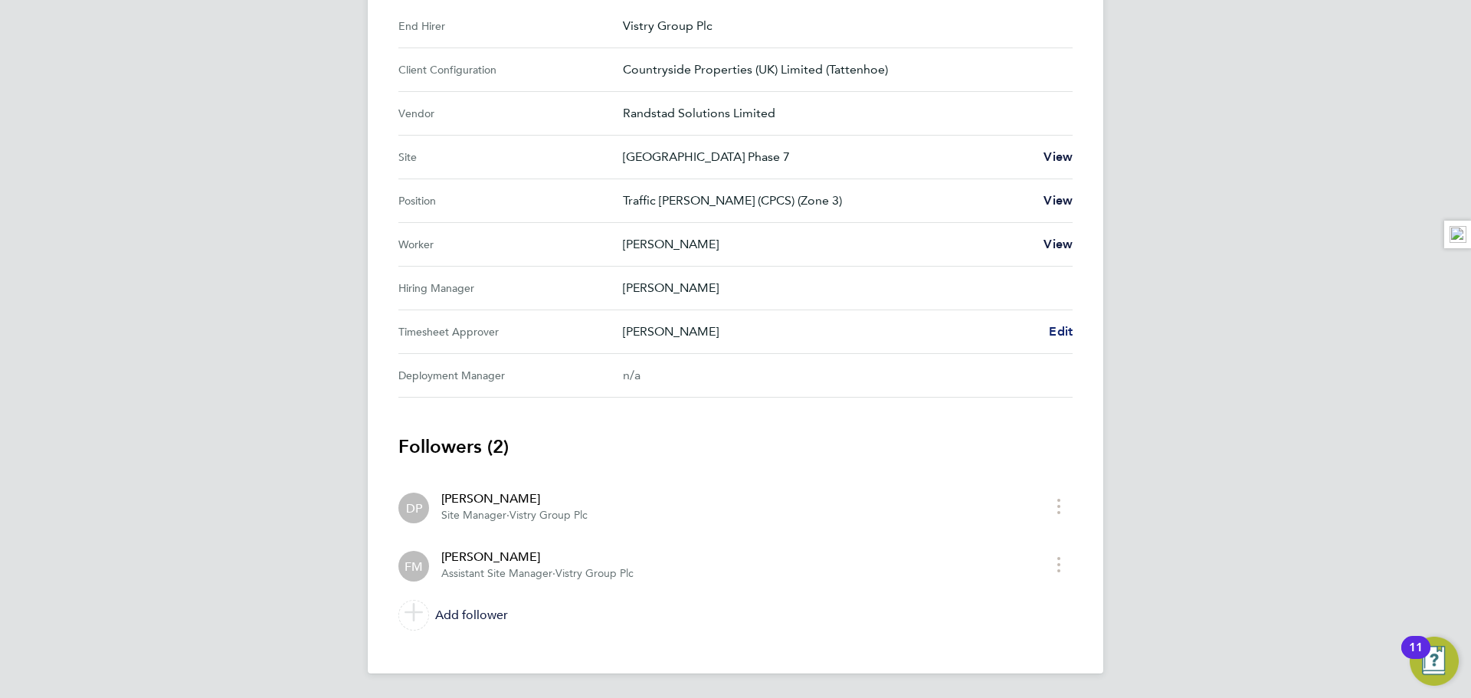
click at [1064, 325] on span "Edit" at bounding box center [1061, 331] width 24 height 15
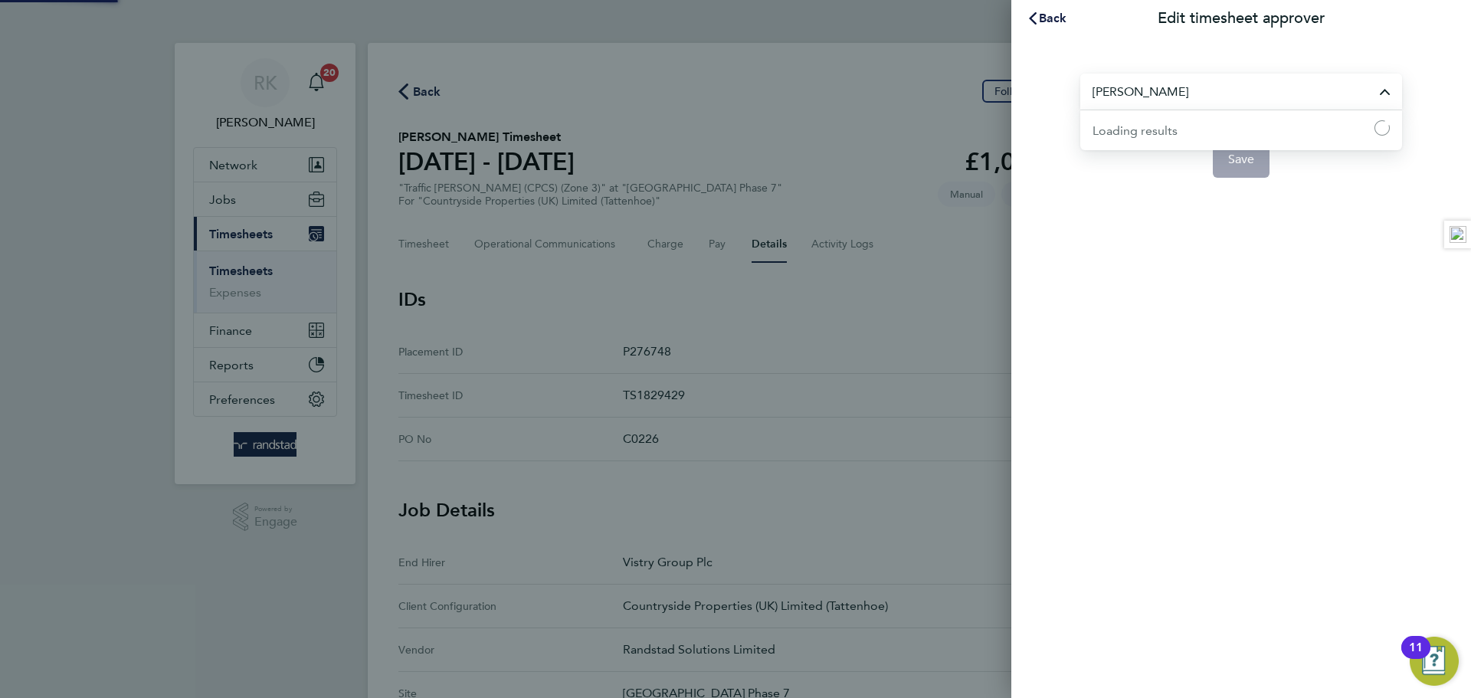
click at [1174, 91] on input "[PERSON_NAME]" at bounding box center [1241, 92] width 322 height 36
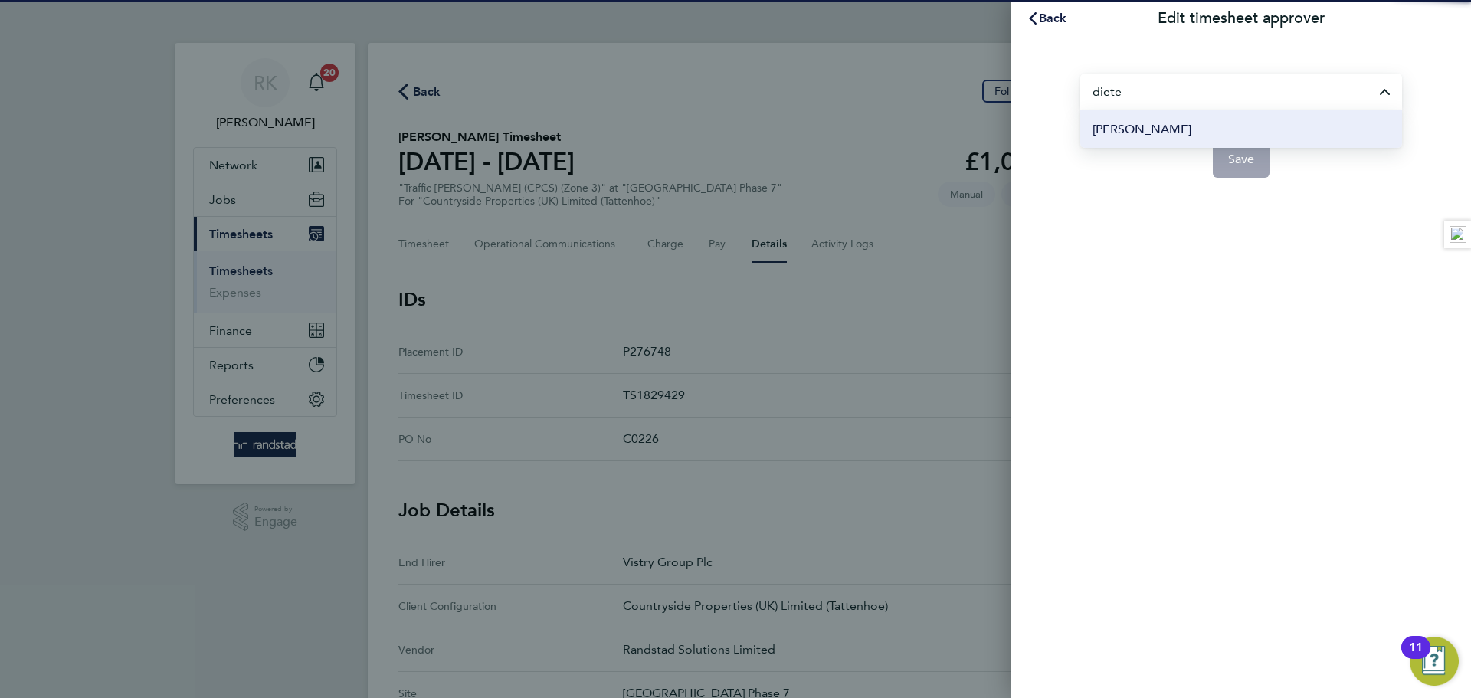
click at [1196, 116] on li "[PERSON_NAME]" at bounding box center [1241, 129] width 322 height 38
type input "[PERSON_NAME]"
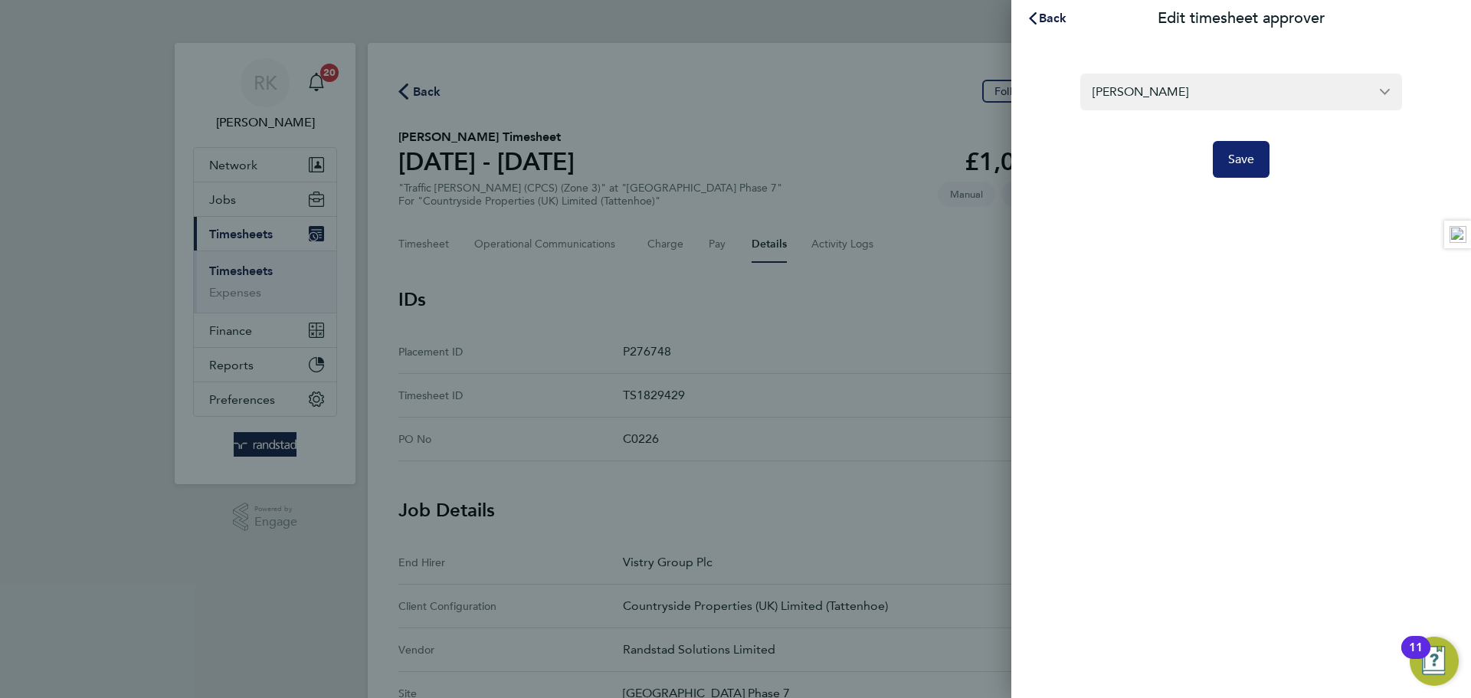
click at [1234, 172] on button "Save" at bounding box center [1241, 159] width 57 height 37
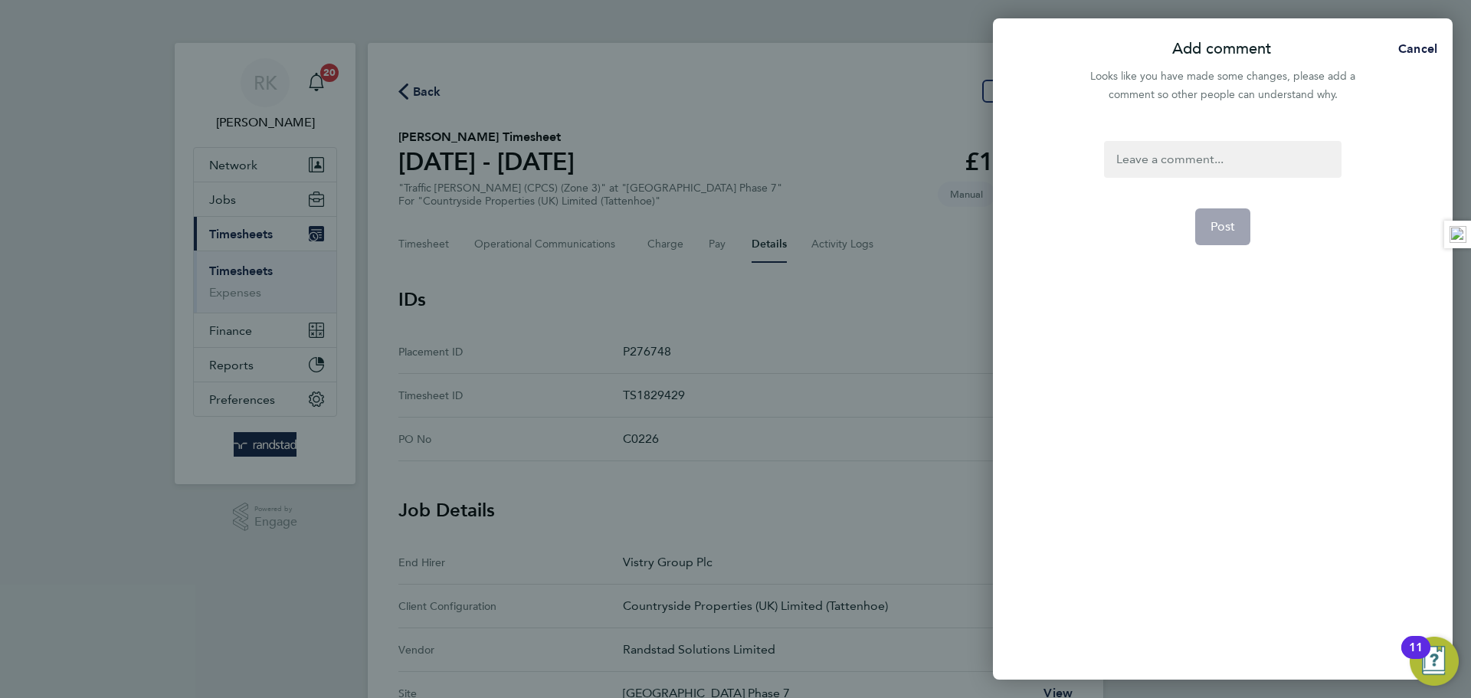
click at [1166, 156] on div at bounding box center [1222, 159] width 237 height 37
click at [1182, 149] on div at bounding box center [1222, 159] width 237 height 37
click at [1199, 218] on button "Post" at bounding box center [1223, 226] width 56 height 37
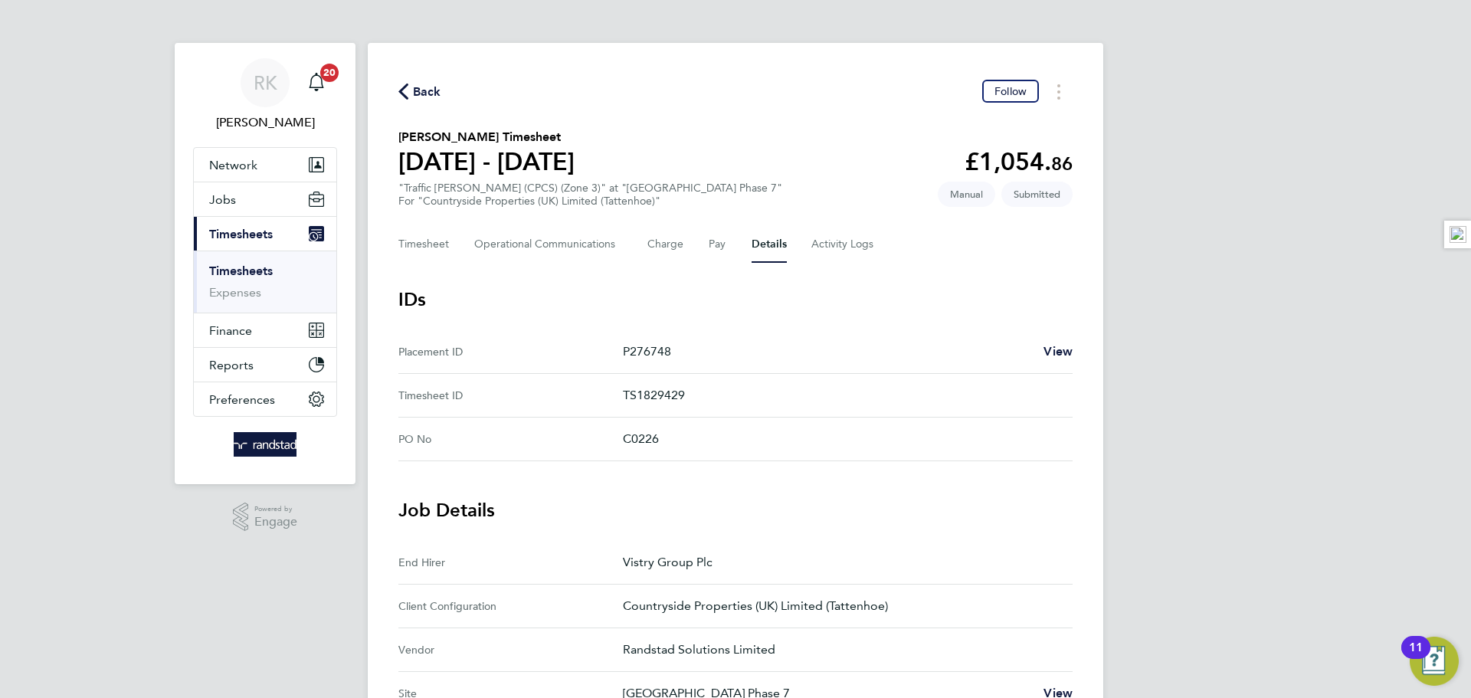
click at [411, 92] on span "Back" at bounding box center [419, 91] width 43 height 15
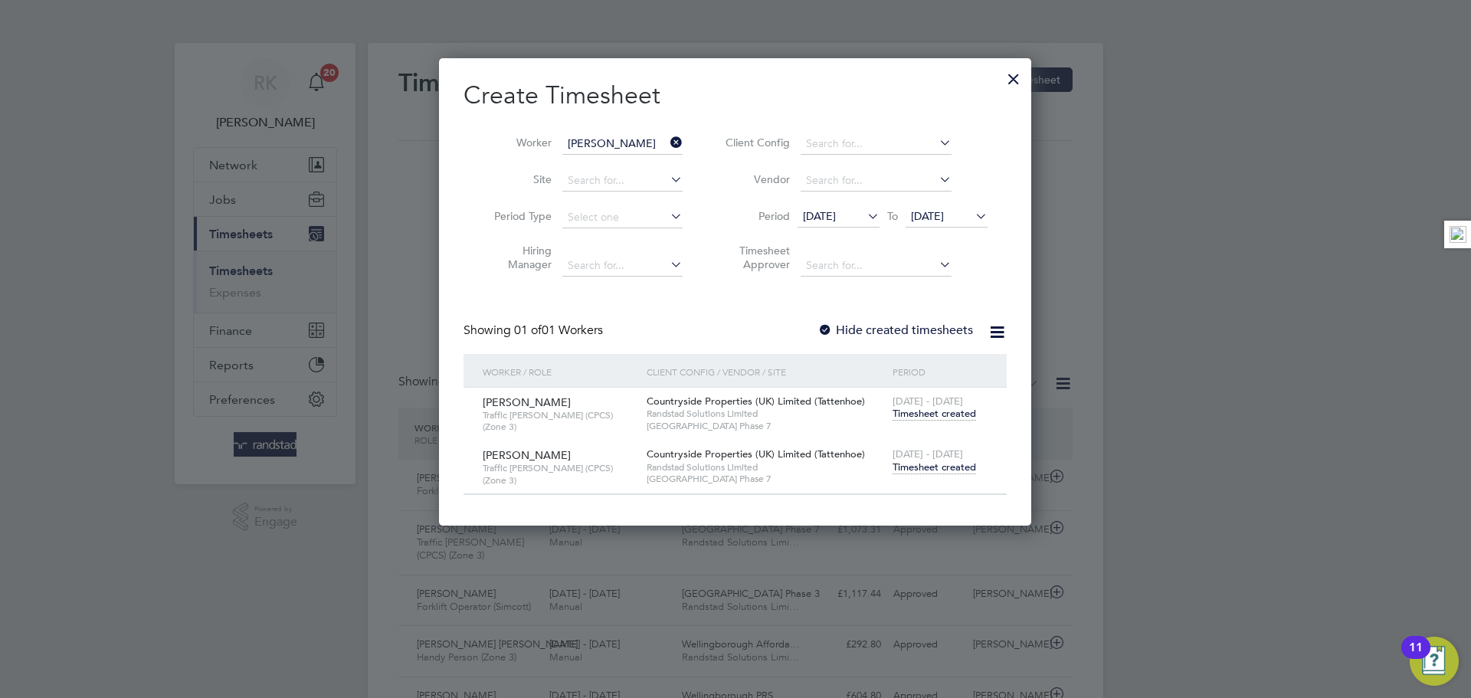
click at [667, 141] on icon at bounding box center [667, 142] width 0 height 21
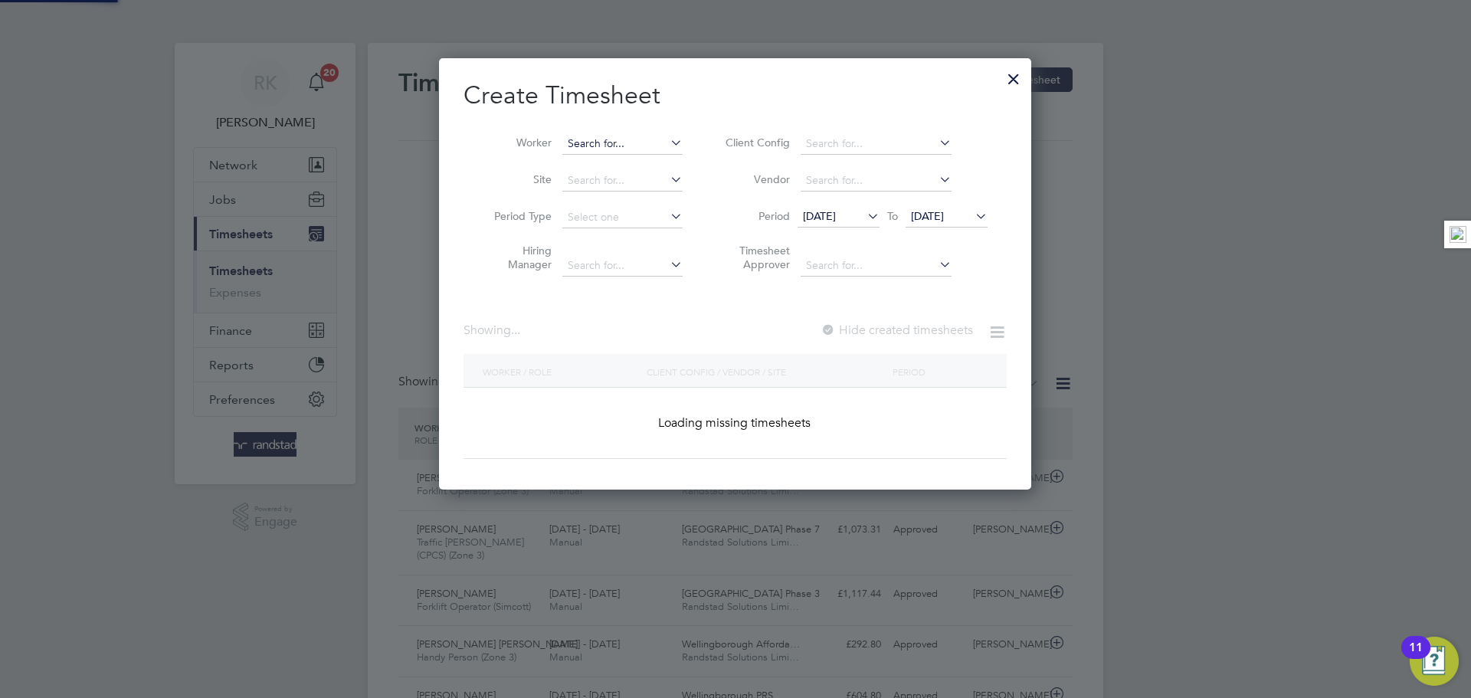
click at [628, 150] on input at bounding box center [622, 143] width 120 height 21
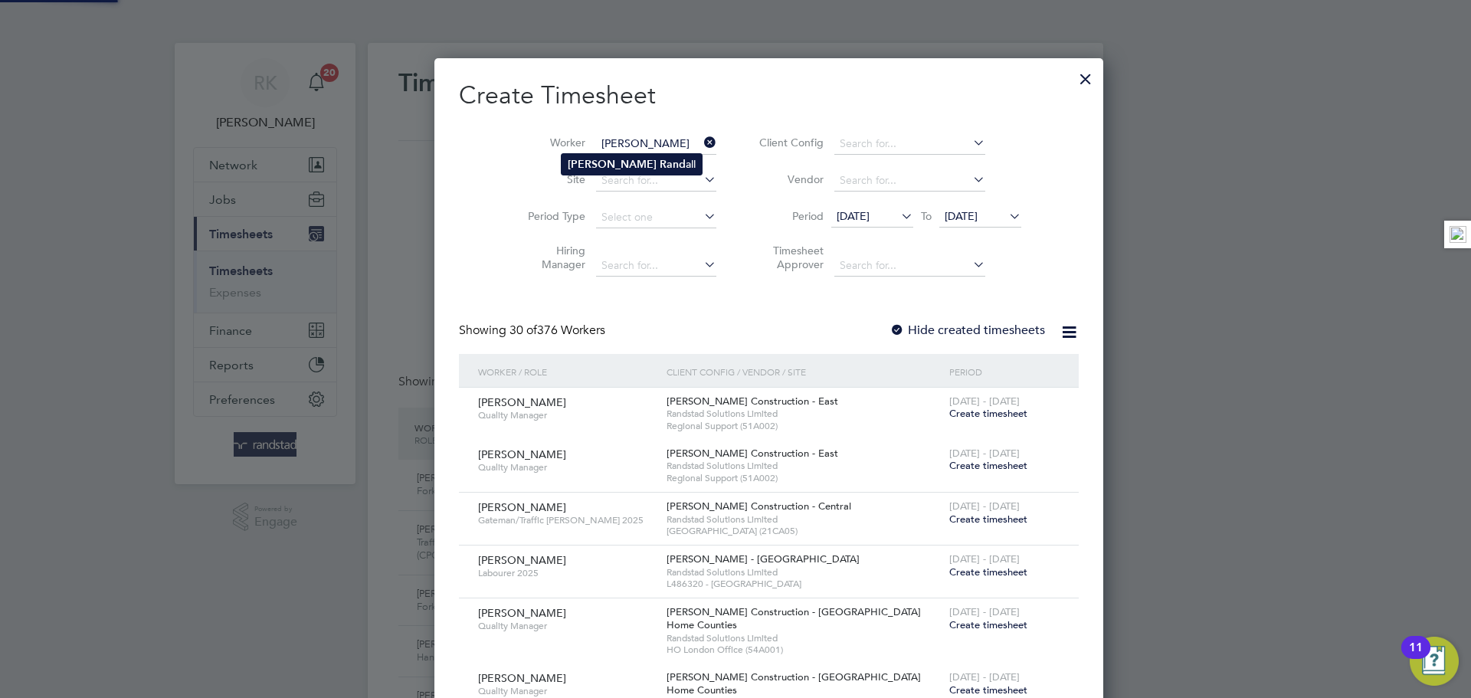
click at [638, 162] on li "Scott Rand all" at bounding box center [632, 164] width 140 height 21
type input "[PERSON_NAME]"
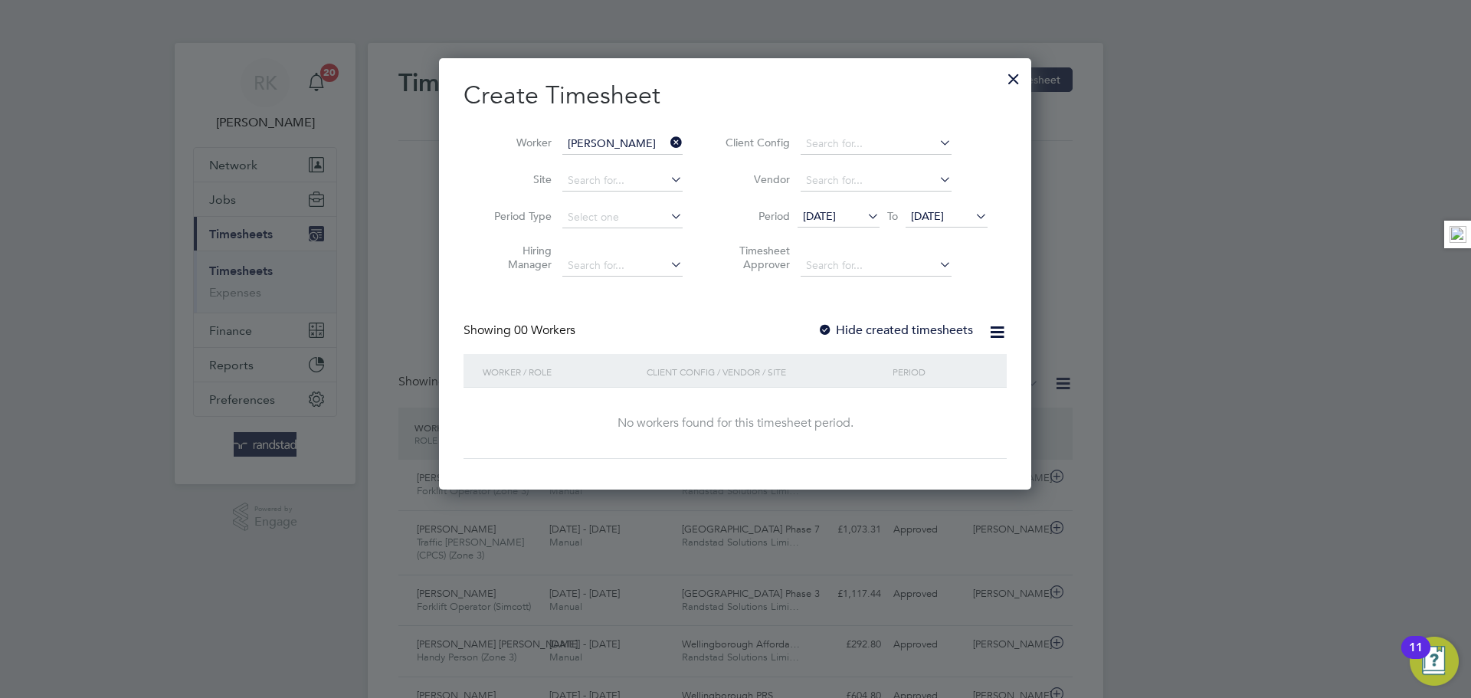
click at [932, 335] on label "Hide created timesheets" at bounding box center [896, 330] width 156 height 15
click at [931, 332] on label "Hide created timesheets" at bounding box center [896, 330] width 156 height 15
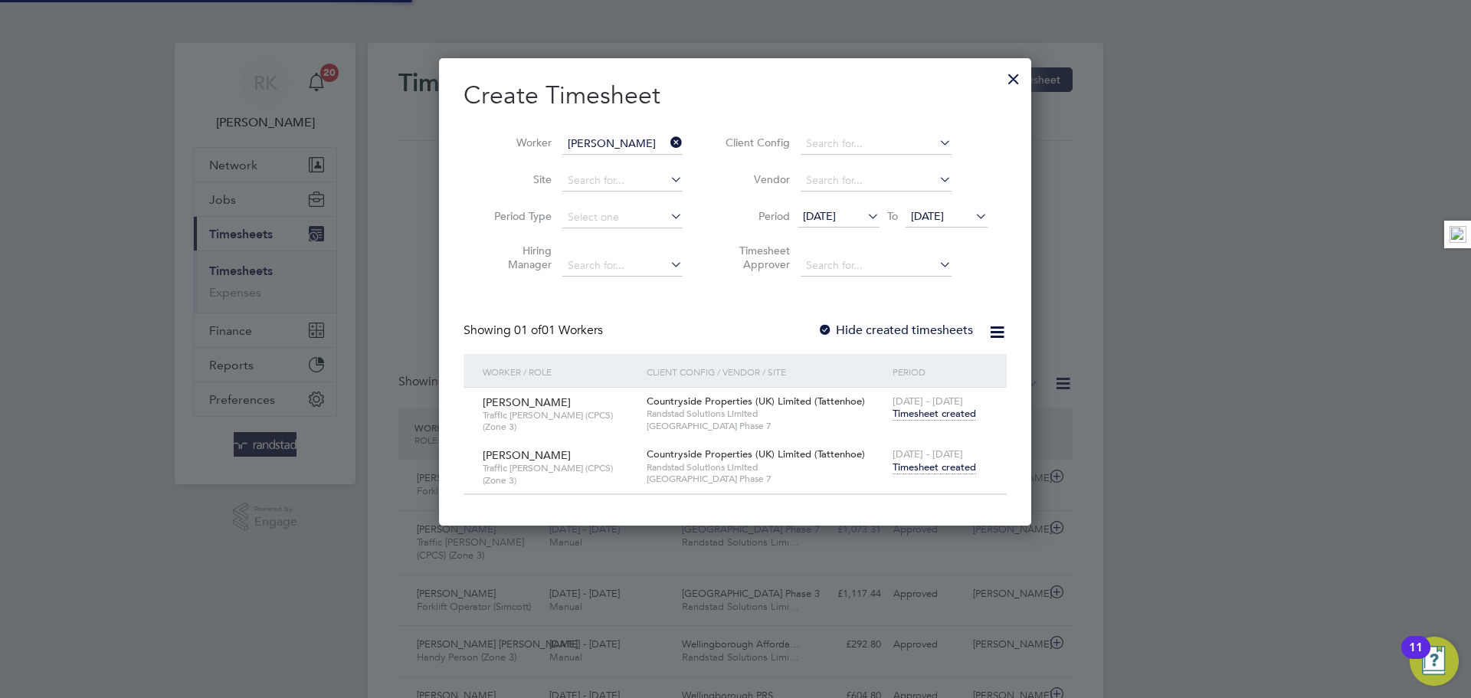
click at [942, 455] on span "[DATE] - [DATE]" at bounding box center [928, 453] width 70 height 13
click at [942, 461] on span "Timesheet created" at bounding box center [935, 467] width 84 height 14
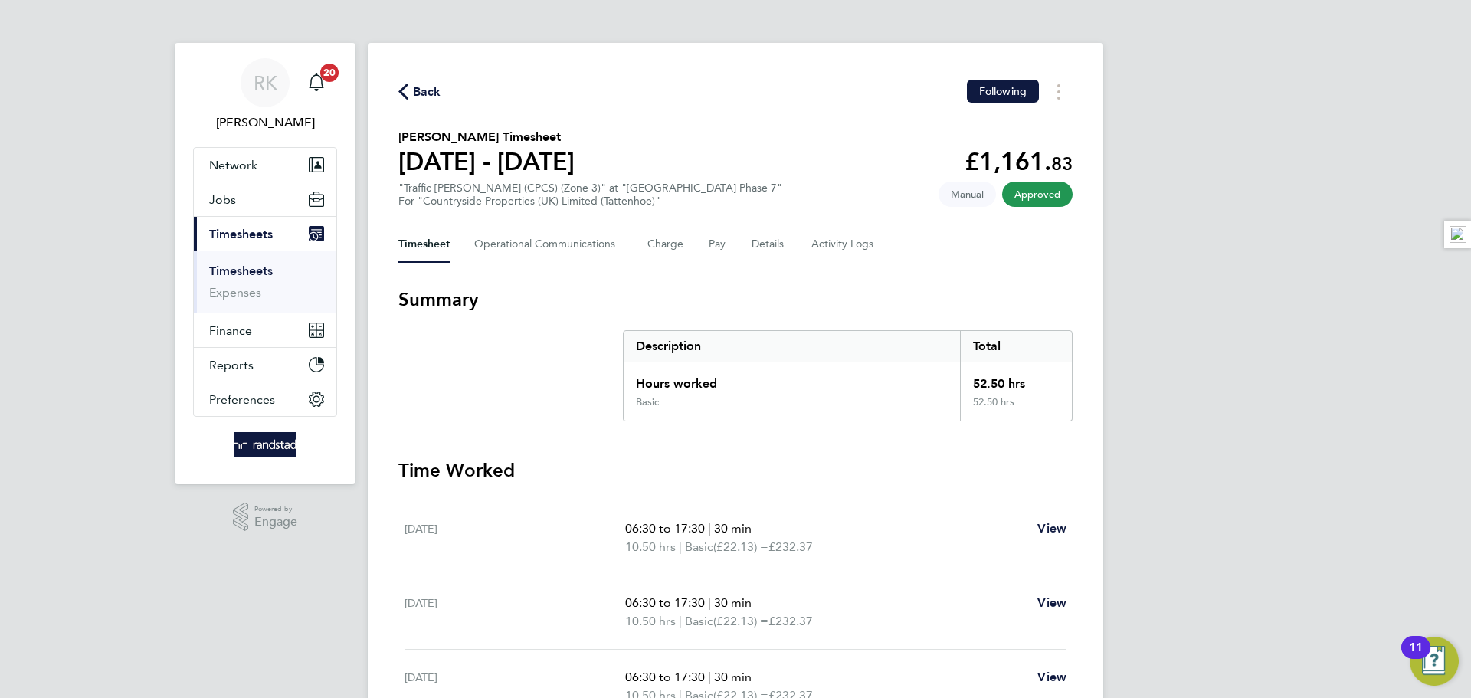
click at [228, 273] on link "Timesheets" at bounding box center [241, 271] width 64 height 15
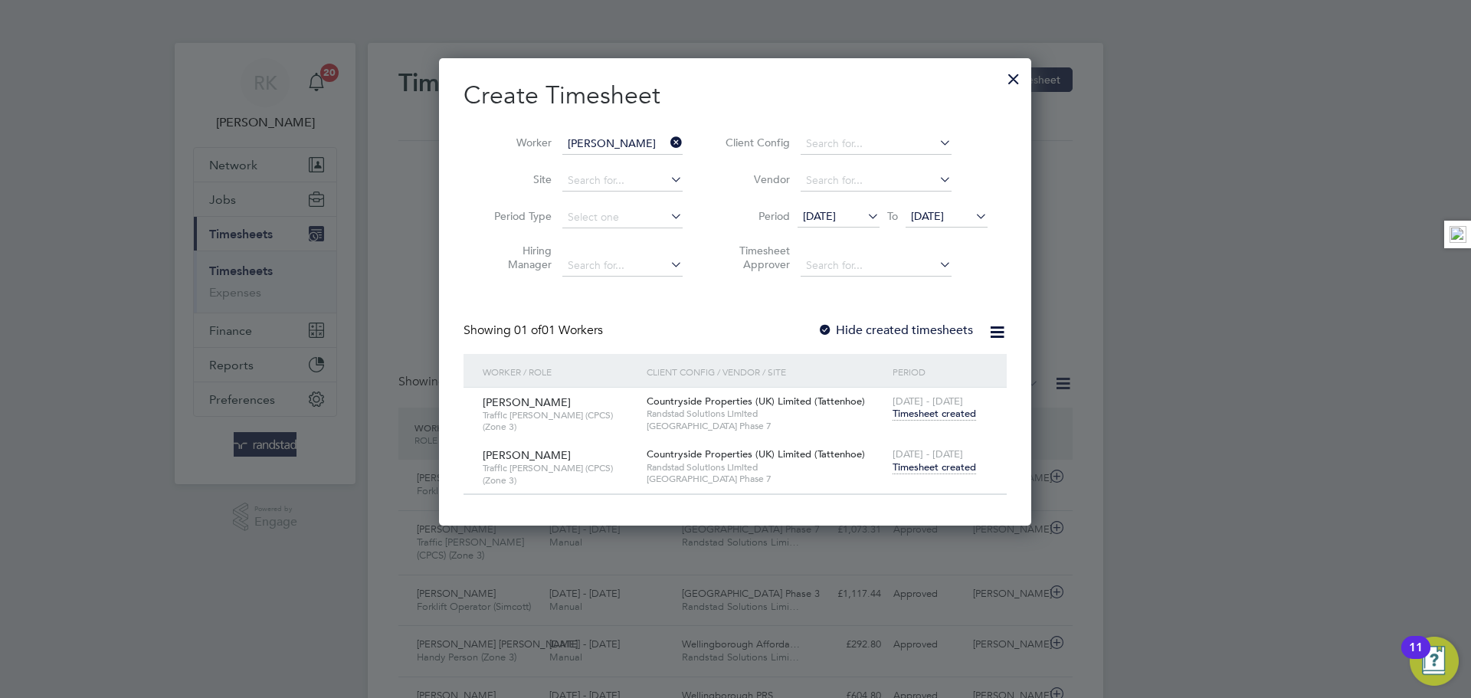
click at [1014, 77] on div at bounding box center [1014, 75] width 28 height 28
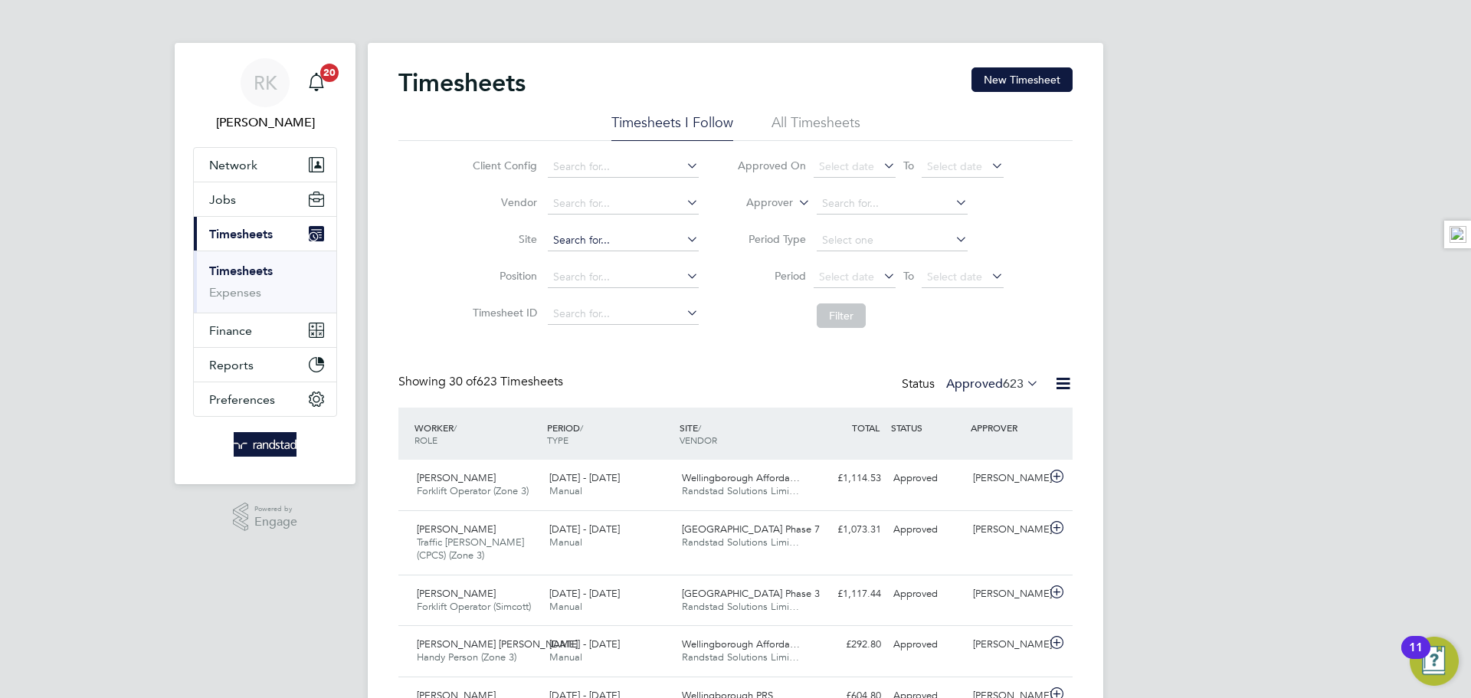
click at [617, 242] on input at bounding box center [623, 240] width 151 height 21
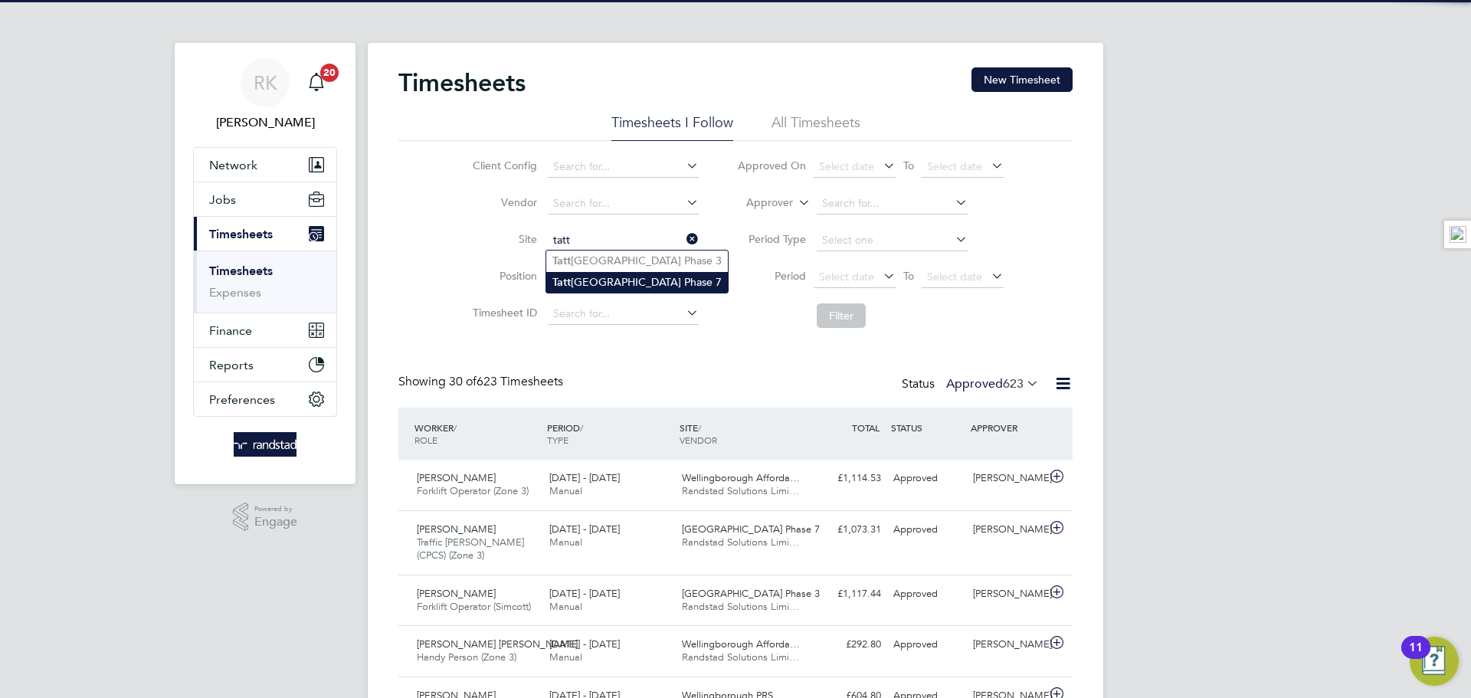
click at [615, 274] on li "Tatt enhoe Park Phase 7" at bounding box center [637, 282] width 182 height 21
type input "[GEOGRAPHIC_DATA] Phase 7"
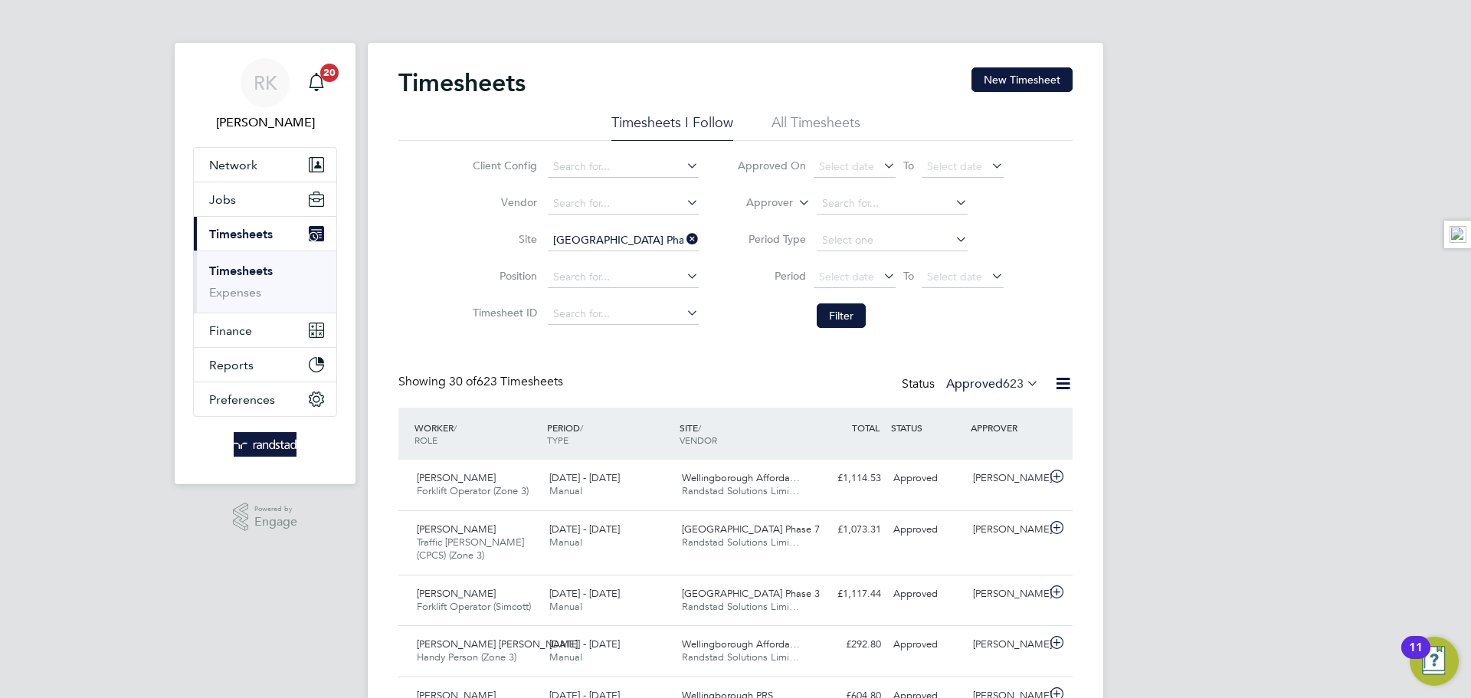
click at [983, 389] on label "Approved 623" at bounding box center [992, 383] width 93 height 15
click at [995, 454] on li "Submitted" at bounding box center [978, 454] width 70 height 21
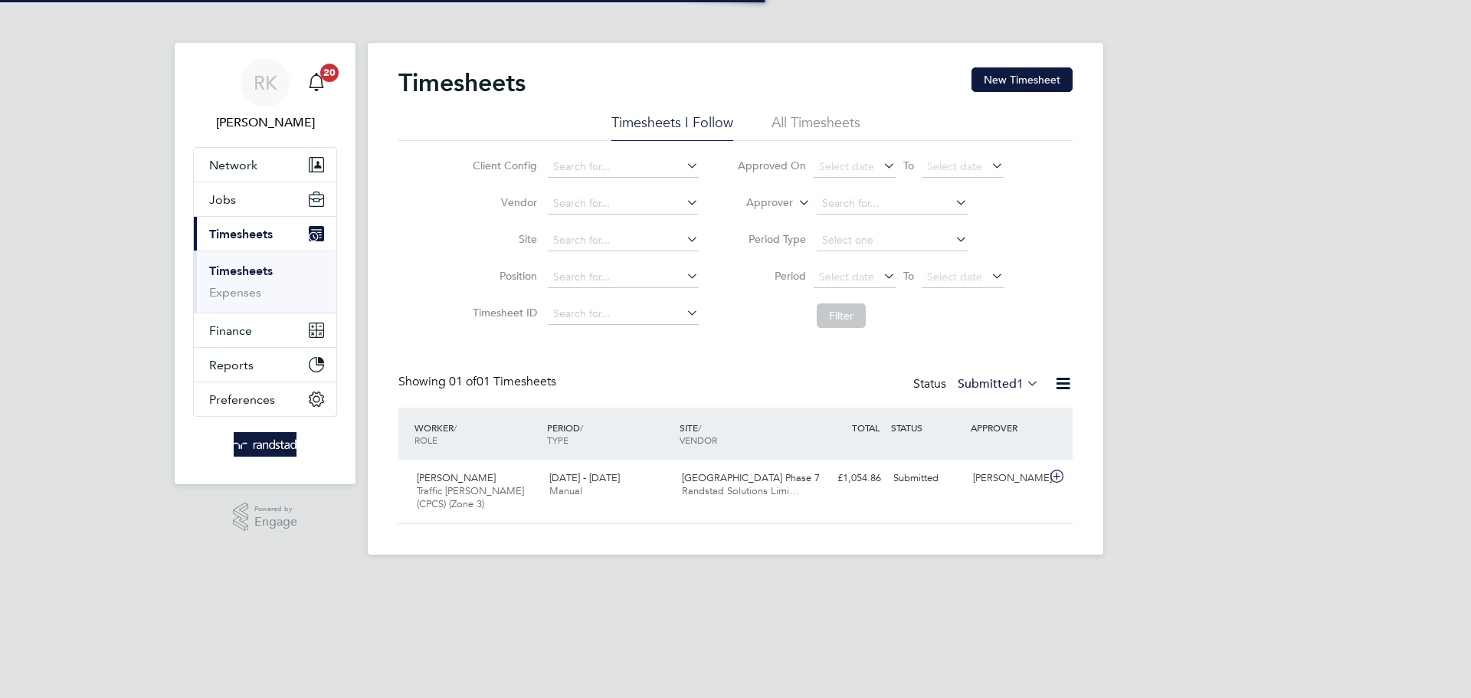
scroll to position [39, 133]
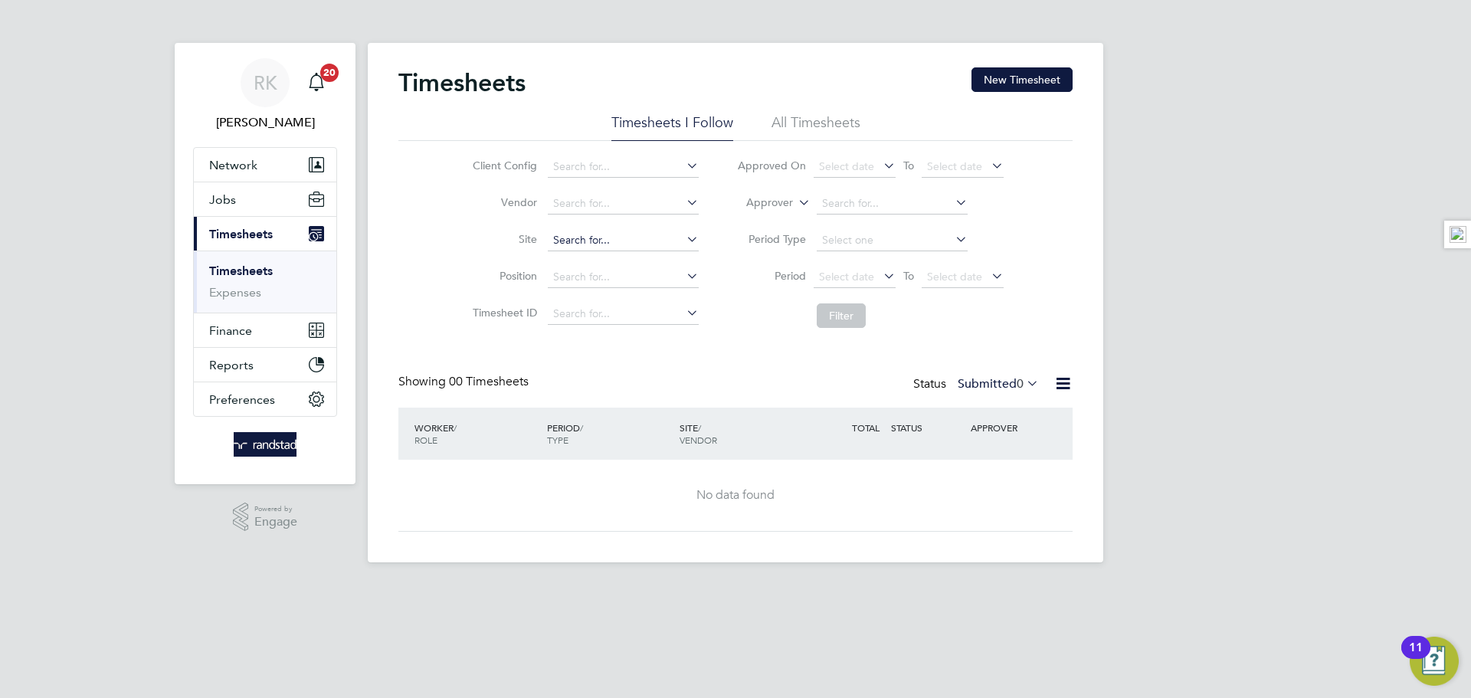
click at [567, 233] on input at bounding box center [623, 240] width 151 height 21
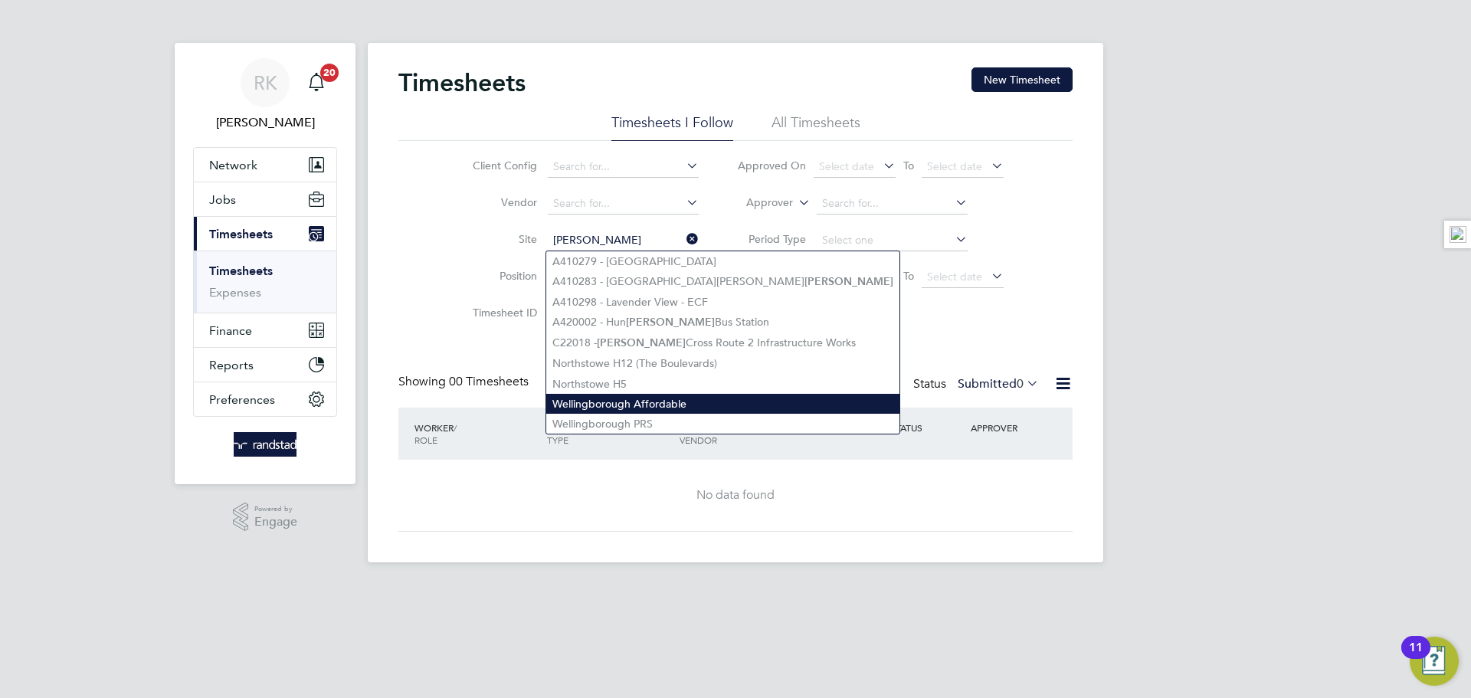
click at [689, 398] on li "Wellingborough Affordable" at bounding box center [722, 404] width 353 height 20
type input "Wellingborough Affordable"
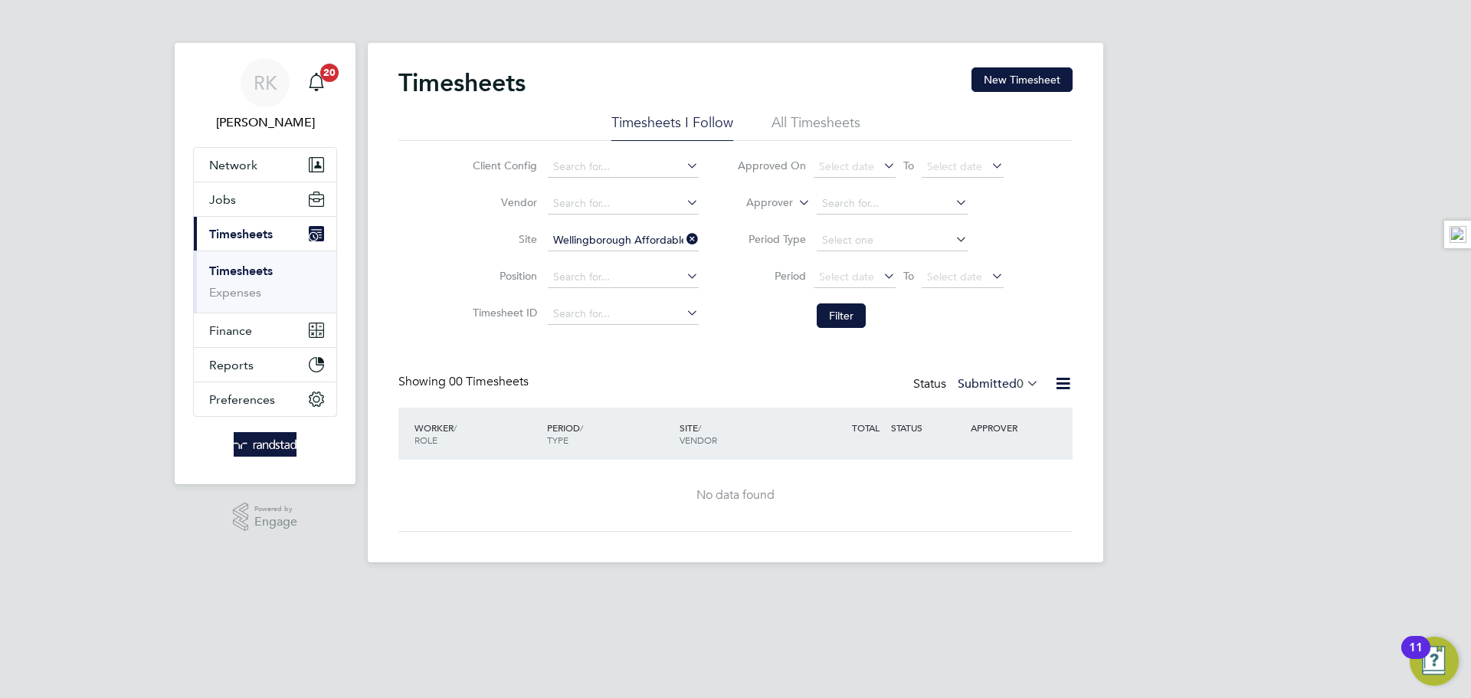
drag, startPoint x: 977, startPoint y: 376, endPoint x: 978, endPoint y: 385, distance: 8.5
click at [978, 379] on label "Submitted 0" at bounding box center [998, 383] width 81 height 15
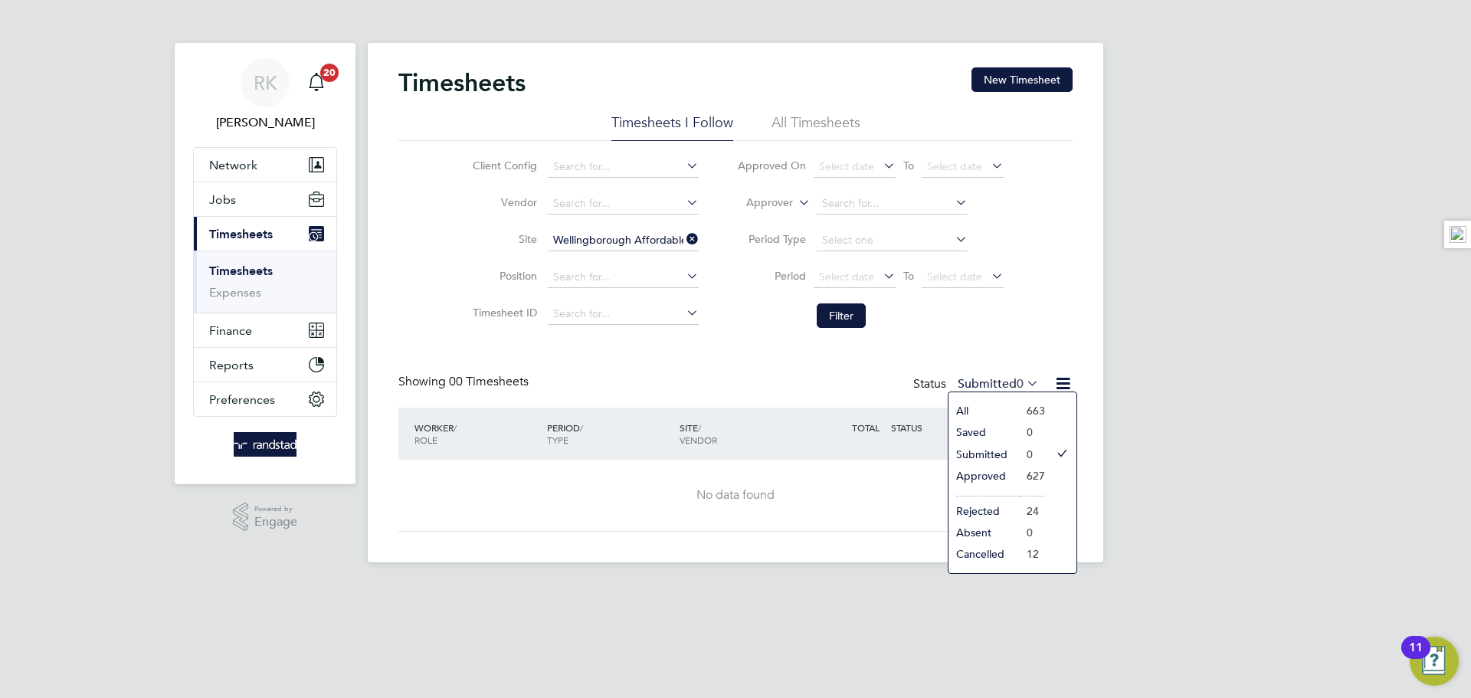
click at [989, 474] on li "Approved" at bounding box center [984, 475] width 70 height 21
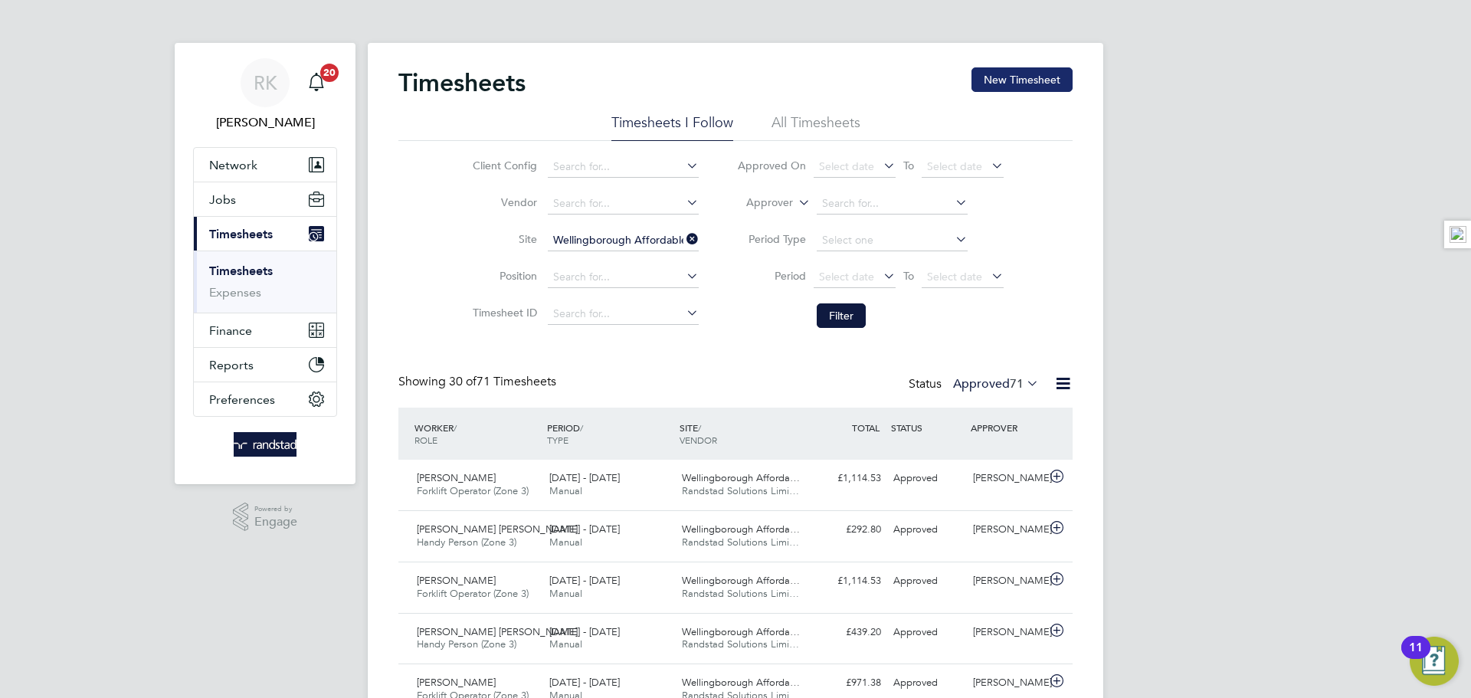
click at [989, 74] on button "New Timesheet" at bounding box center [1022, 79] width 101 height 25
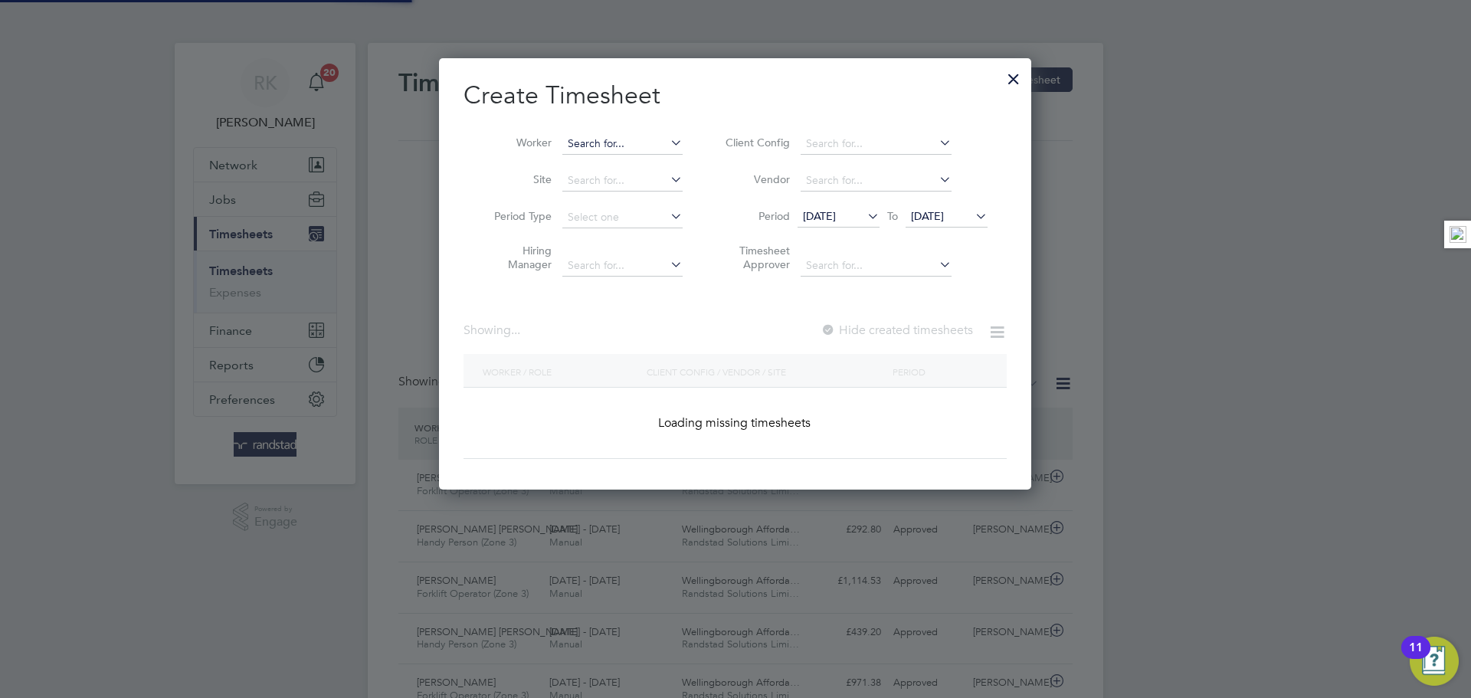
click at [637, 139] on input at bounding box center [622, 143] width 120 height 21
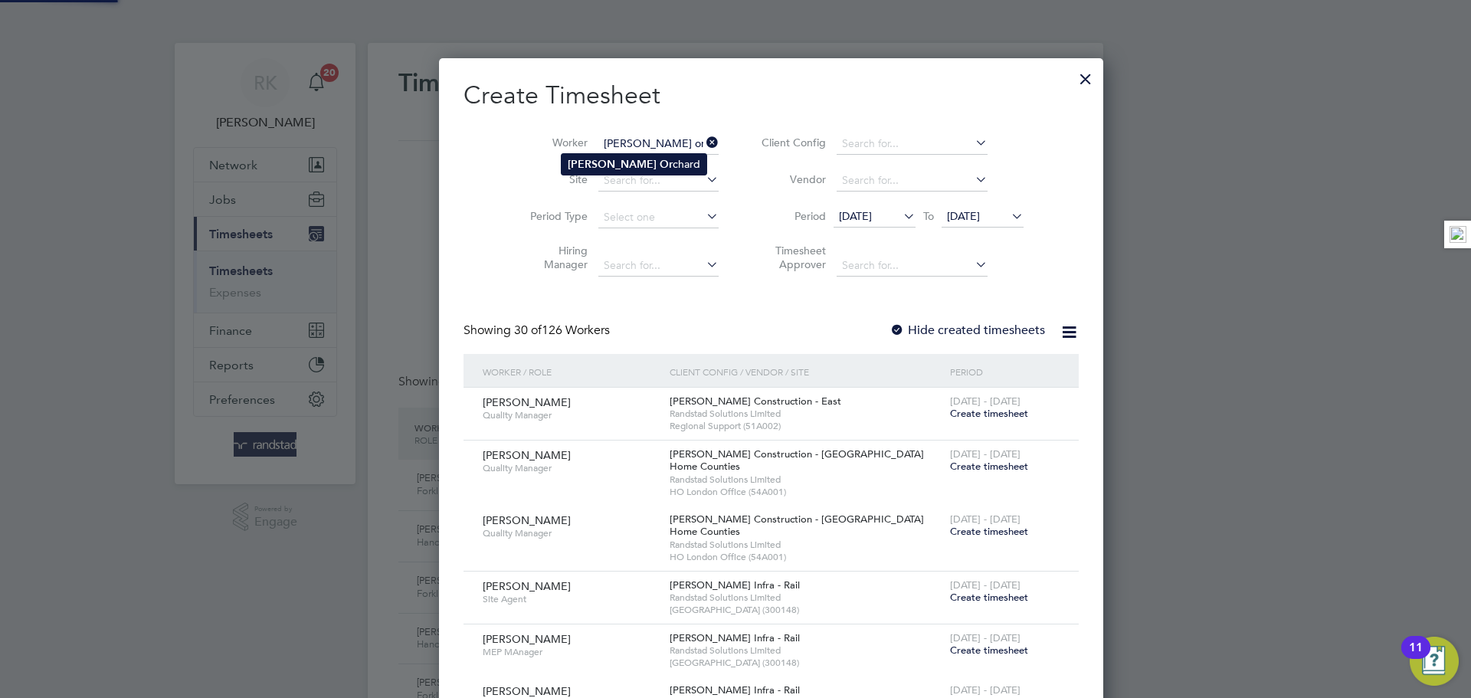
click at [623, 161] on li "[PERSON_NAME] Or chard" at bounding box center [634, 164] width 145 height 21
type input "[PERSON_NAME]"
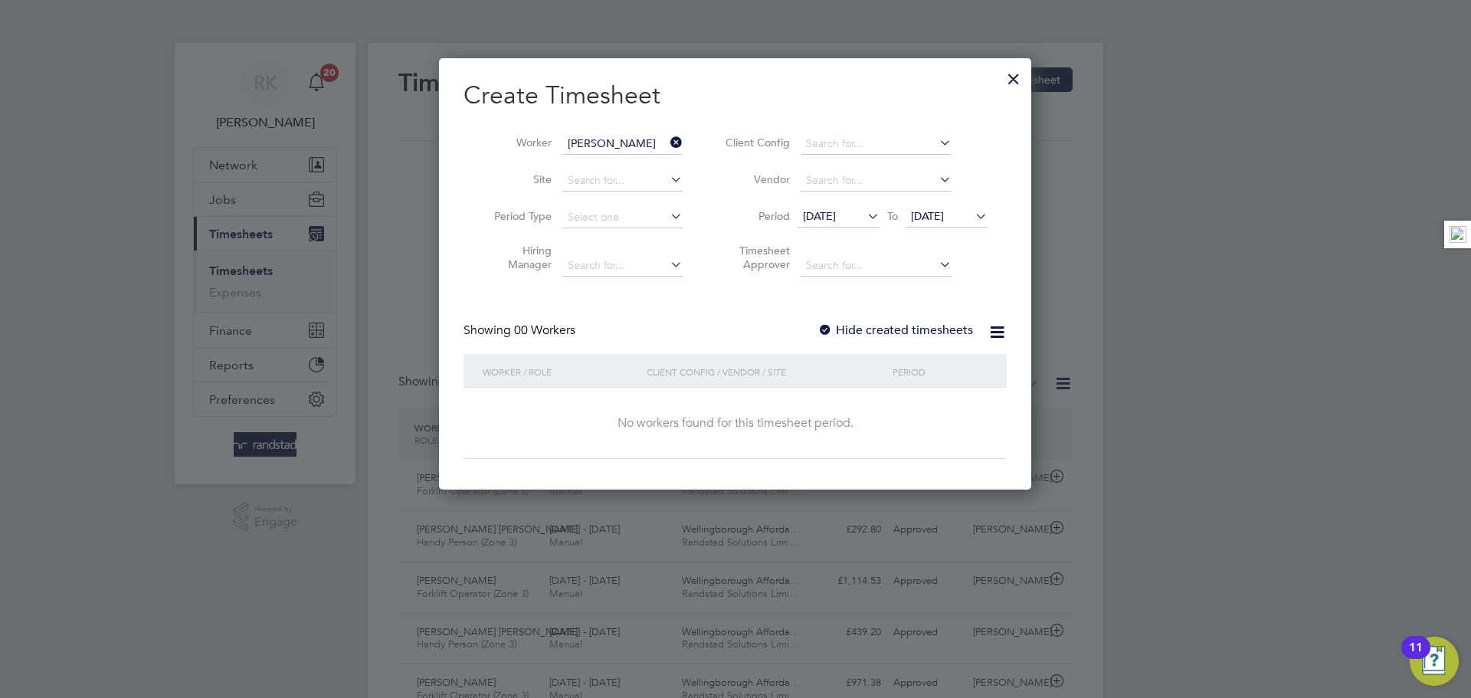
click at [935, 215] on span "[DATE]" at bounding box center [927, 216] width 33 height 14
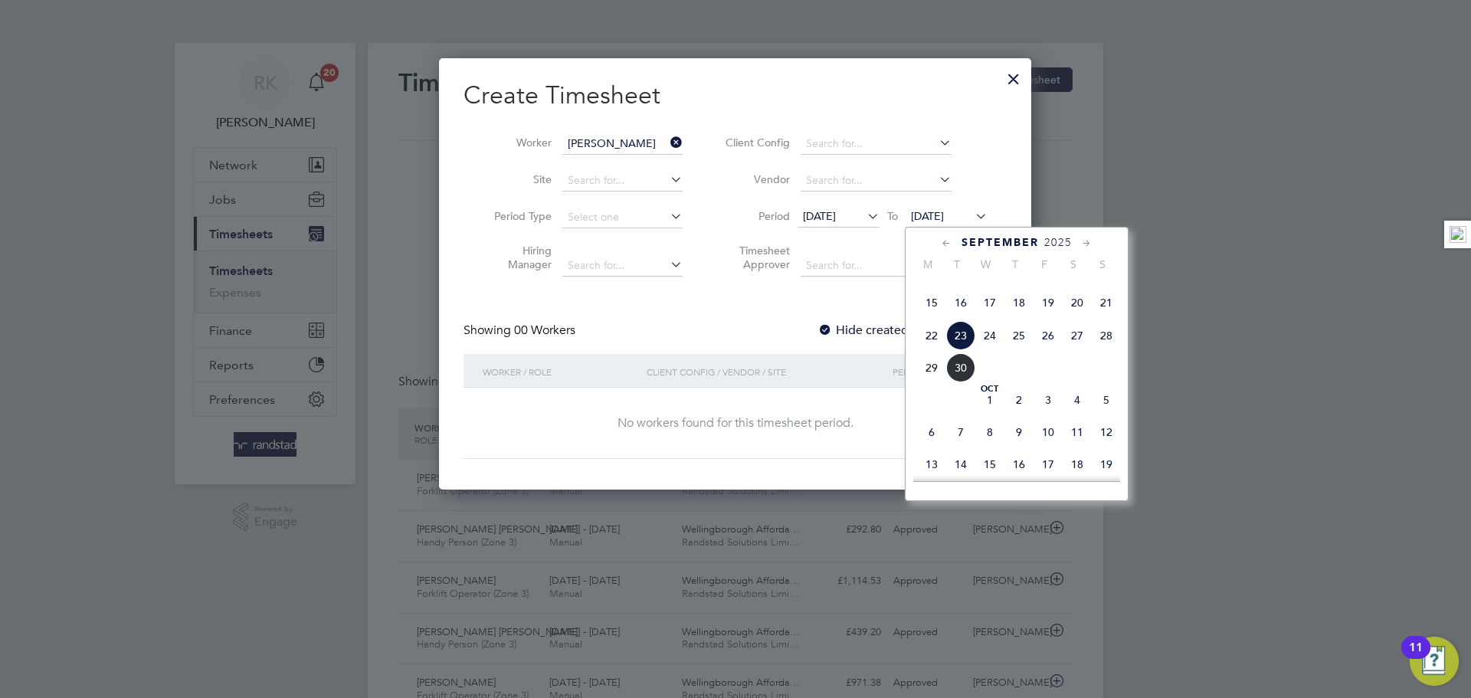
click at [1108, 350] on span "28" at bounding box center [1106, 335] width 29 height 29
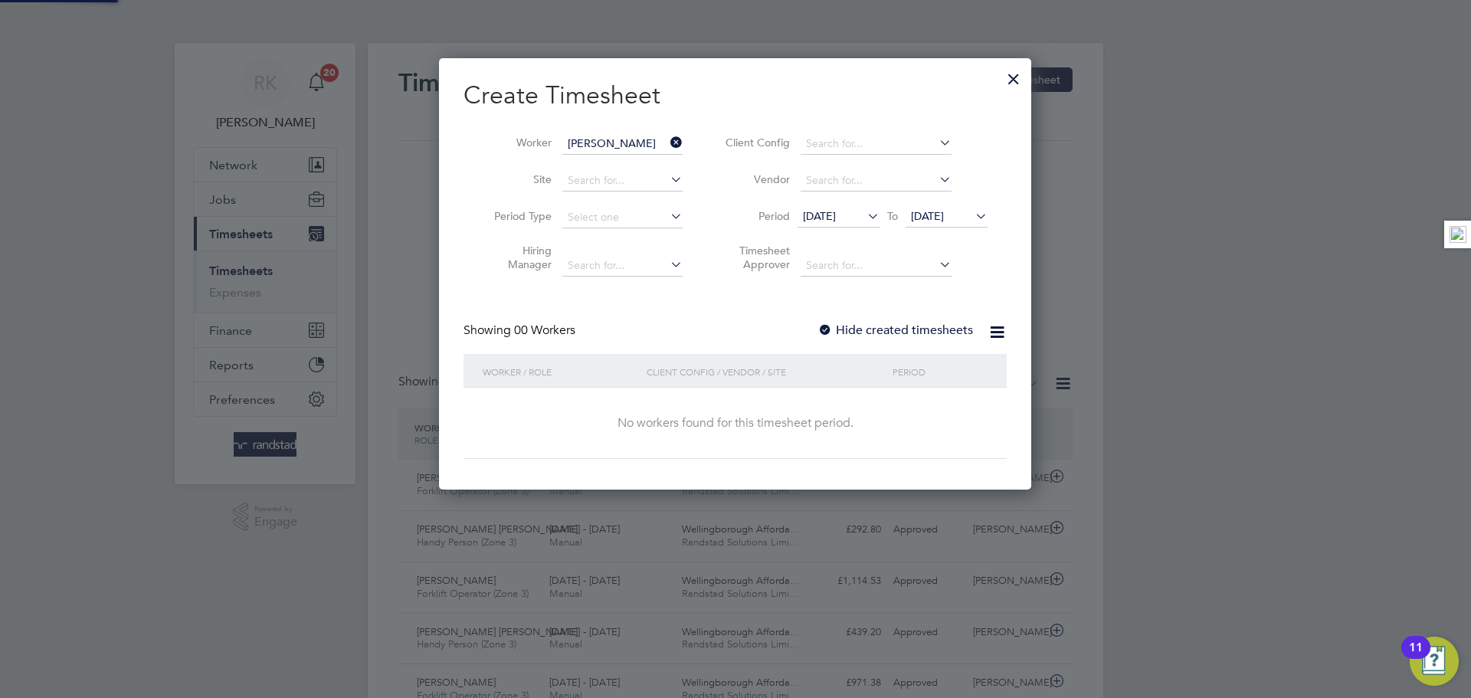
click at [947, 328] on label "Hide created timesheets" at bounding box center [896, 330] width 156 height 15
click at [943, 328] on label "Hide created timesheets" at bounding box center [896, 330] width 156 height 15
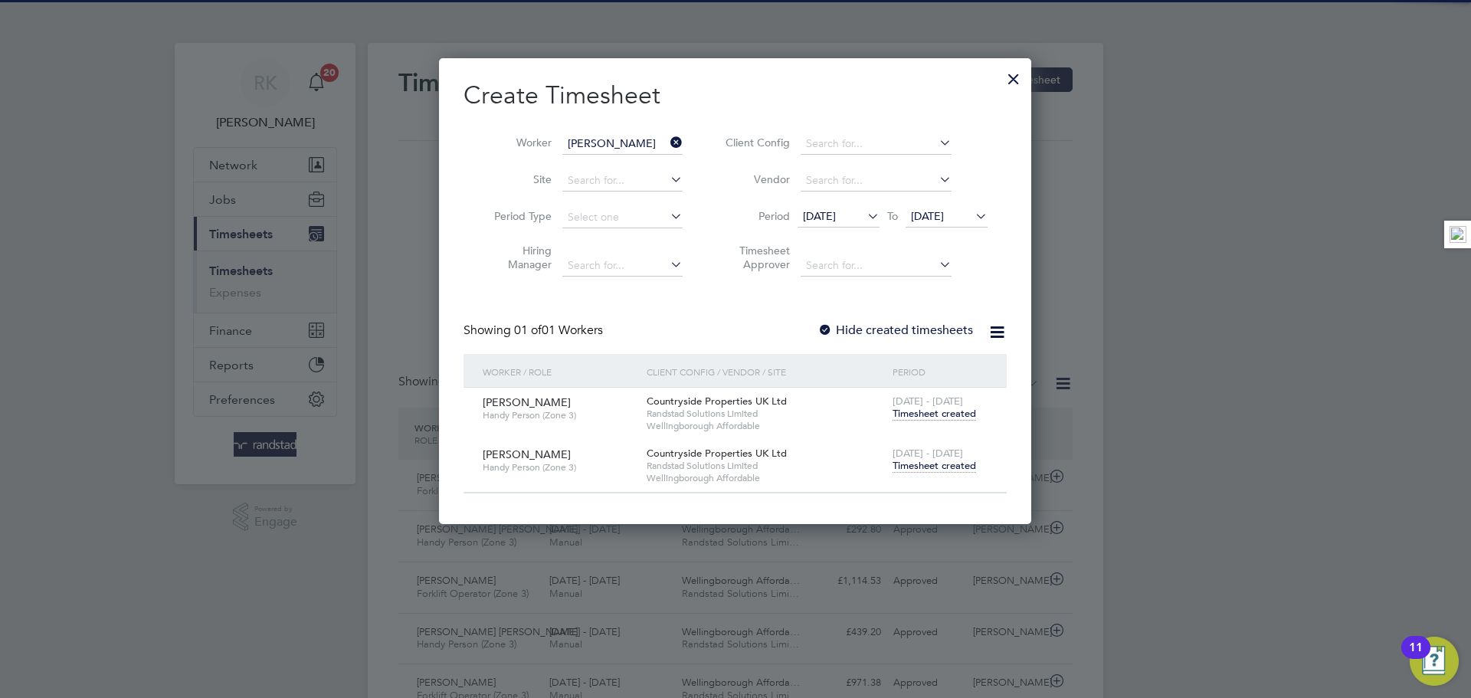
click at [955, 463] on span "Timesheet created" at bounding box center [935, 466] width 84 height 14
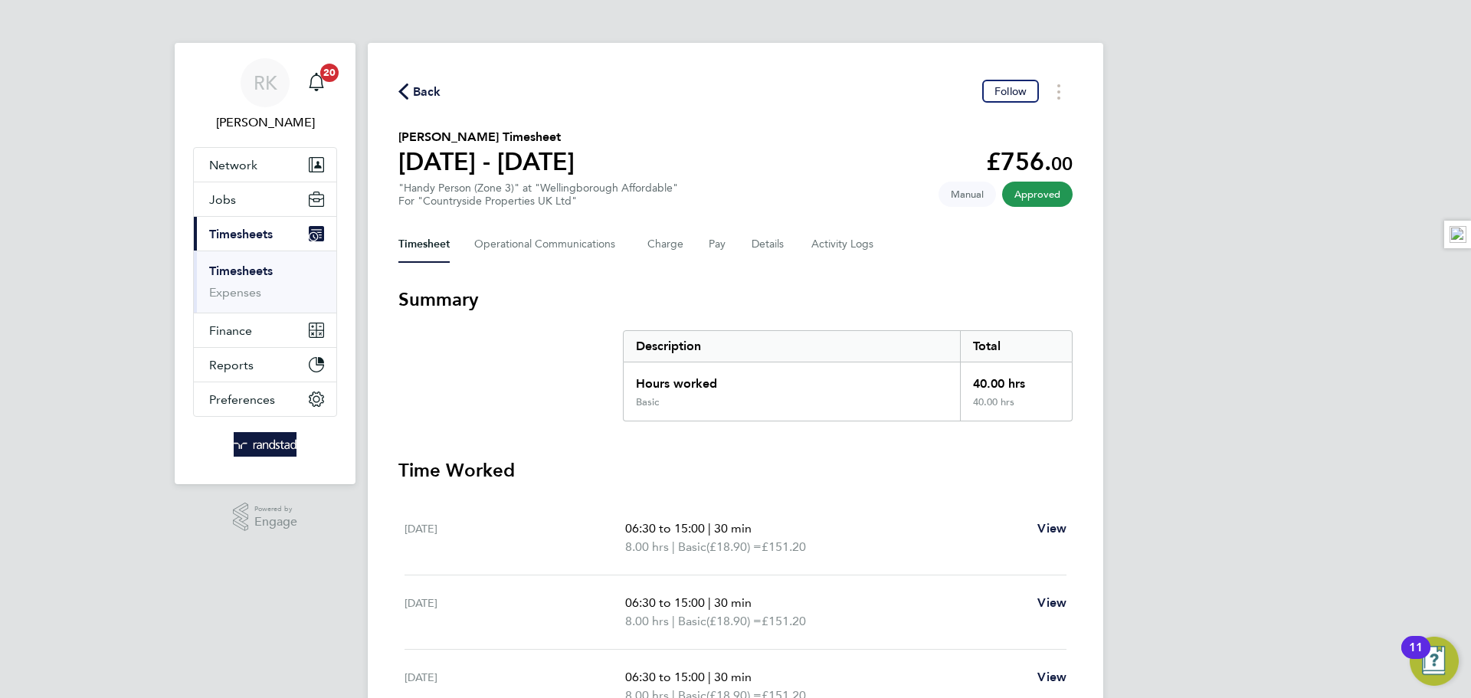
click at [406, 95] on icon "button" at bounding box center [403, 92] width 10 height 16
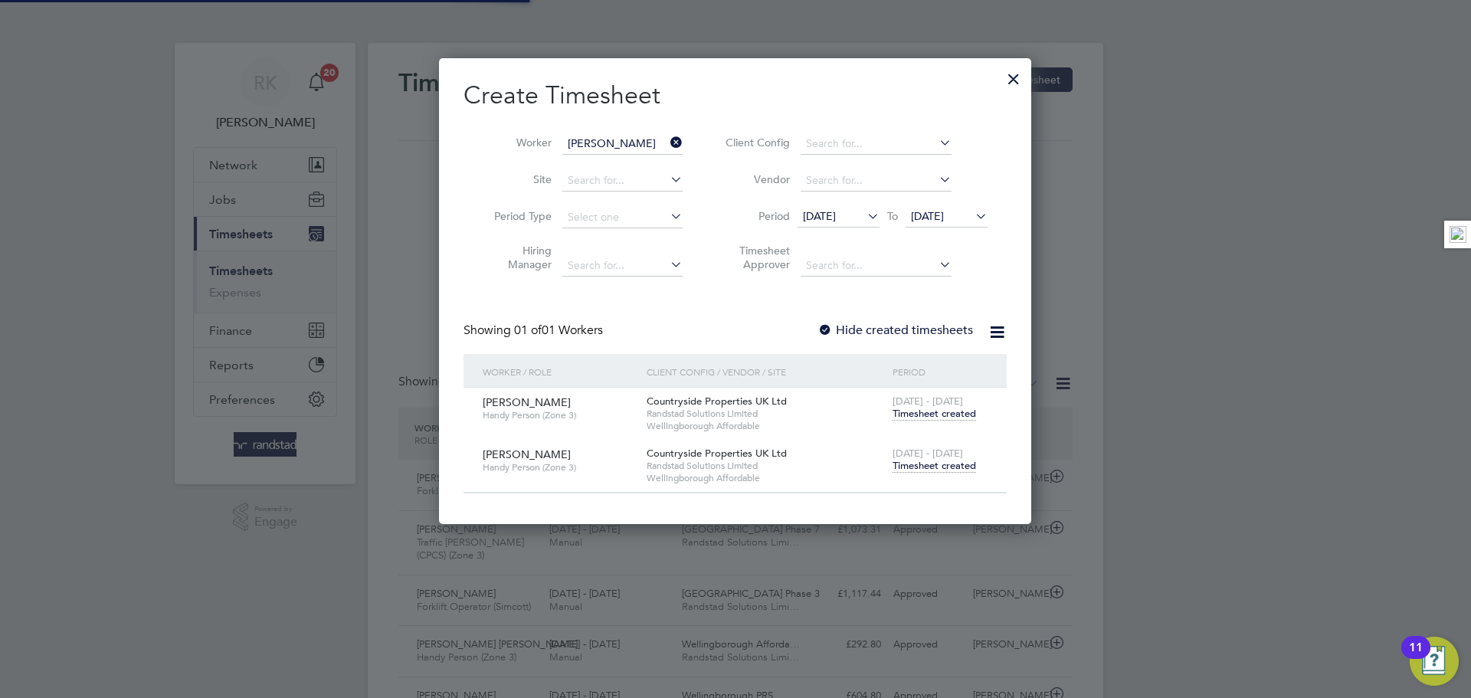
click at [667, 141] on icon at bounding box center [667, 142] width 0 height 21
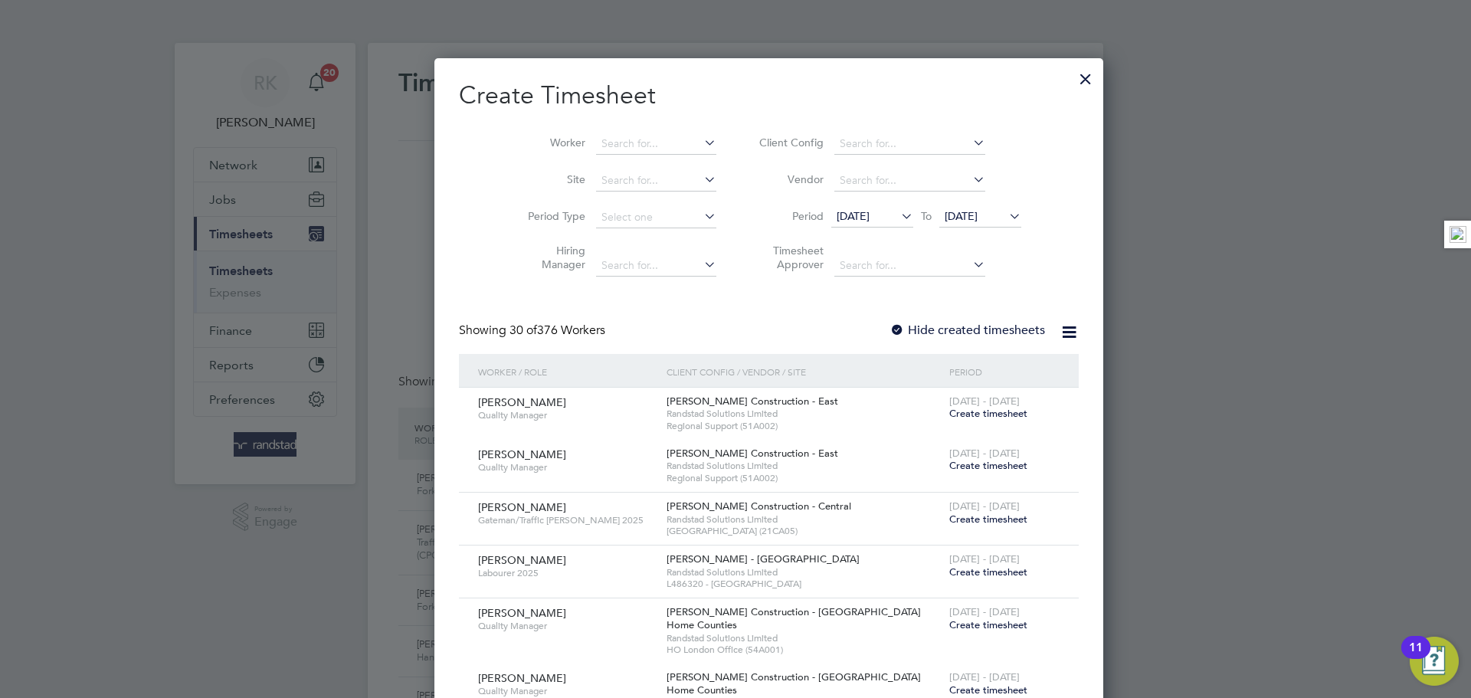
click at [1072, 74] on div at bounding box center [1086, 75] width 28 height 28
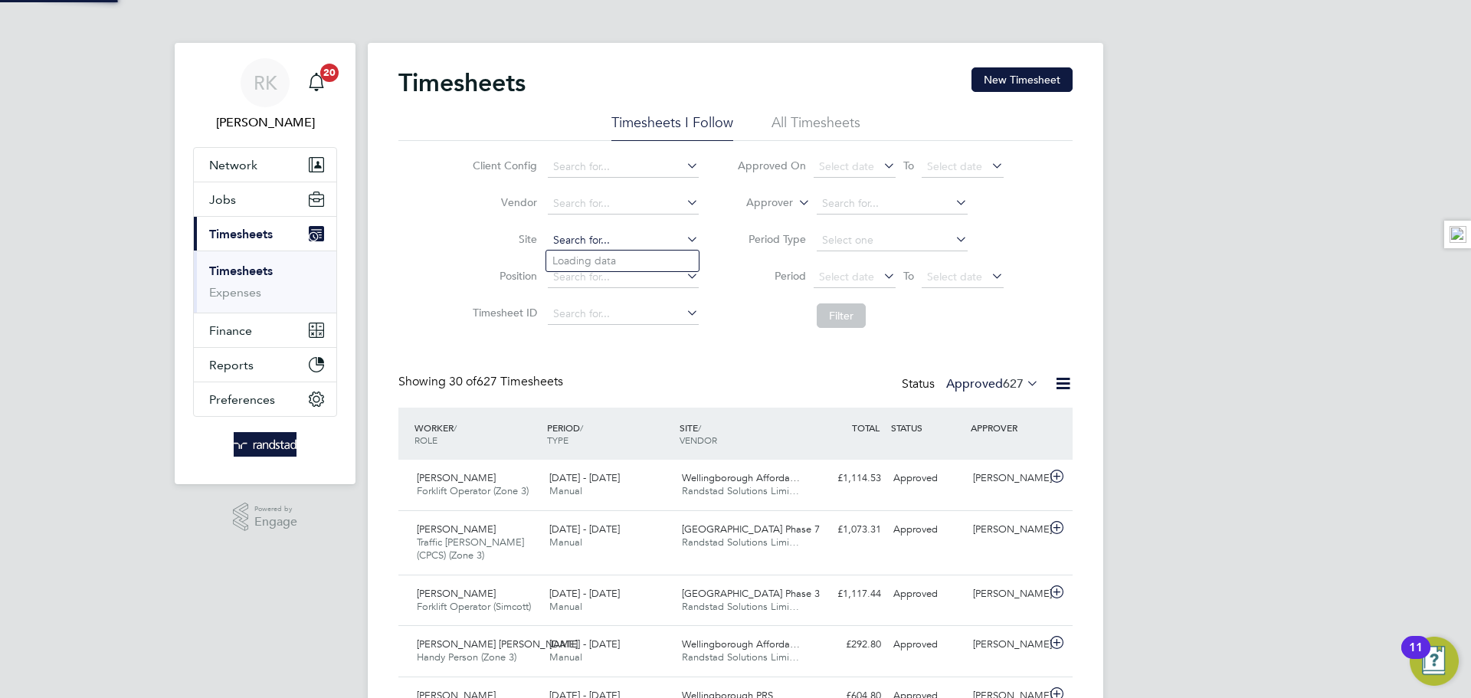
click at [582, 241] on input at bounding box center [623, 240] width 151 height 21
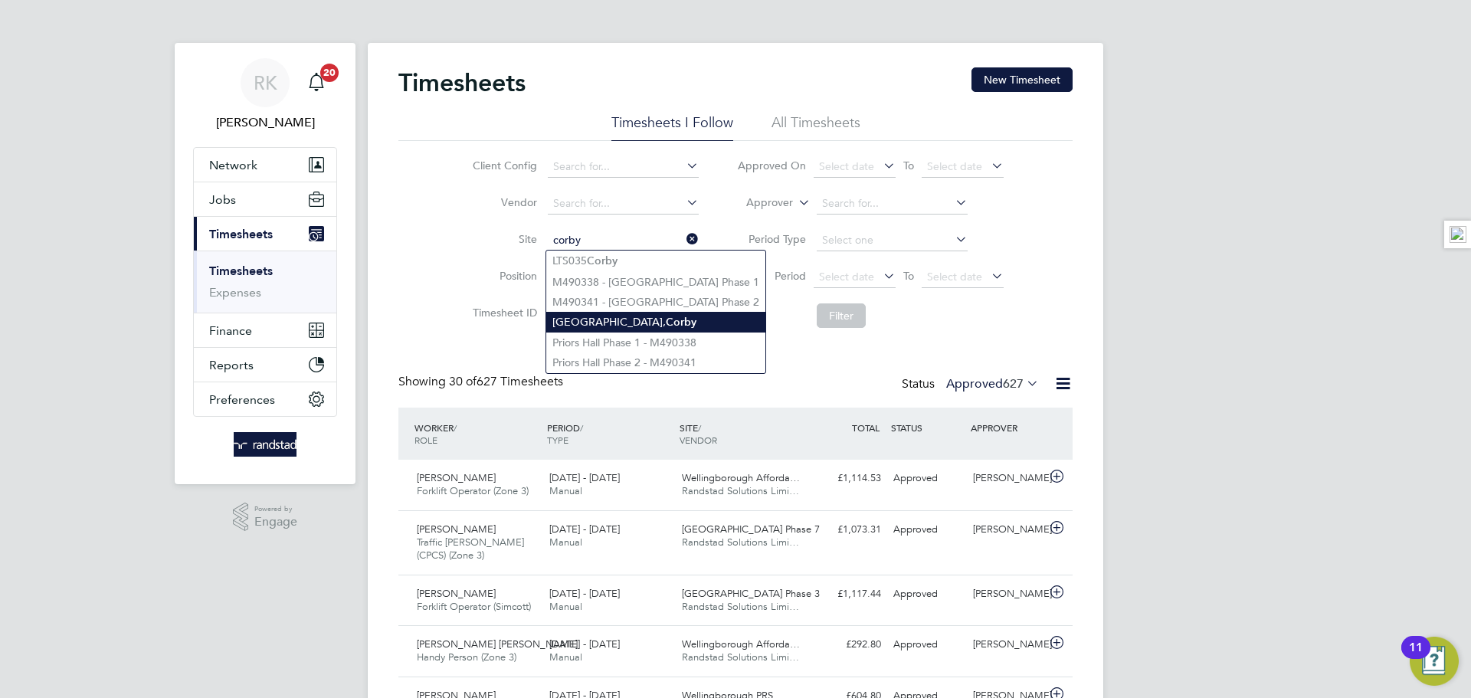
click at [666, 326] on b "Corby" at bounding box center [681, 322] width 31 height 13
type input "[GEOGRAPHIC_DATA], [GEOGRAPHIC_DATA]"
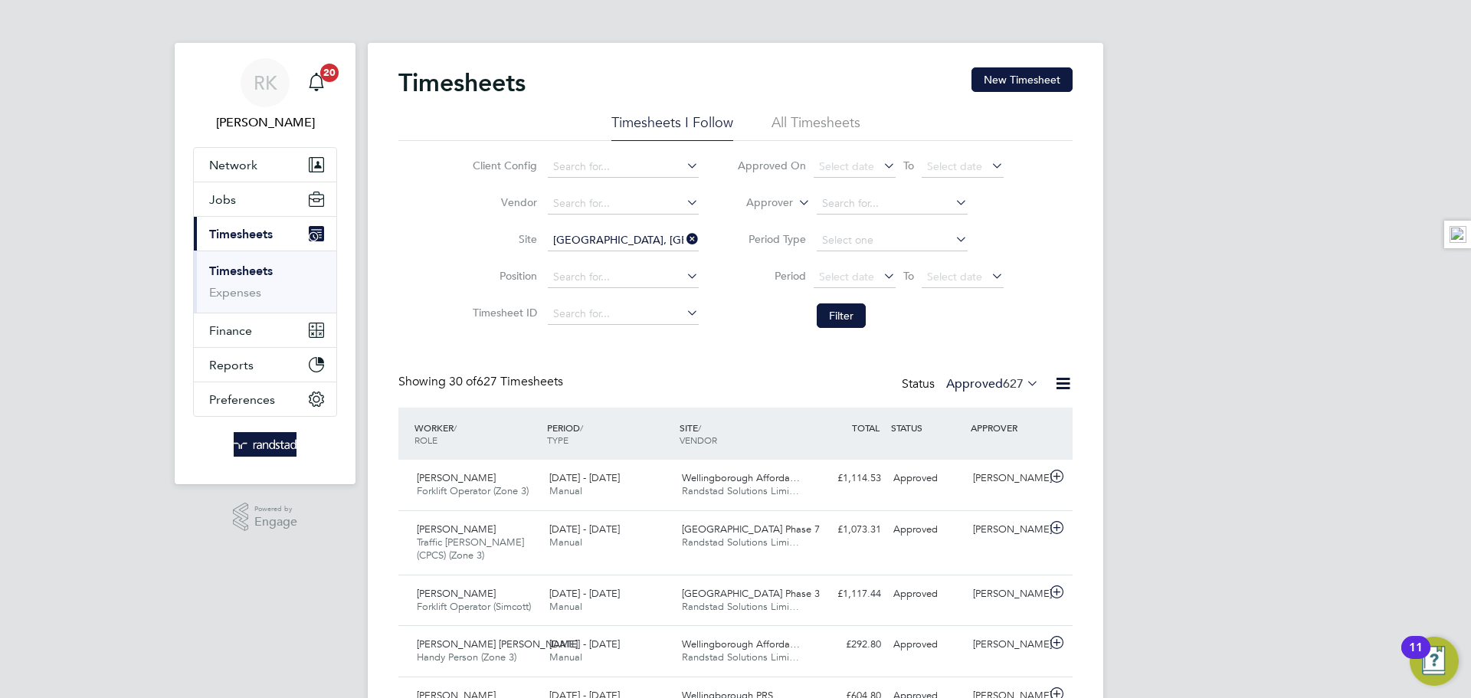
click at [225, 269] on link "Timesheets" at bounding box center [241, 271] width 64 height 15
click at [605, 234] on input at bounding box center [623, 240] width 151 height 21
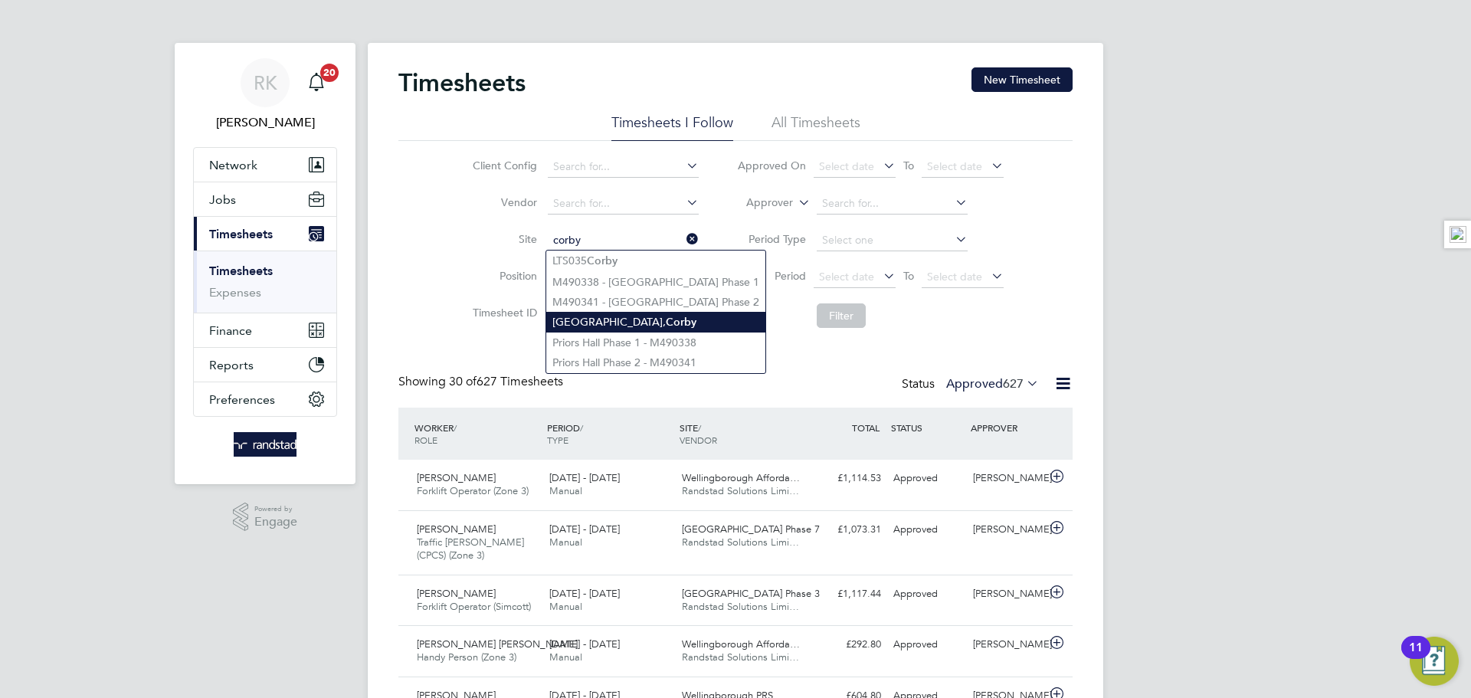
click at [666, 316] on b "Corby" at bounding box center [681, 322] width 31 height 13
type input "[GEOGRAPHIC_DATA], [GEOGRAPHIC_DATA]"
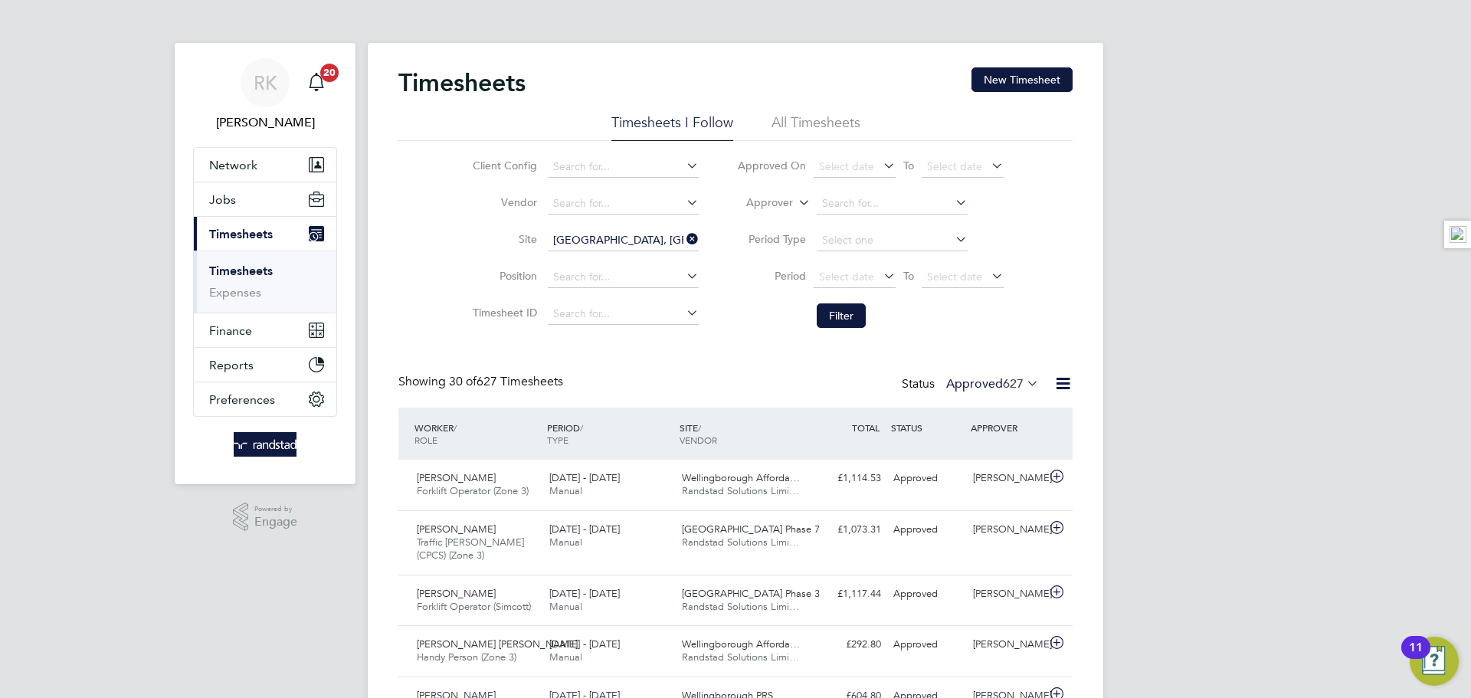
click at [856, 321] on button "Filter" at bounding box center [841, 315] width 49 height 25
